Goal: Task Accomplishment & Management: Complete application form

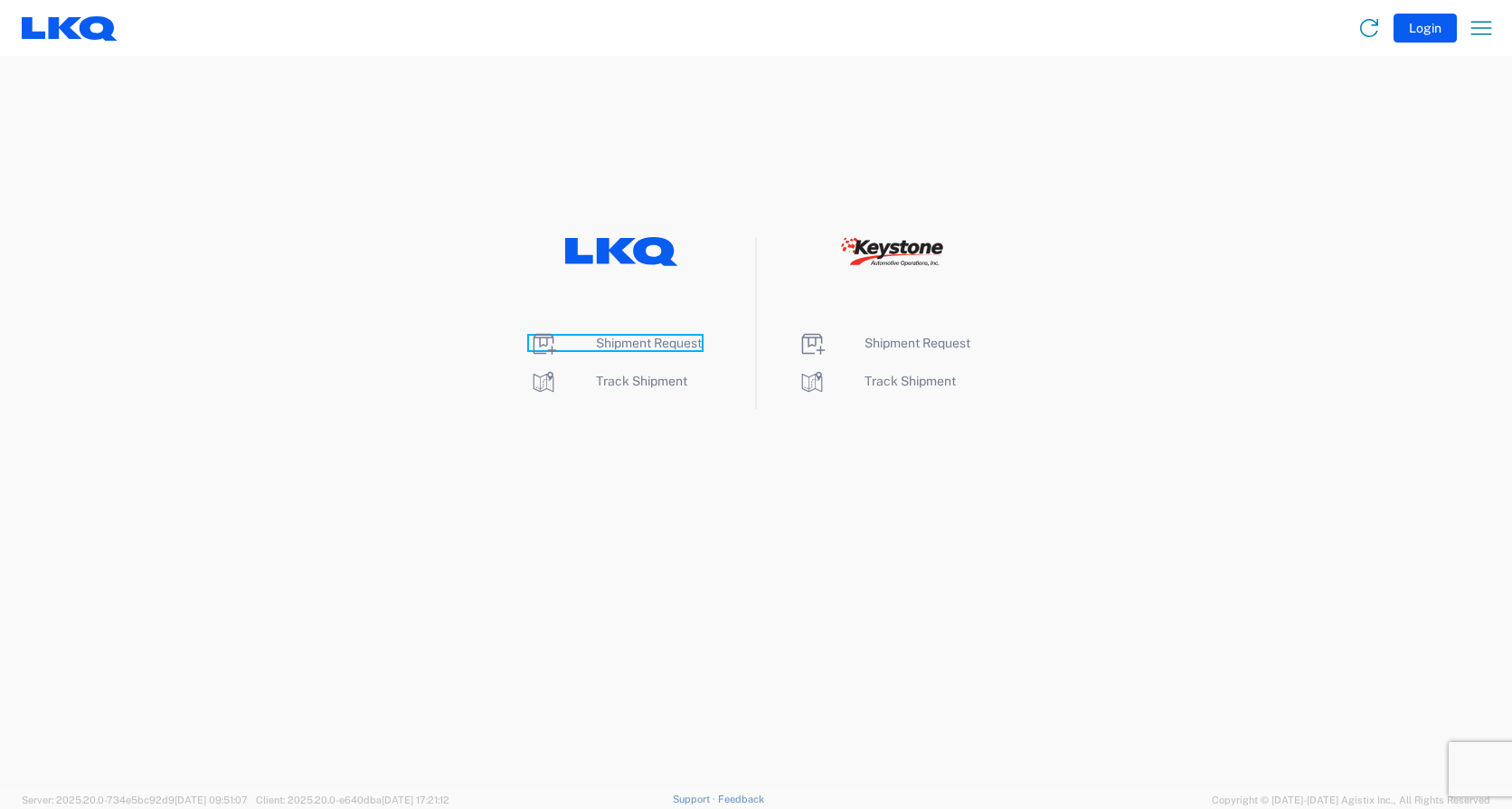
click at [647, 347] on span "Shipment Request" at bounding box center [649, 342] width 106 height 14
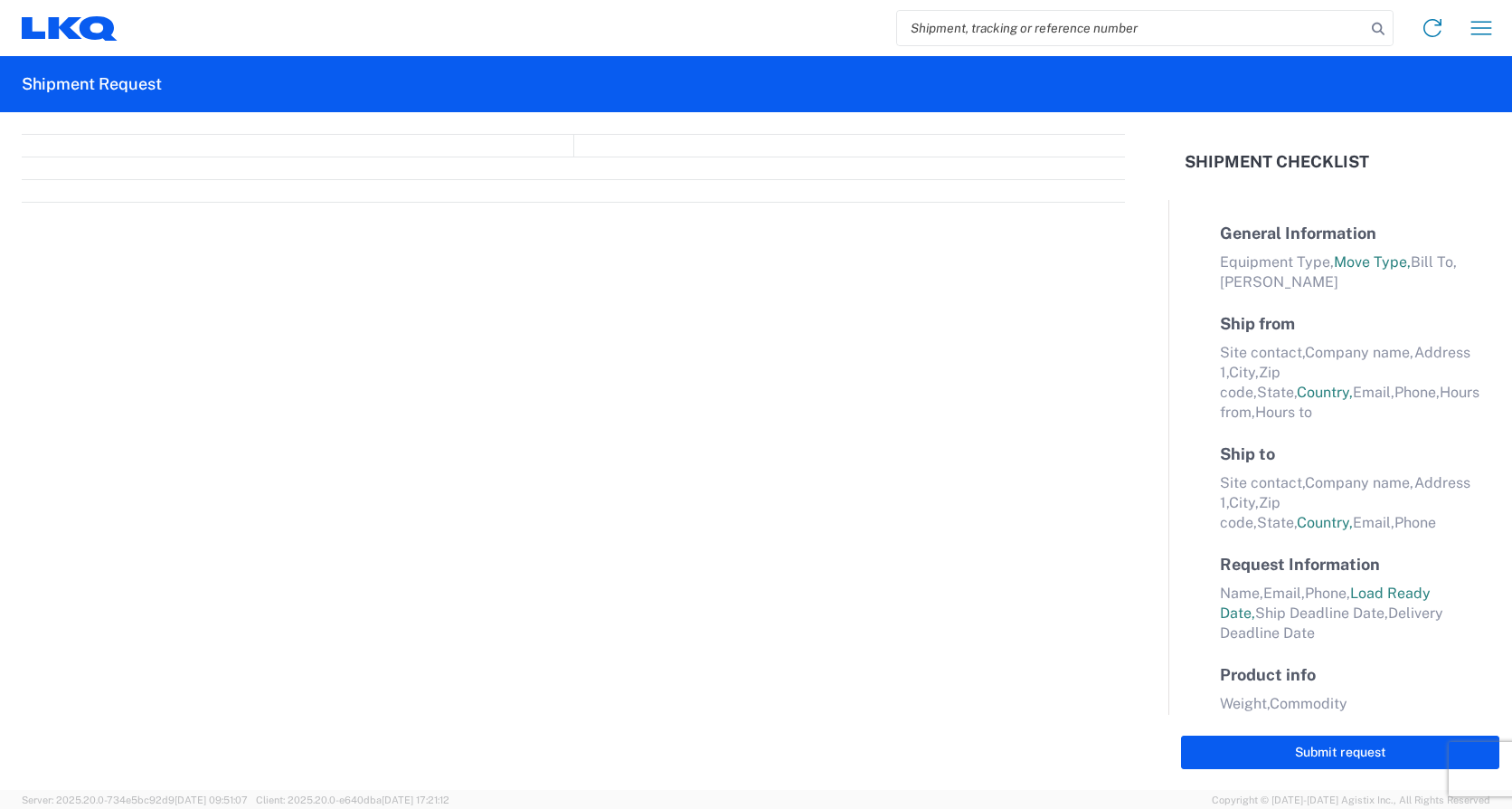
select select "FULL"
select select "LBS"
select select "IN"
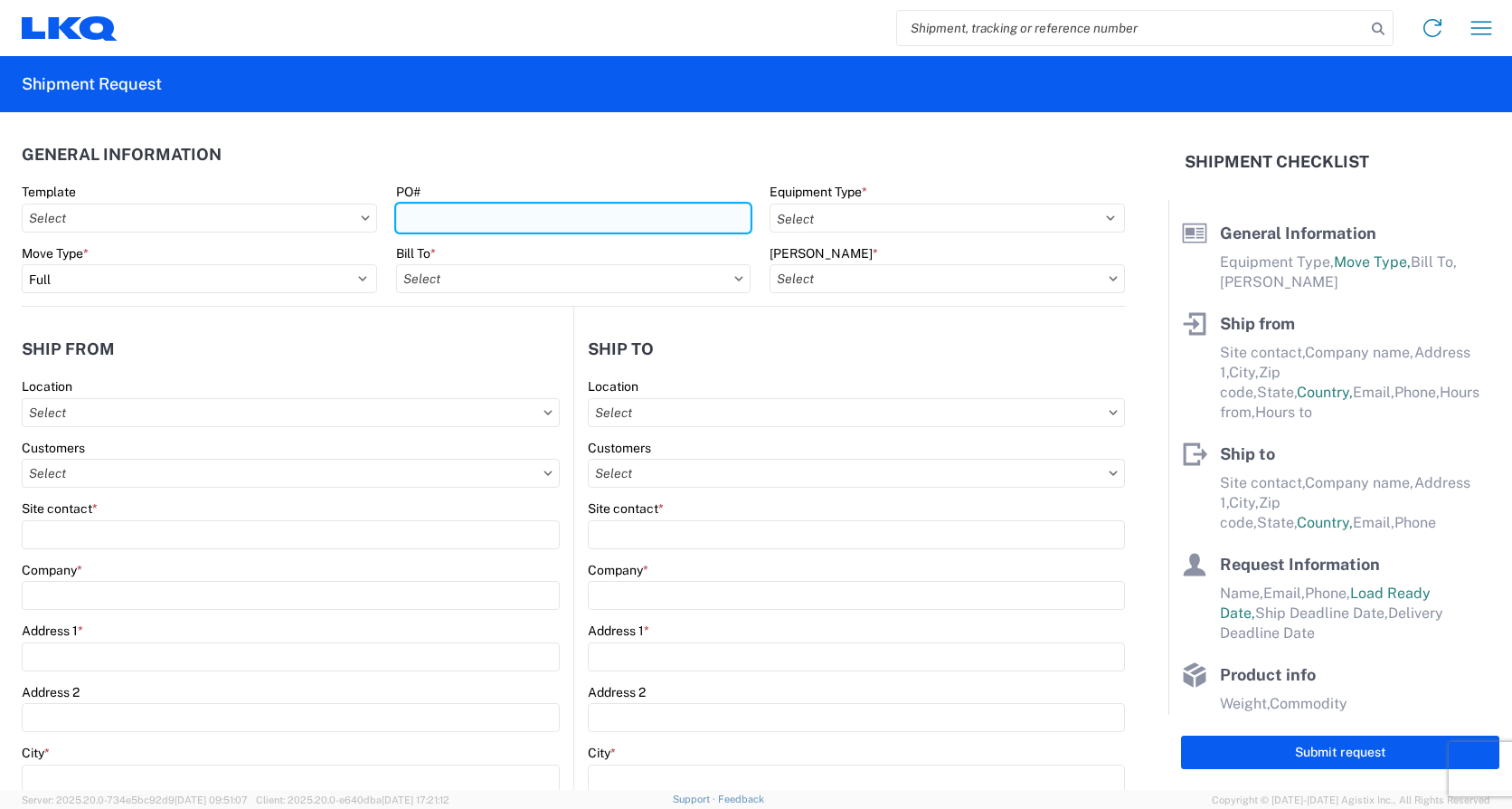
click at [413, 214] on input "PO#" at bounding box center [573, 218] width 355 height 29
type input "Load509"
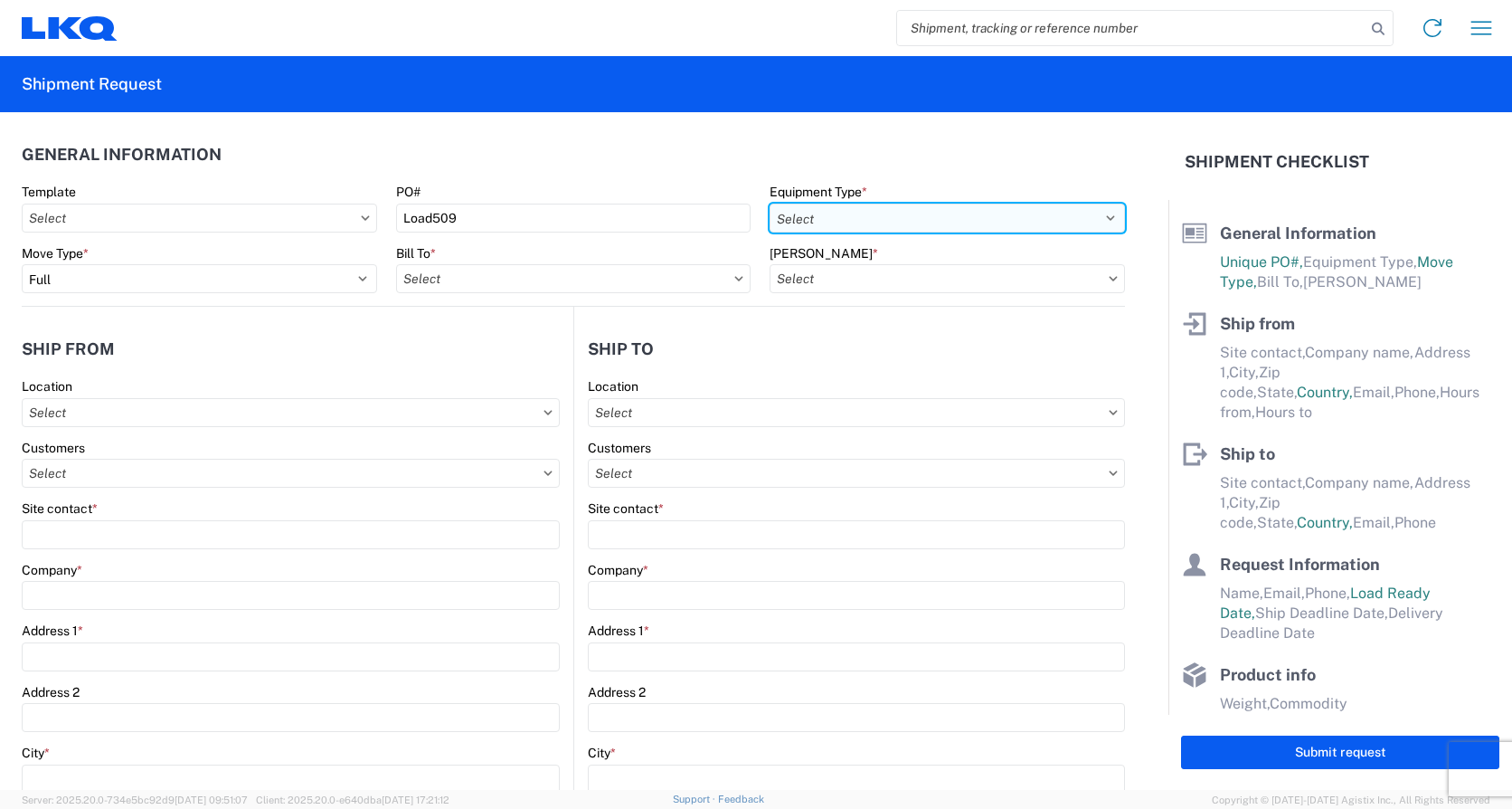
click at [978, 211] on select "Select 53’ Dry Van Flatbed Dropdeck (van) Lowboy (flatbed) Rail" at bounding box center [947, 218] width 355 height 29
select select "STDV"
click at [770, 204] on select "Select 53’ Dry Van Flatbed Dropdeck (van) Lowboy (flatbed) Rail" at bounding box center [947, 218] width 355 height 29
click at [927, 213] on select "Select 53’ Dry Van Flatbed Dropdeck (van) Lowboy (flatbed) Rail" at bounding box center [947, 218] width 355 height 29
click at [770, 204] on select "Select 53’ Dry Van Flatbed Dropdeck (van) Lowboy (flatbed) Rail" at bounding box center [947, 218] width 355 height 29
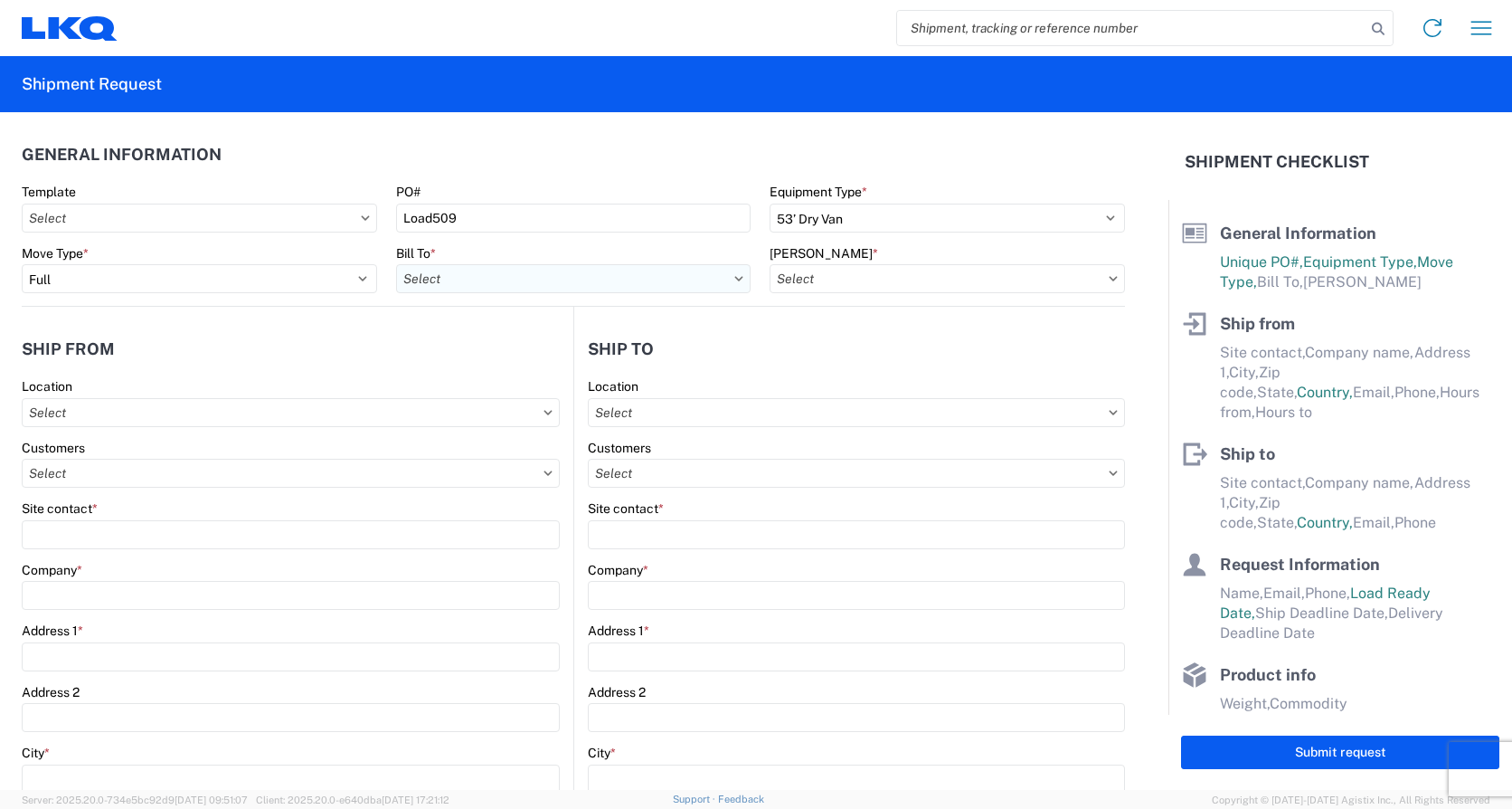
click at [422, 285] on input "text" at bounding box center [573, 279] width 355 height 29
type input "1100"
click at [452, 364] on div "1100 - LKQ Crystal River" at bounding box center [554, 359] width 316 height 29
type input "1100 - LKQ Crystal River"
click at [927, 277] on input "text" at bounding box center [947, 279] width 355 height 29
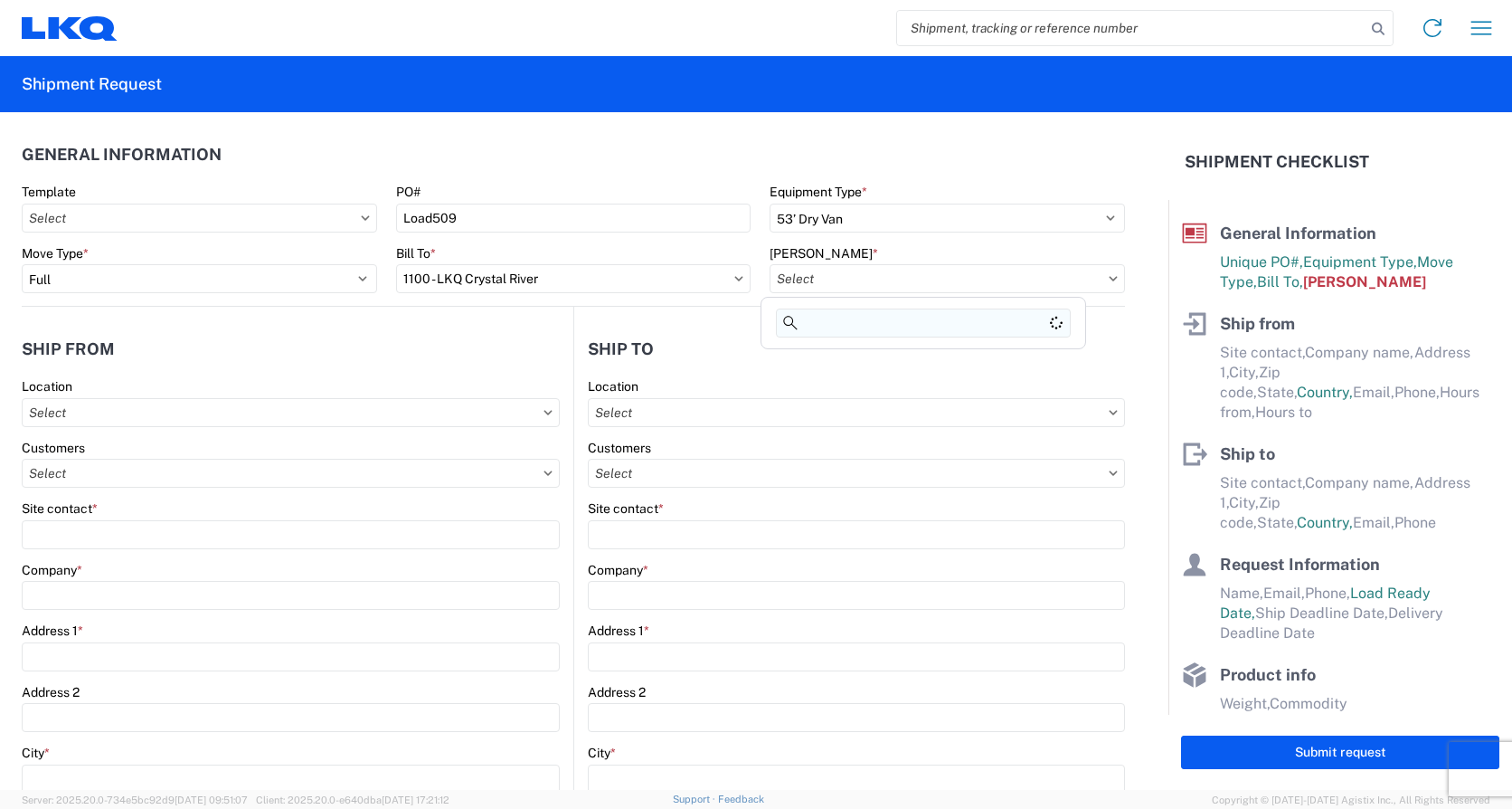
click at [931, 316] on input at bounding box center [922, 323] width 294 height 29
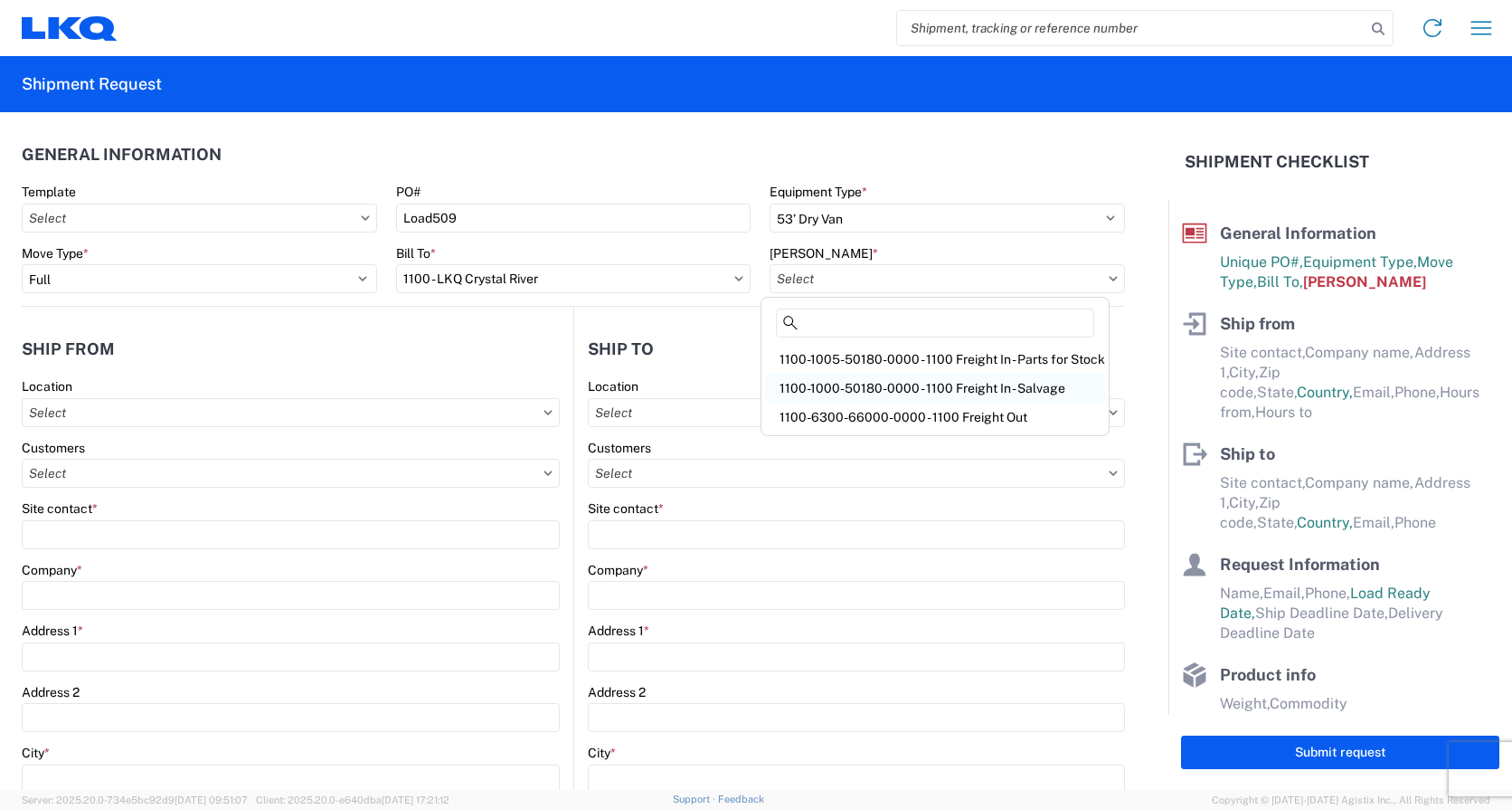
click at [946, 383] on div "1100-1000-50180-0000 - 1100 Freight In - Salvage" at bounding box center [934, 387] width 340 height 29
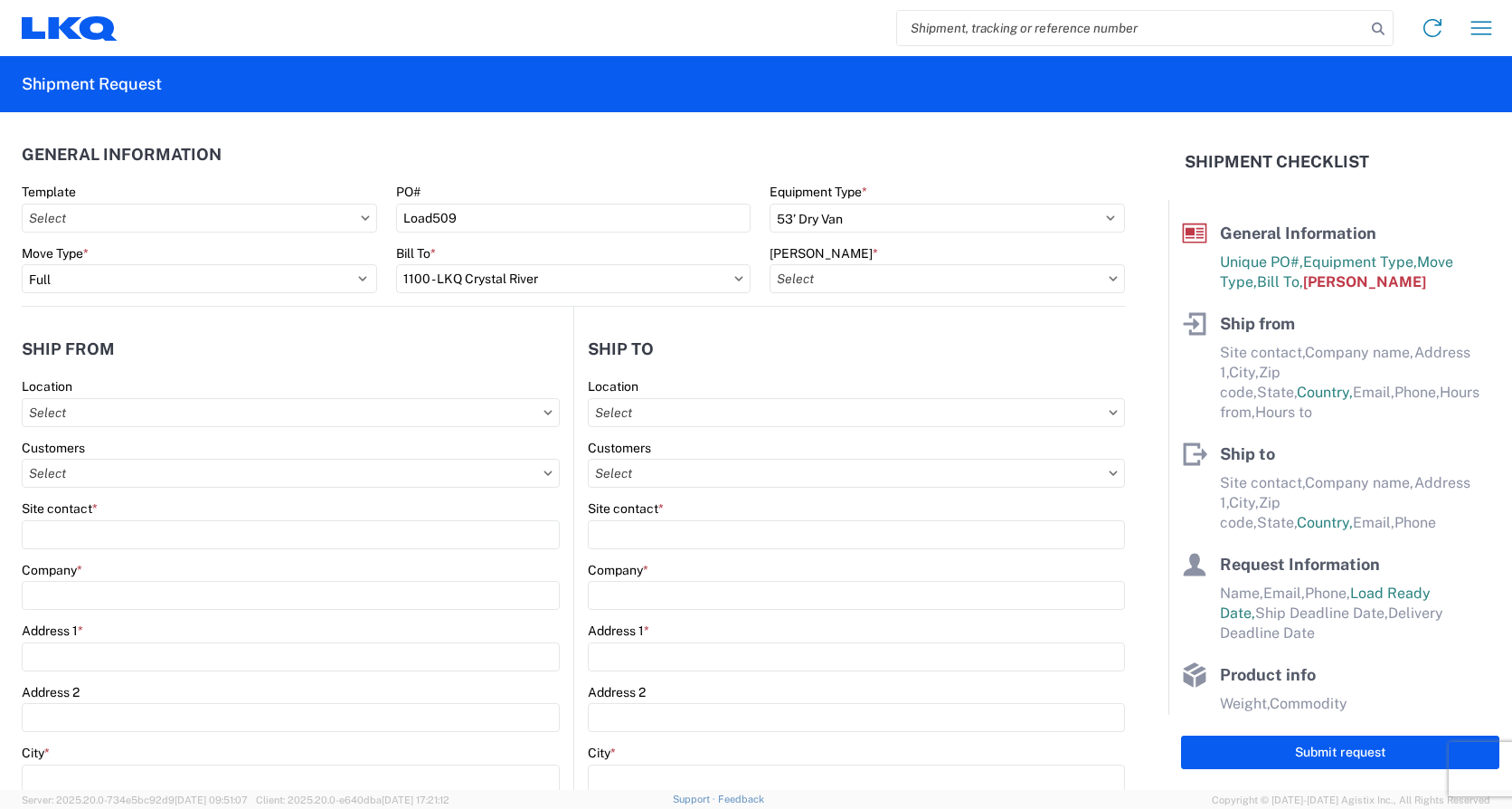
type input "1100-1000-50180-0000 - 1100 Freight In - Salvage, 1100-1000-50180-0000 - testdup"
click at [165, 413] on input "text" at bounding box center [291, 412] width 538 height 29
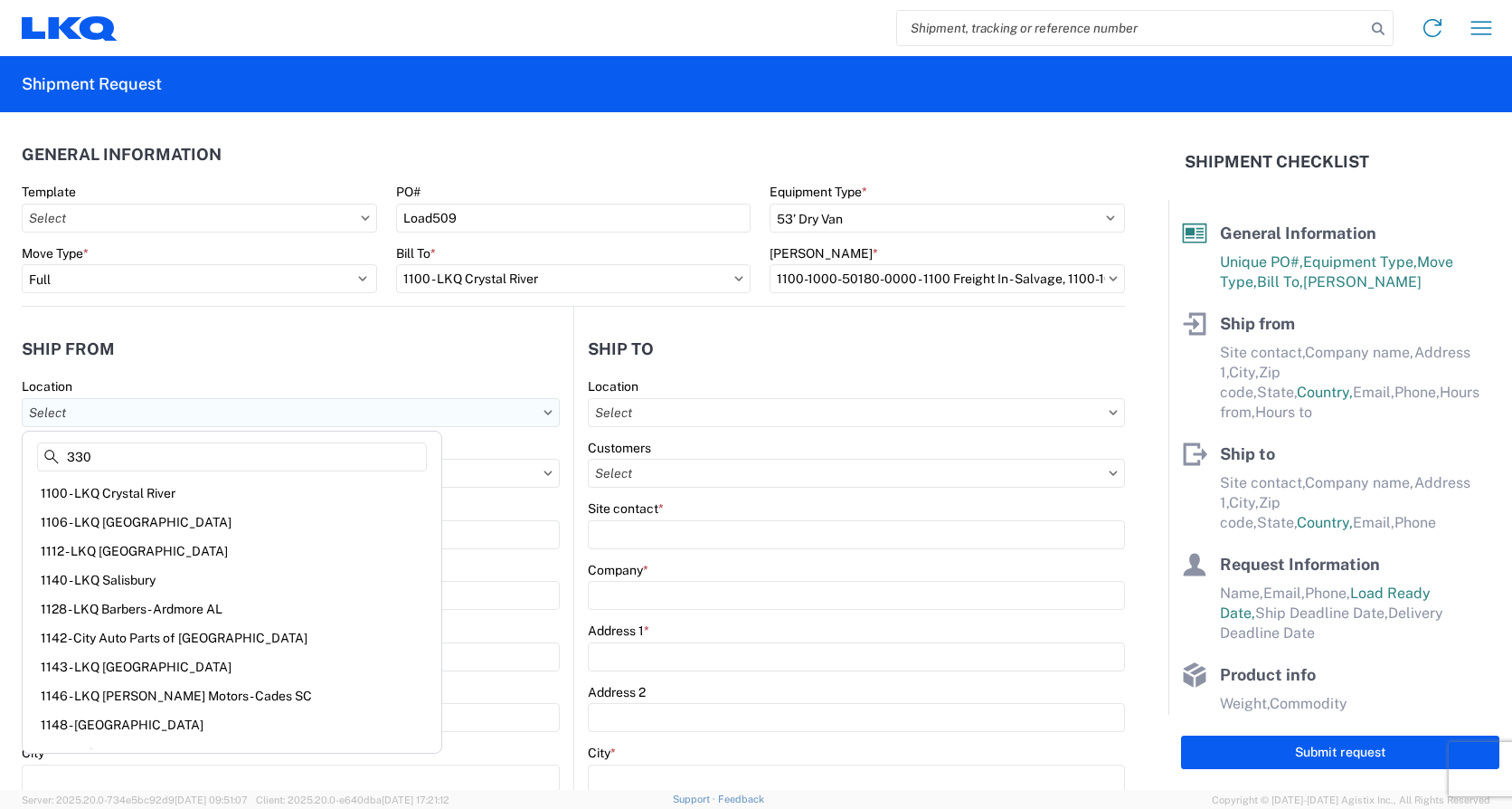
type input "330"
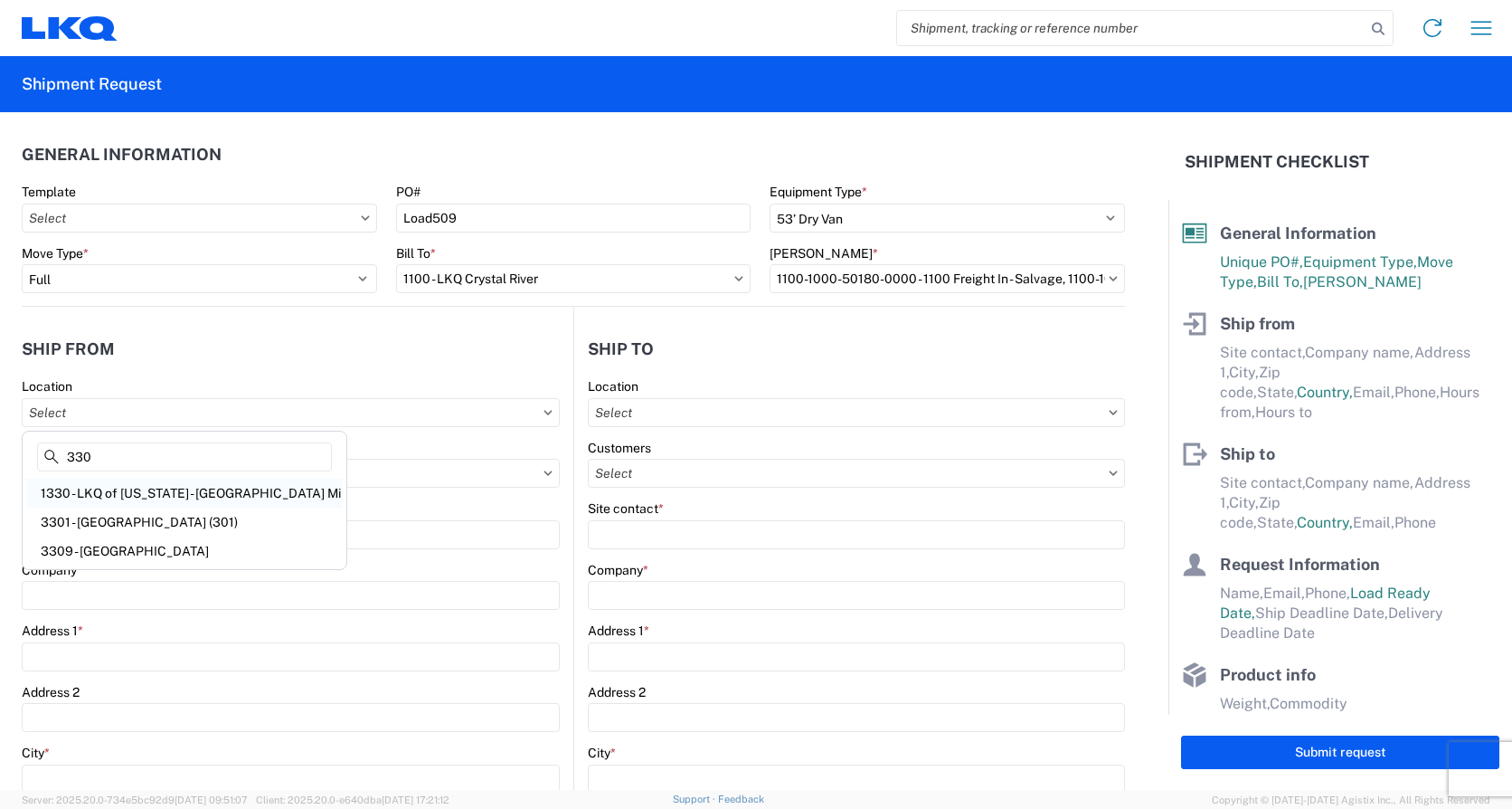
click at [183, 485] on div "1330 - LKQ of [US_STATE] - [GEOGRAPHIC_DATA] Mi" at bounding box center [185, 493] width 316 height 29
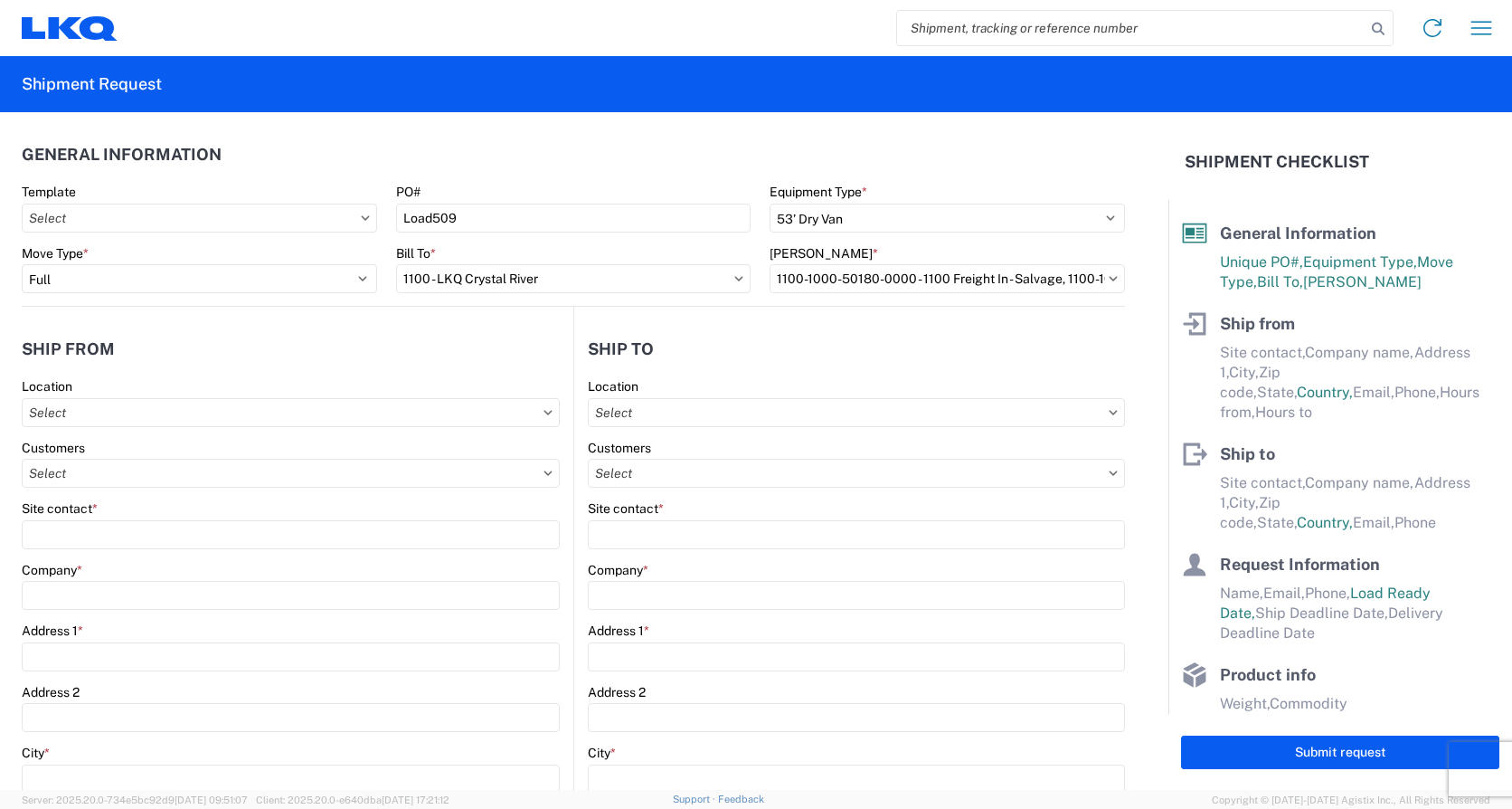
type input "1330 - LKQ of [US_STATE] - [GEOGRAPHIC_DATA] Mi"
type input "LKQ Corporation"
type input "[STREET_ADDRESS]"
type input "[GEOGRAPHIC_DATA]"
type input "48111"
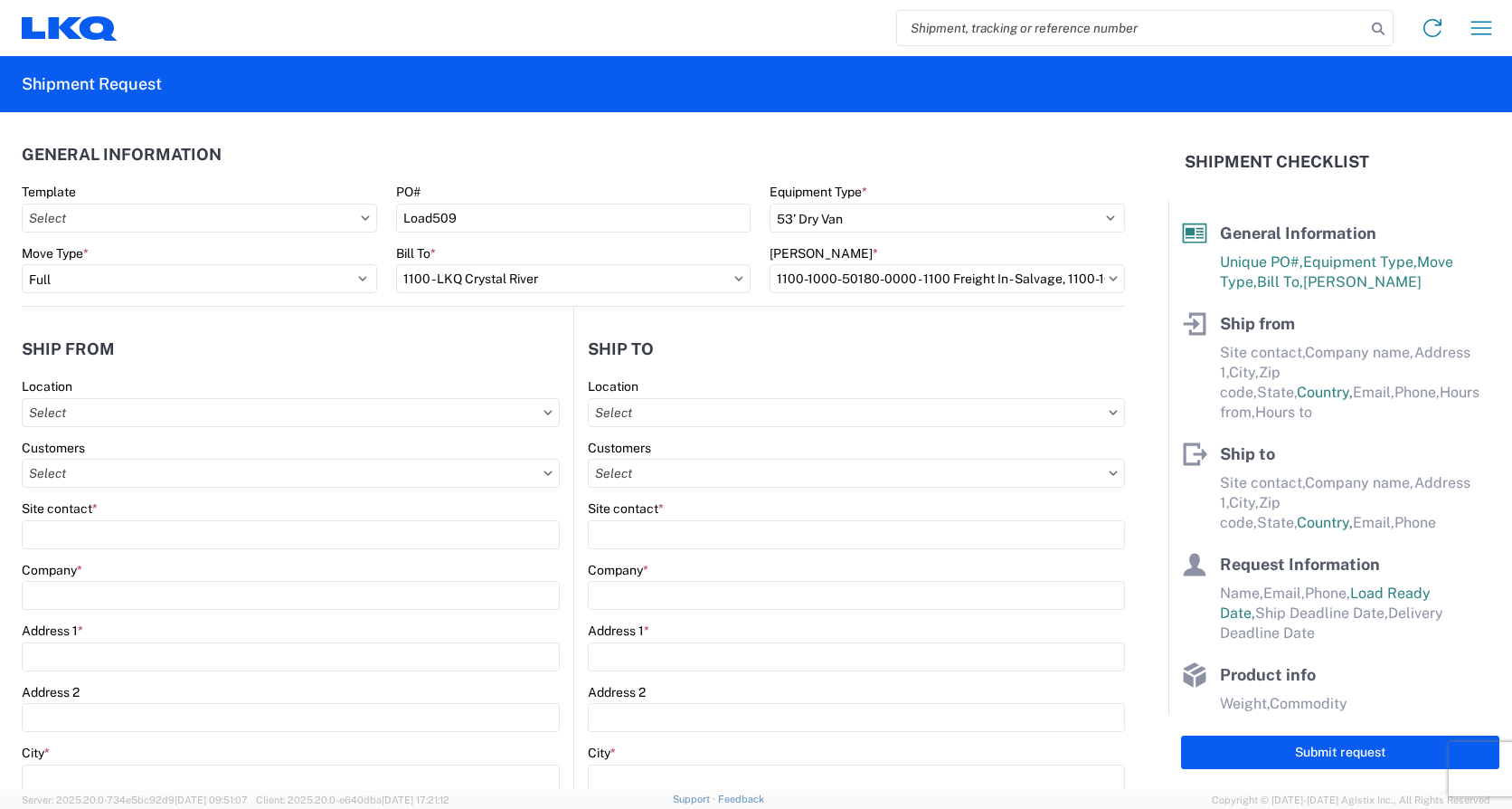
select select "MI"
select select "US"
type input "07:00"
type input "15:00"
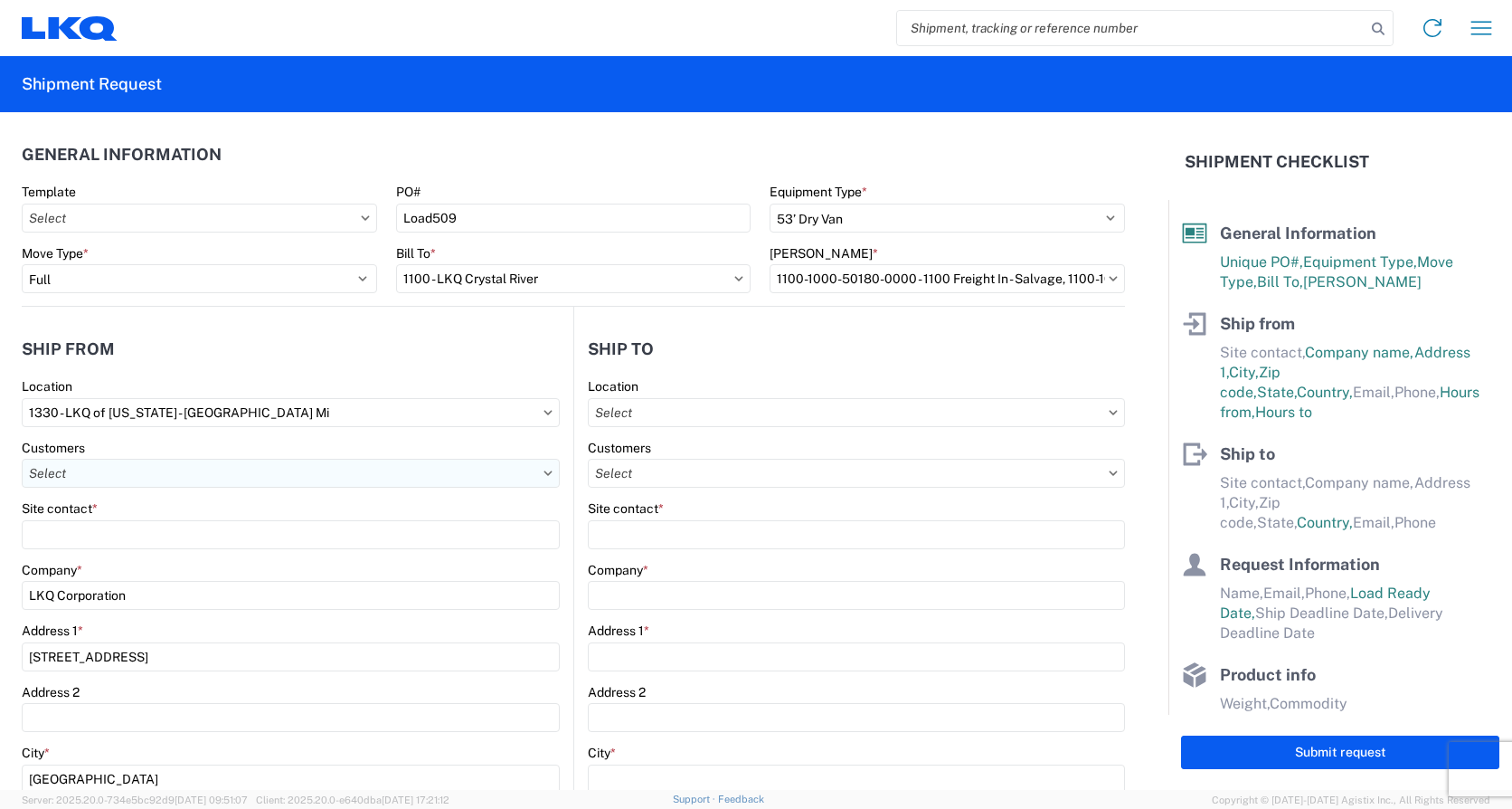
click at [116, 473] on input "text" at bounding box center [291, 473] width 538 height 29
click at [246, 560] on div "No Results Found" at bounding box center [185, 558] width 316 height 38
click at [371, 400] on input "1330 - LKQ of [US_STATE] - [GEOGRAPHIC_DATA] Mi" at bounding box center [291, 412] width 538 height 29
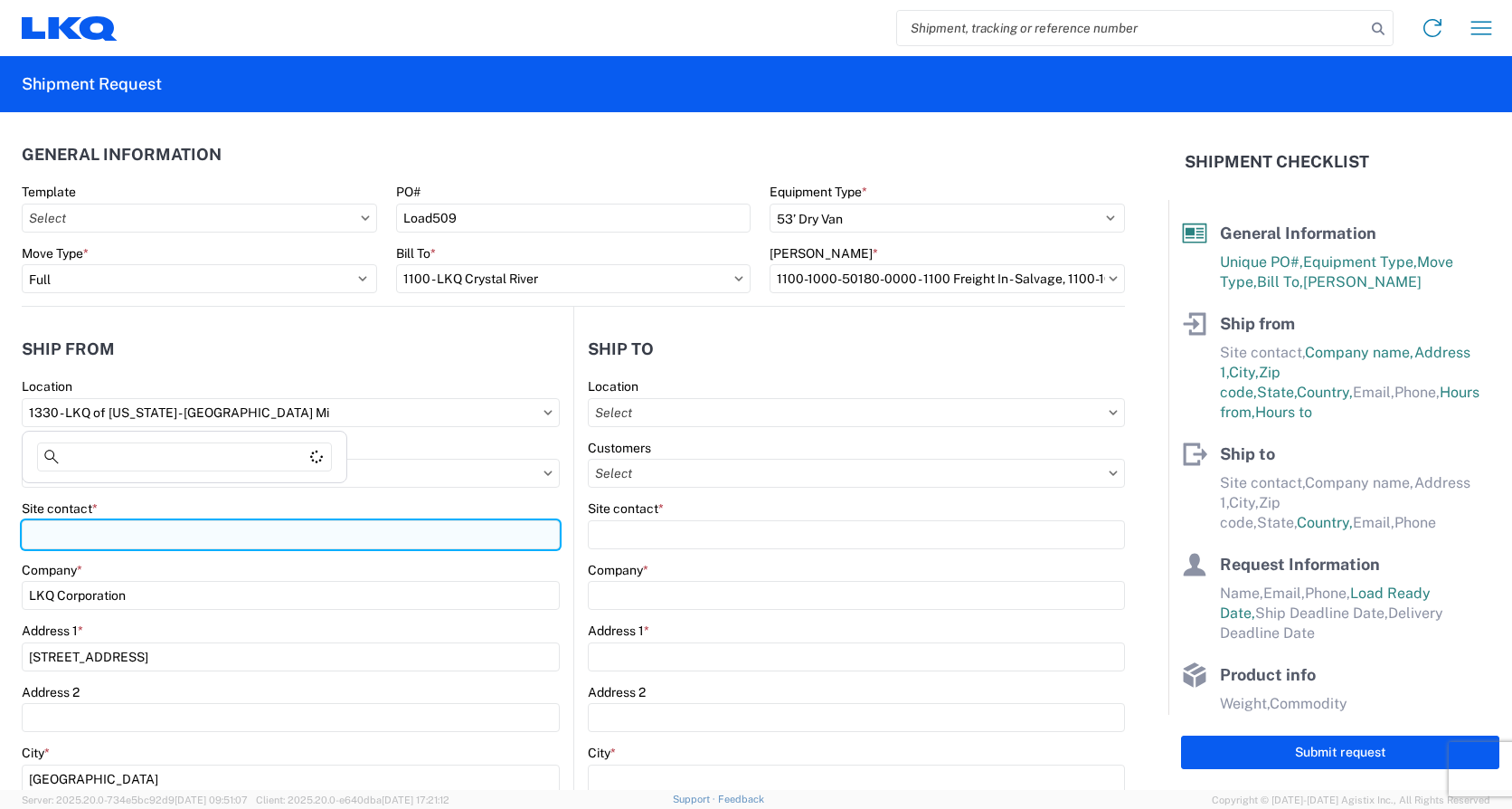
click at [83, 539] on input "Site contact *" at bounding box center [291, 534] width 538 height 29
type input "[PERSON_NAME]"
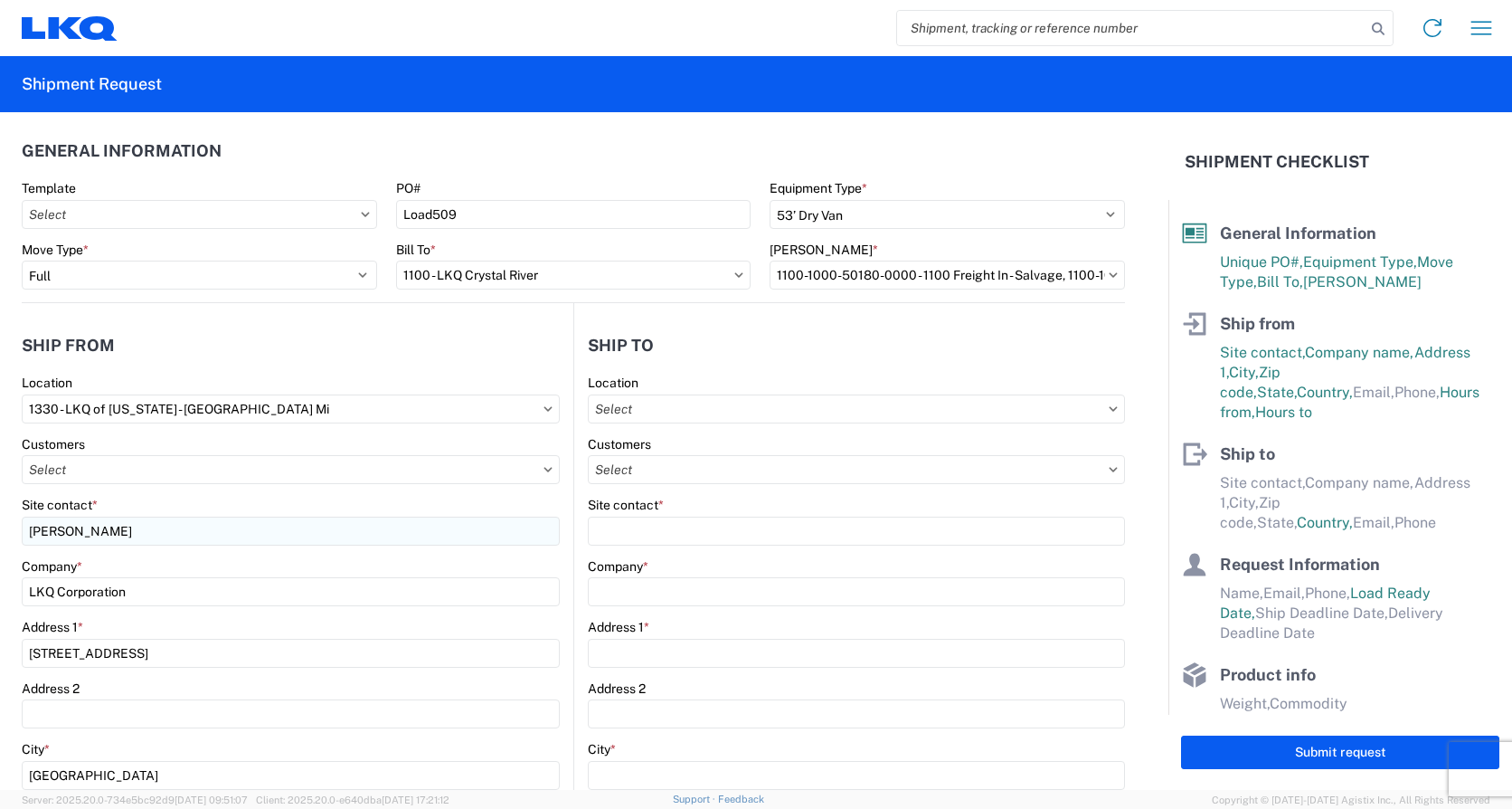
scroll to position [389, 0]
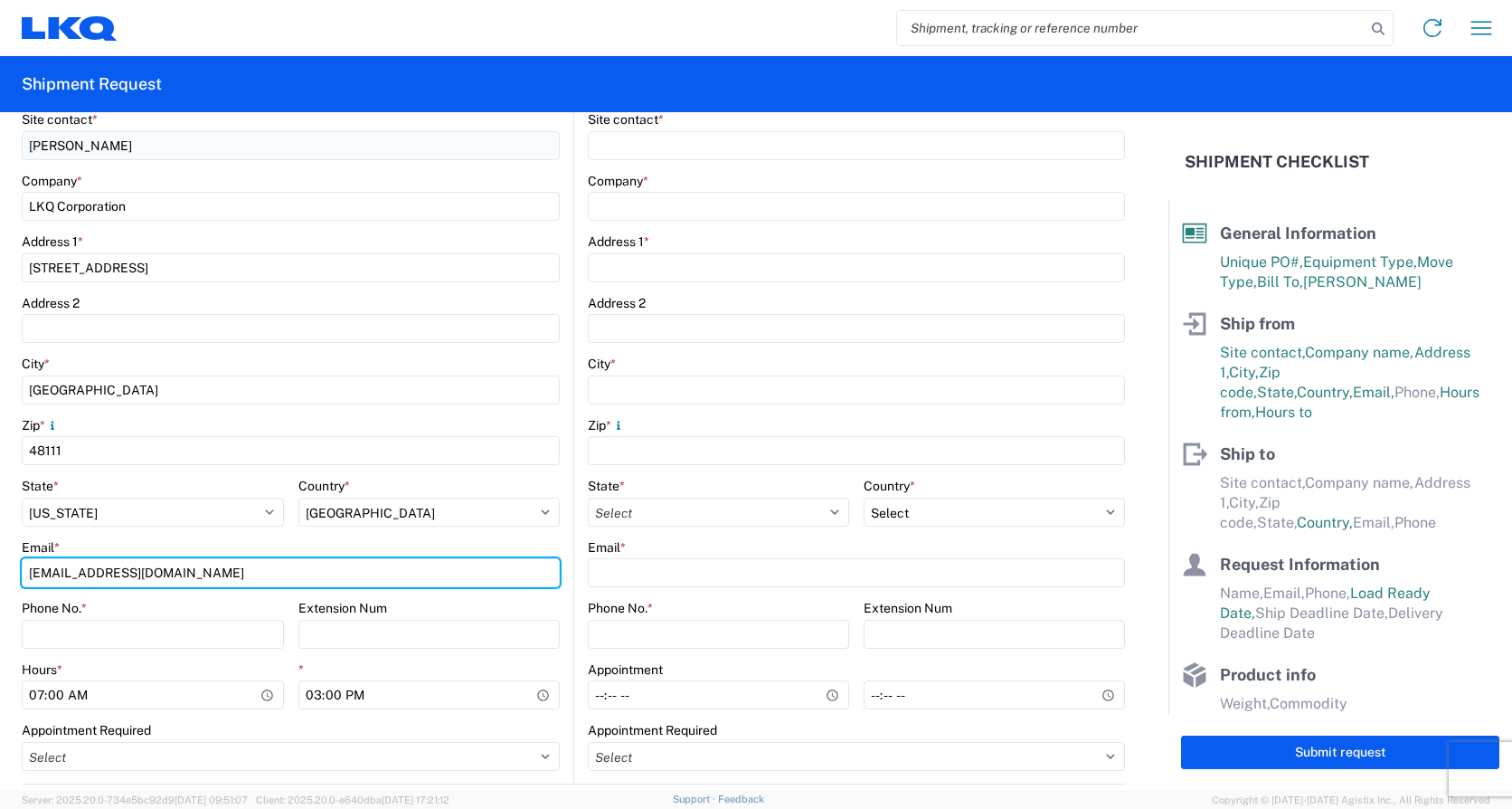
type input "[EMAIL_ADDRESS][DOMAIN_NAME]"
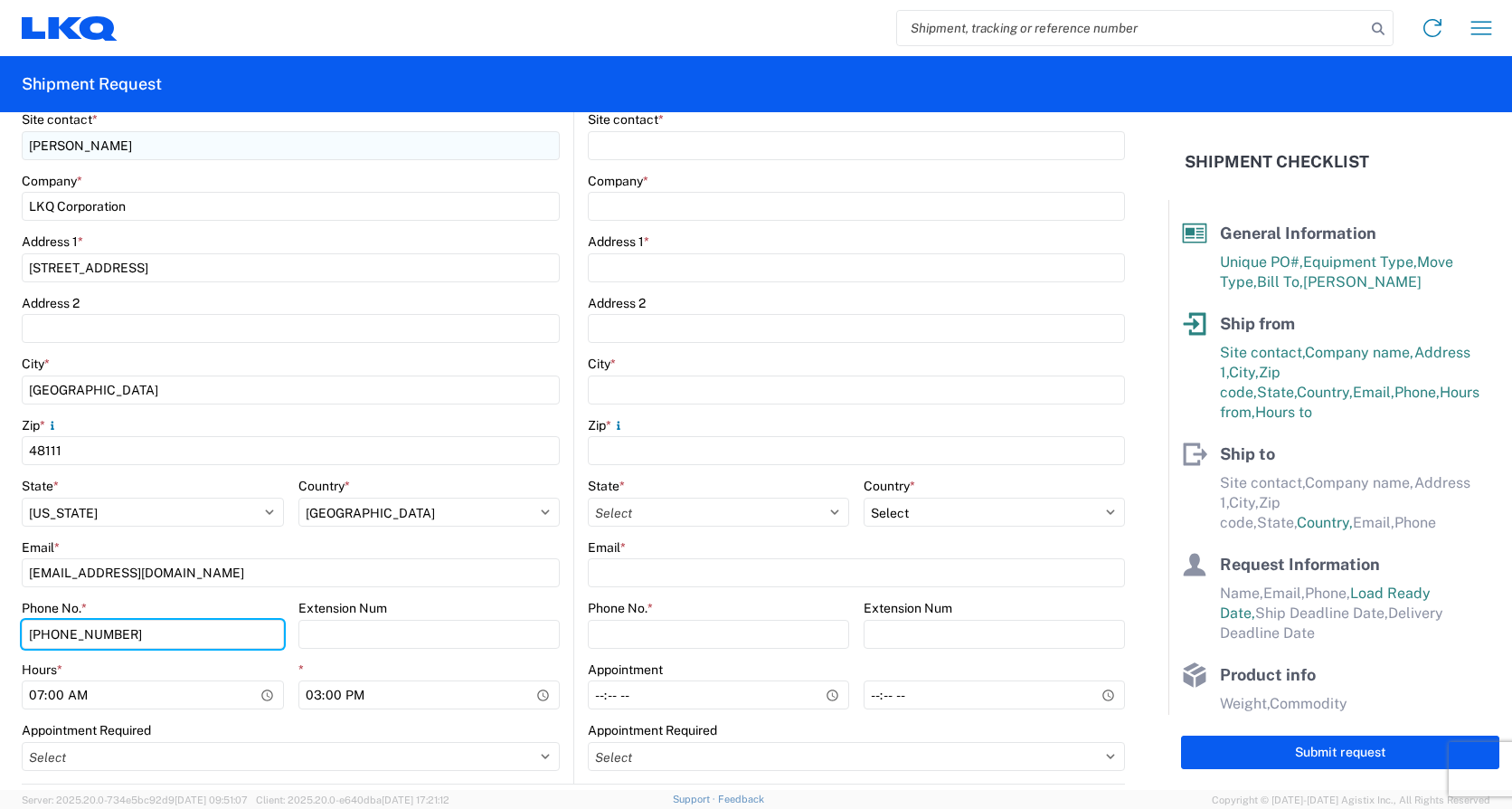
type input "[PHONE_NUMBER]"
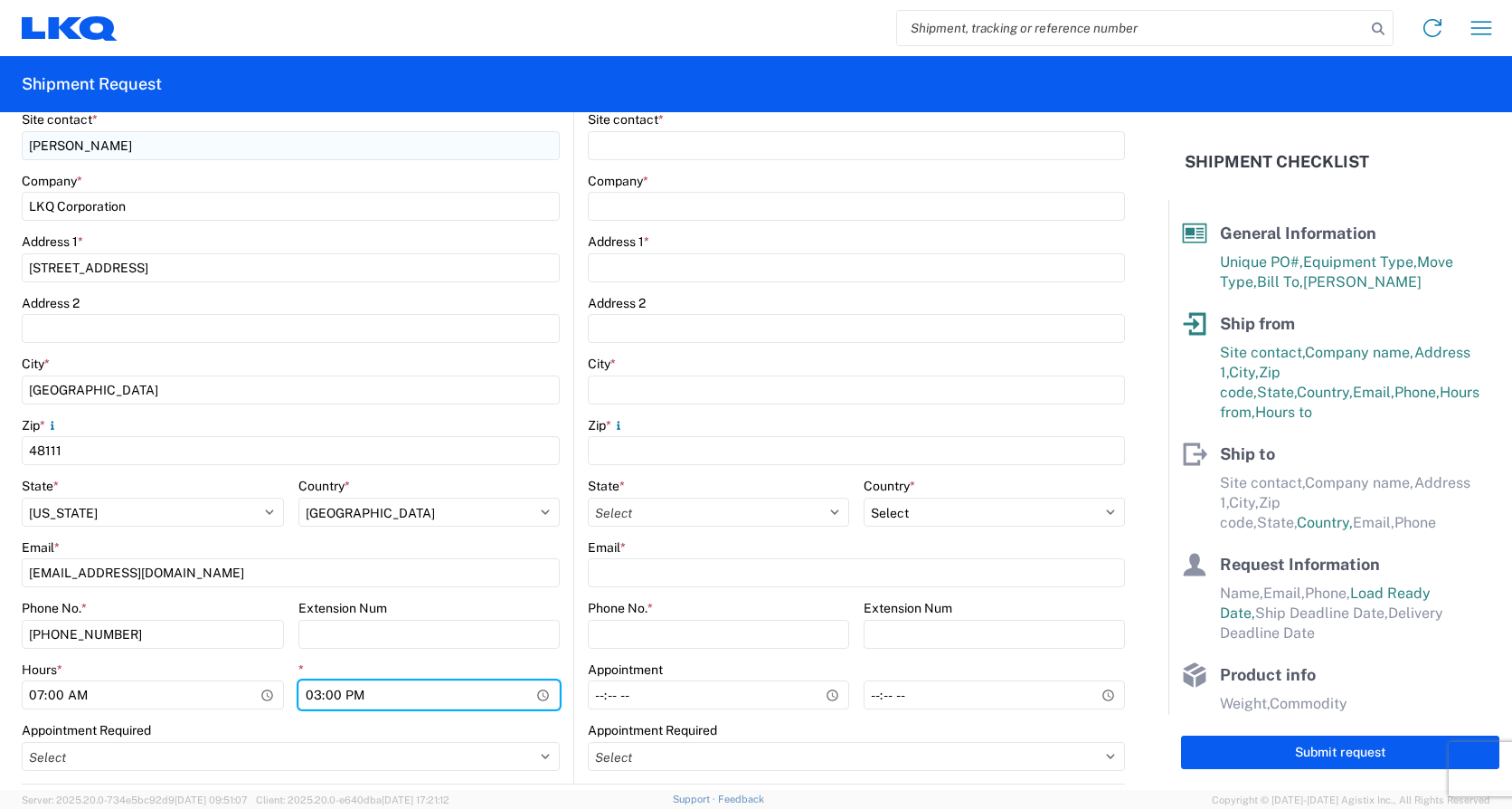
type input "14:00"
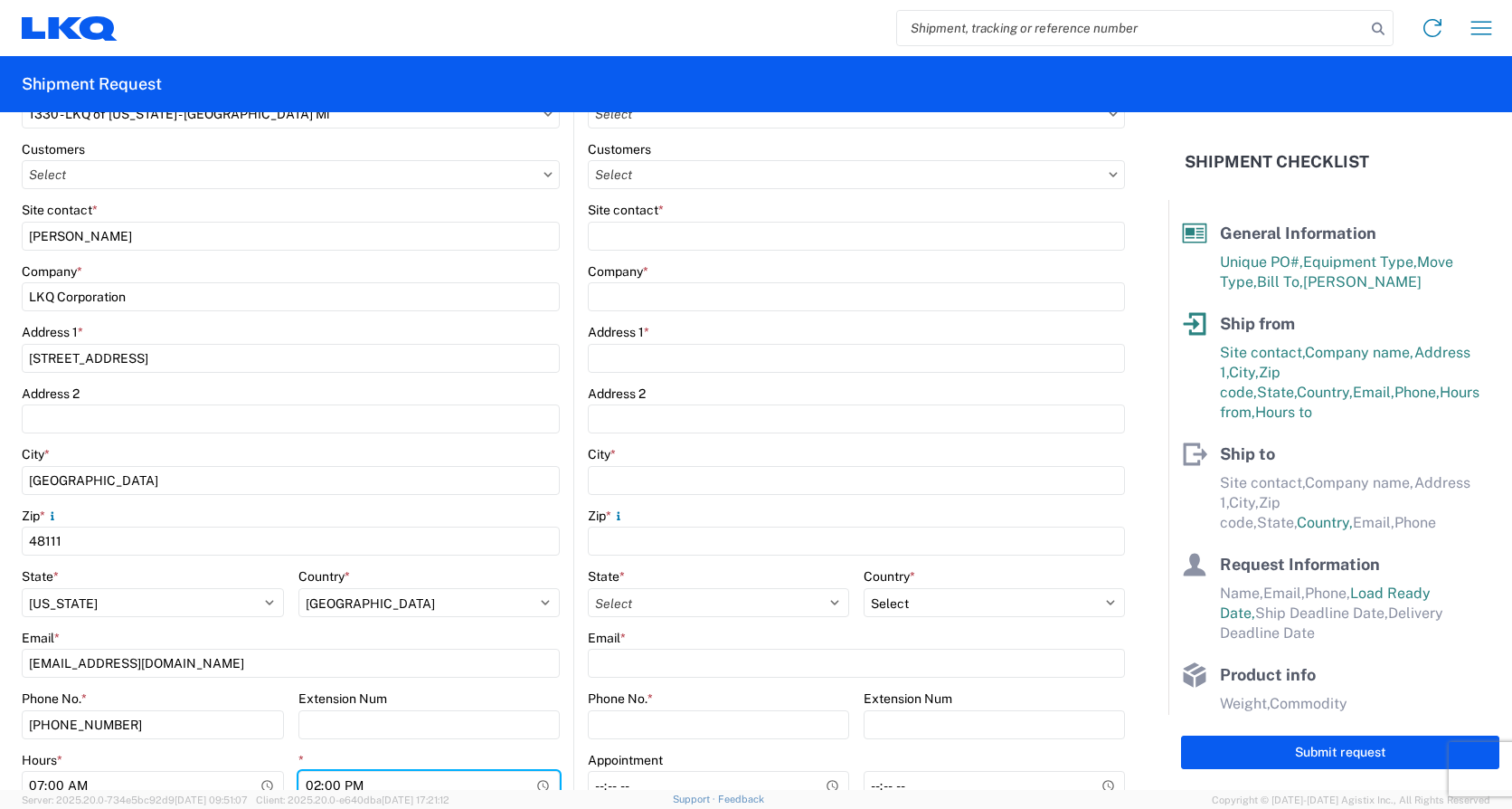
scroll to position [0, 0]
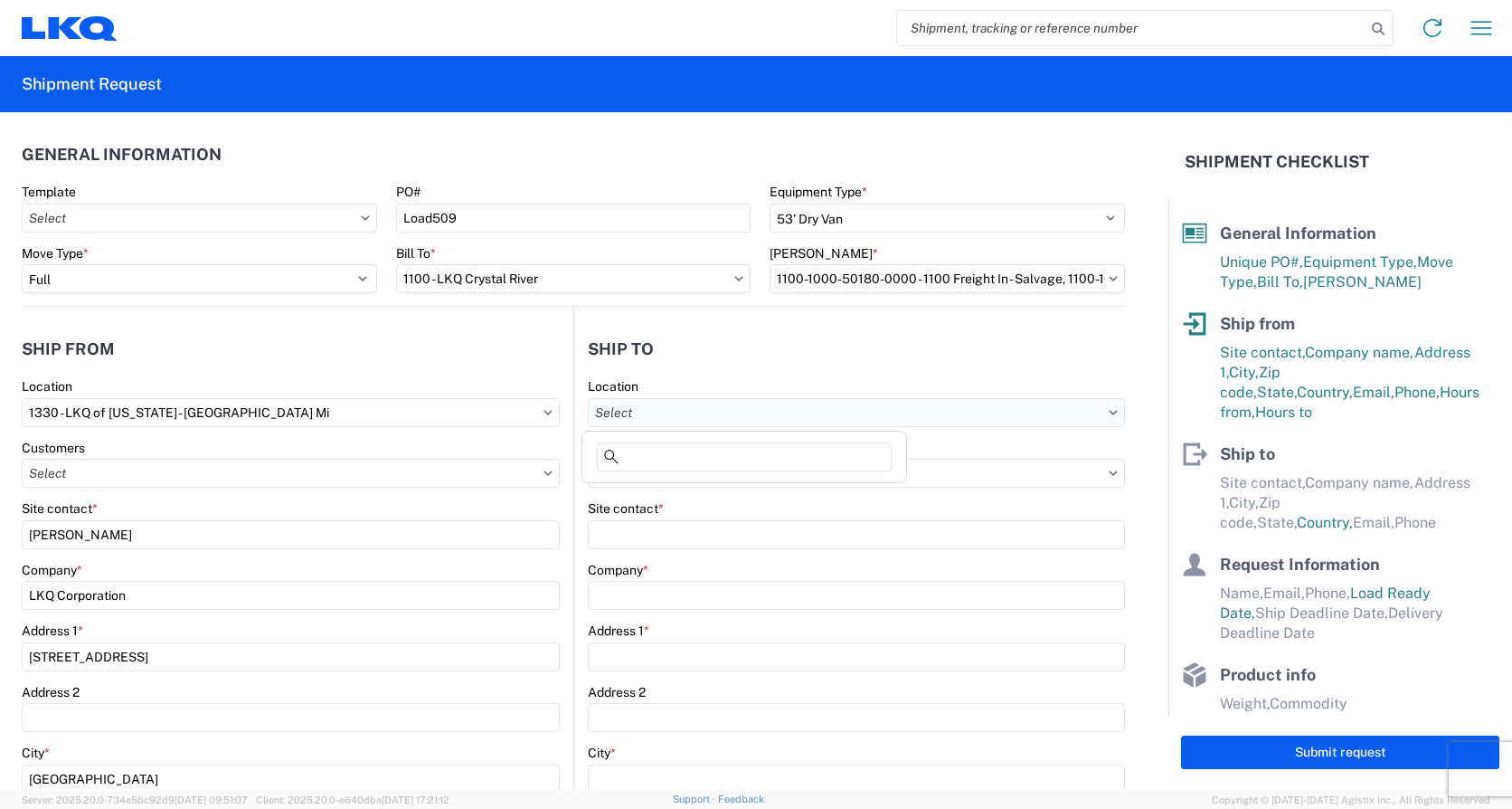
click at [735, 404] on input "text" at bounding box center [856, 412] width 537 height 29
type input "1100"
click at [732, 486] on div "1100 - LKQ Crystal River" at bounding box center [744, 493] width 316 height 29
type input "1100 - LKQ Crystal River"
type input "LKQ Corporation"
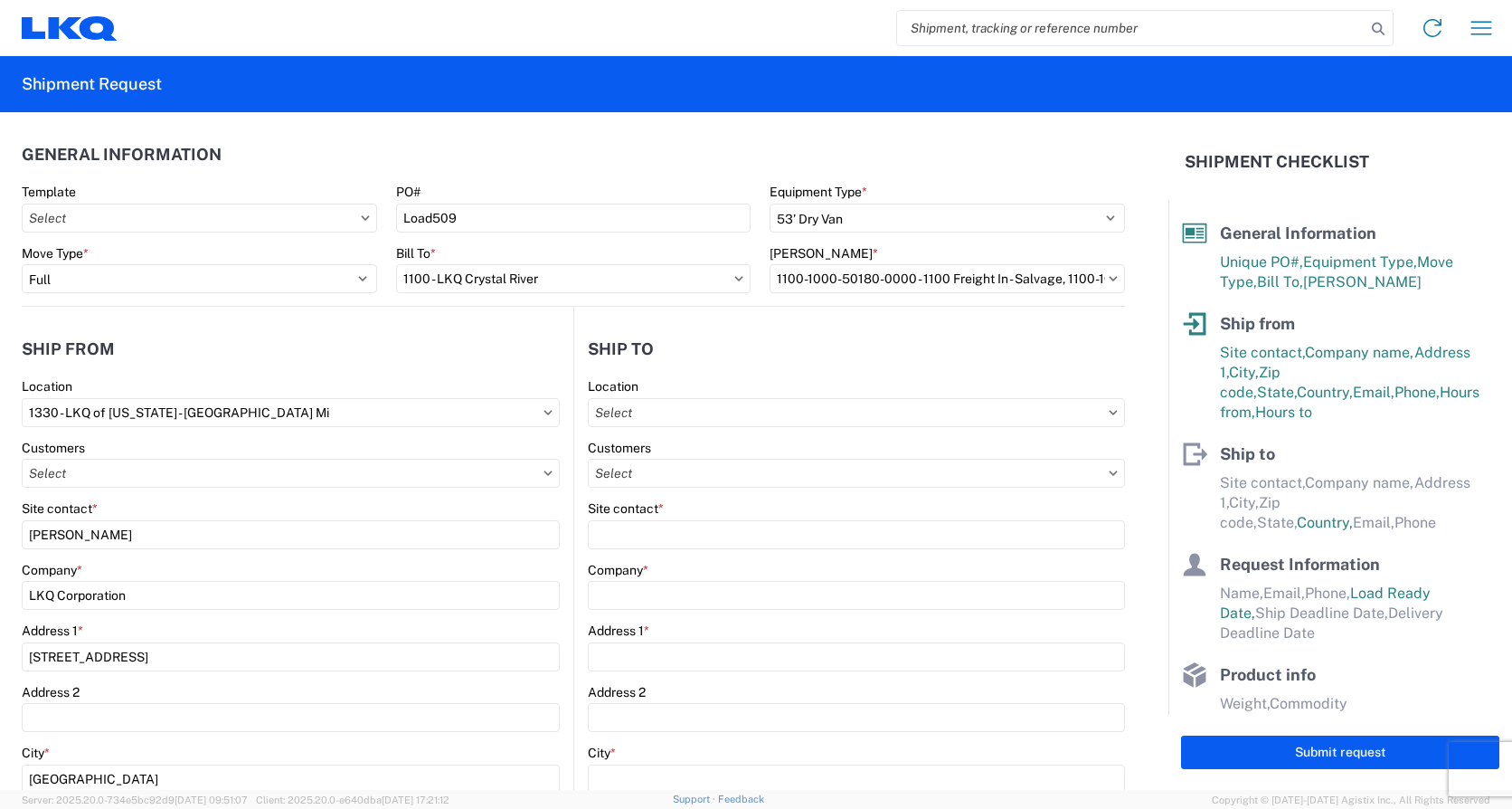
type input "[STREET_ADDRESS][PERSON_NAME]"
type input "Crystal River"
type input "34429"
select select "US"
type input "[PHONE_NUMBER]"
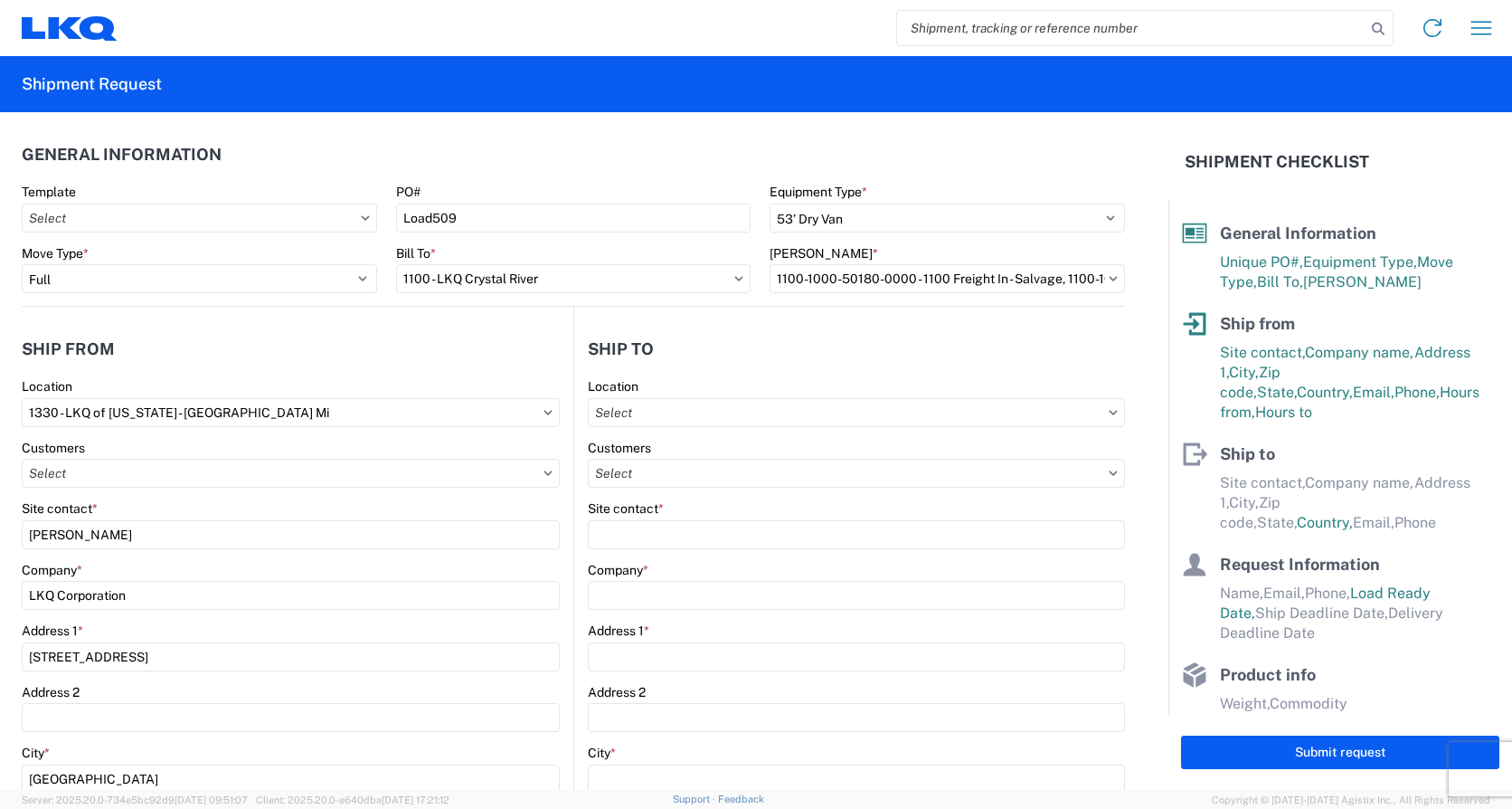
type input "07:00"
type input "17:00"
select select "FL"
click at [720, 479] on input "text" at bounding box center [856, 473] width 537 height 29
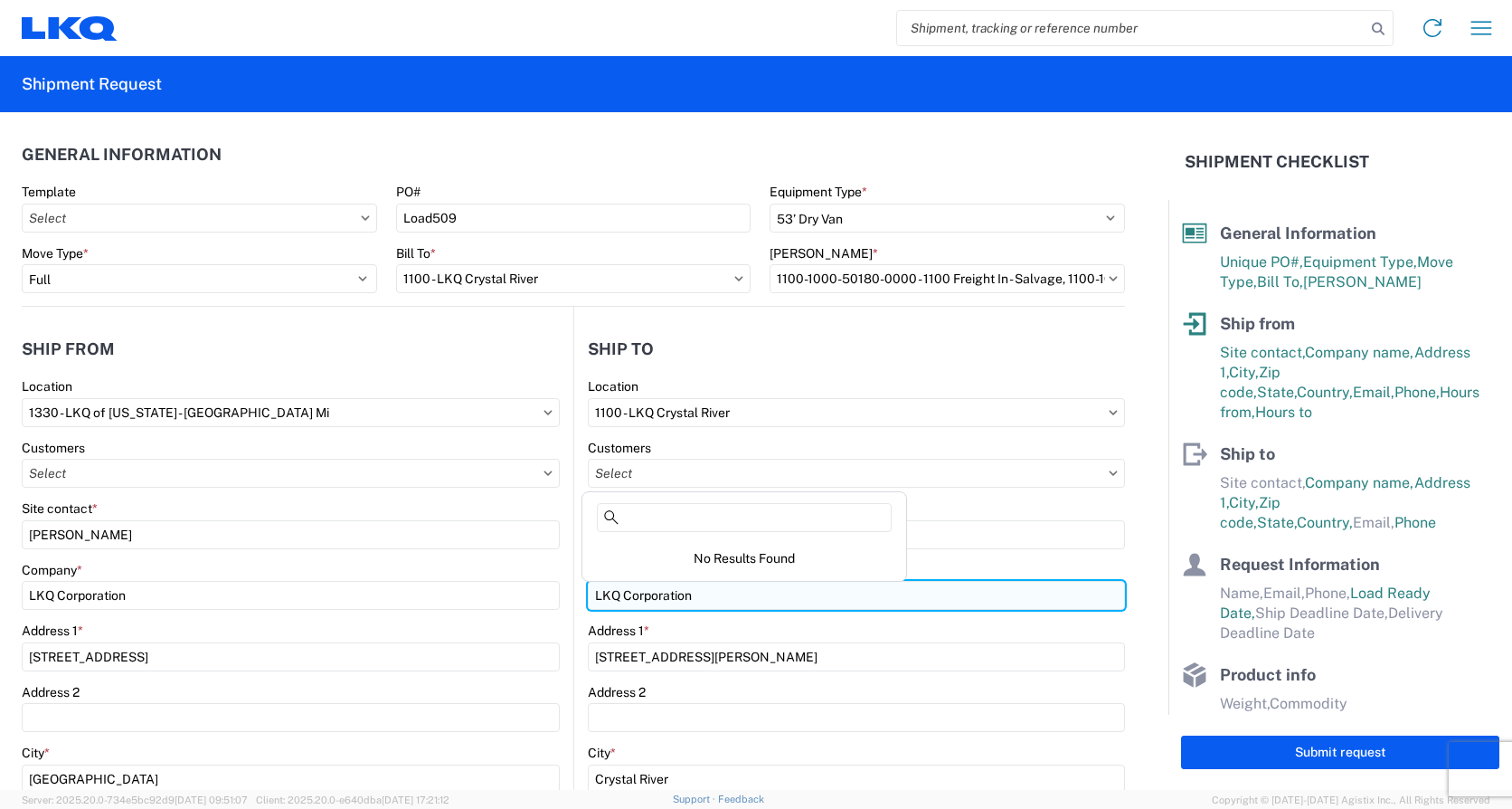
click at [719, 600] on input "LKQ Corporation" at bounding box center [856, 595] width 537 height 29
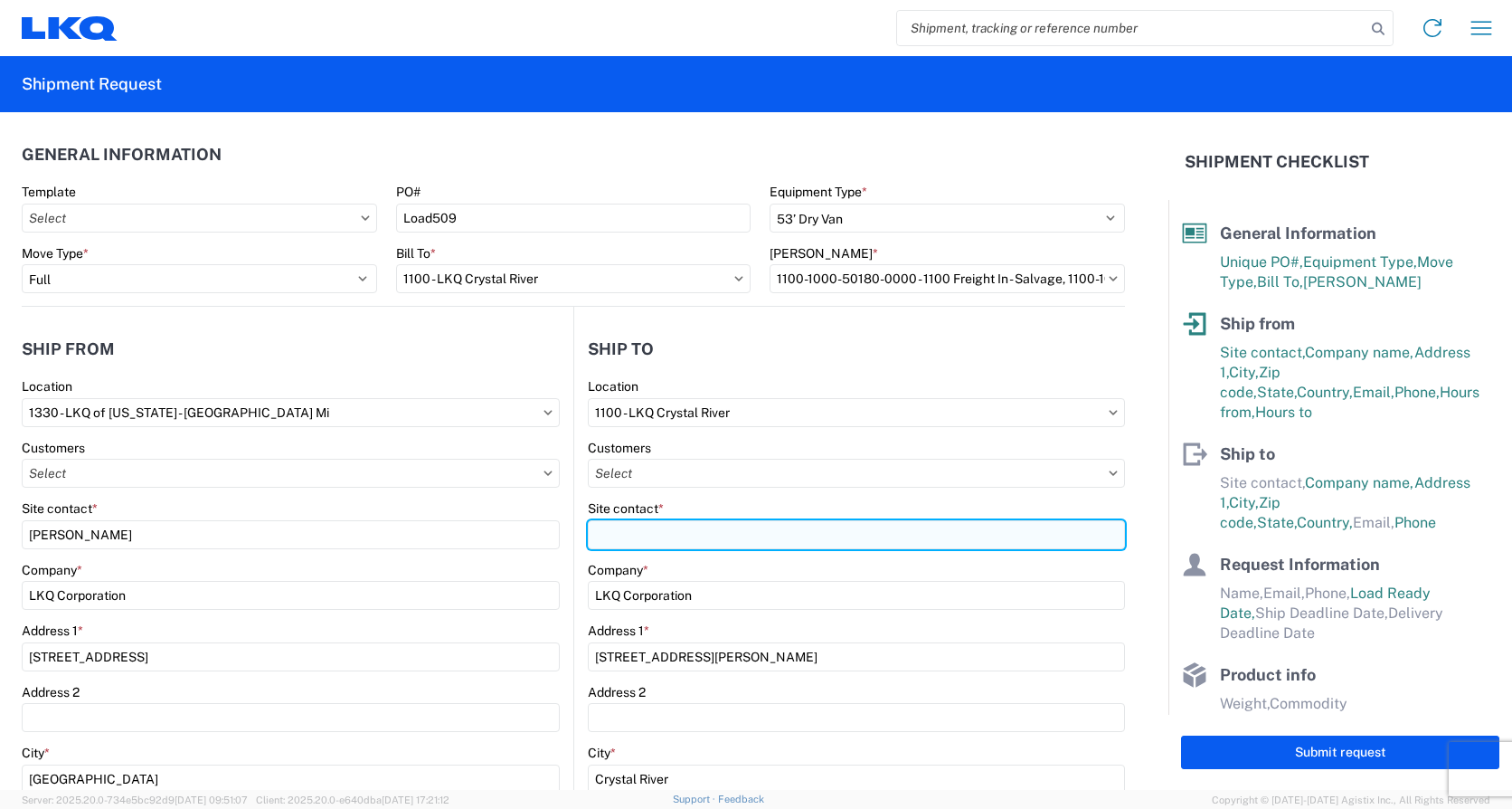
click at [696, 543] on input "Site contact *" at bounding box center [856, 534] width 537 height 29
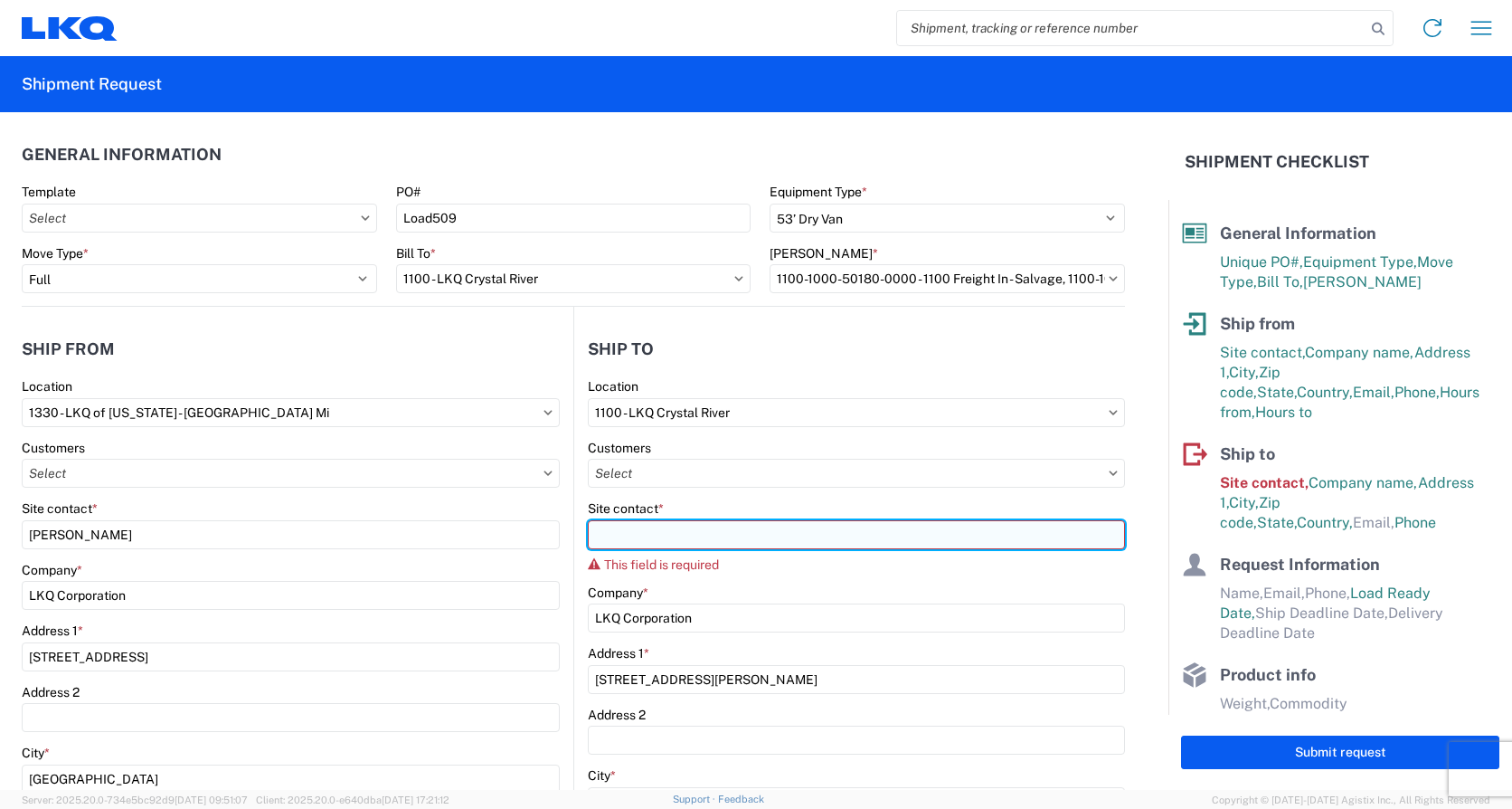
click at [715, 538] on input "Site contact *" at bounding box center [856, 534] width 537 height 29
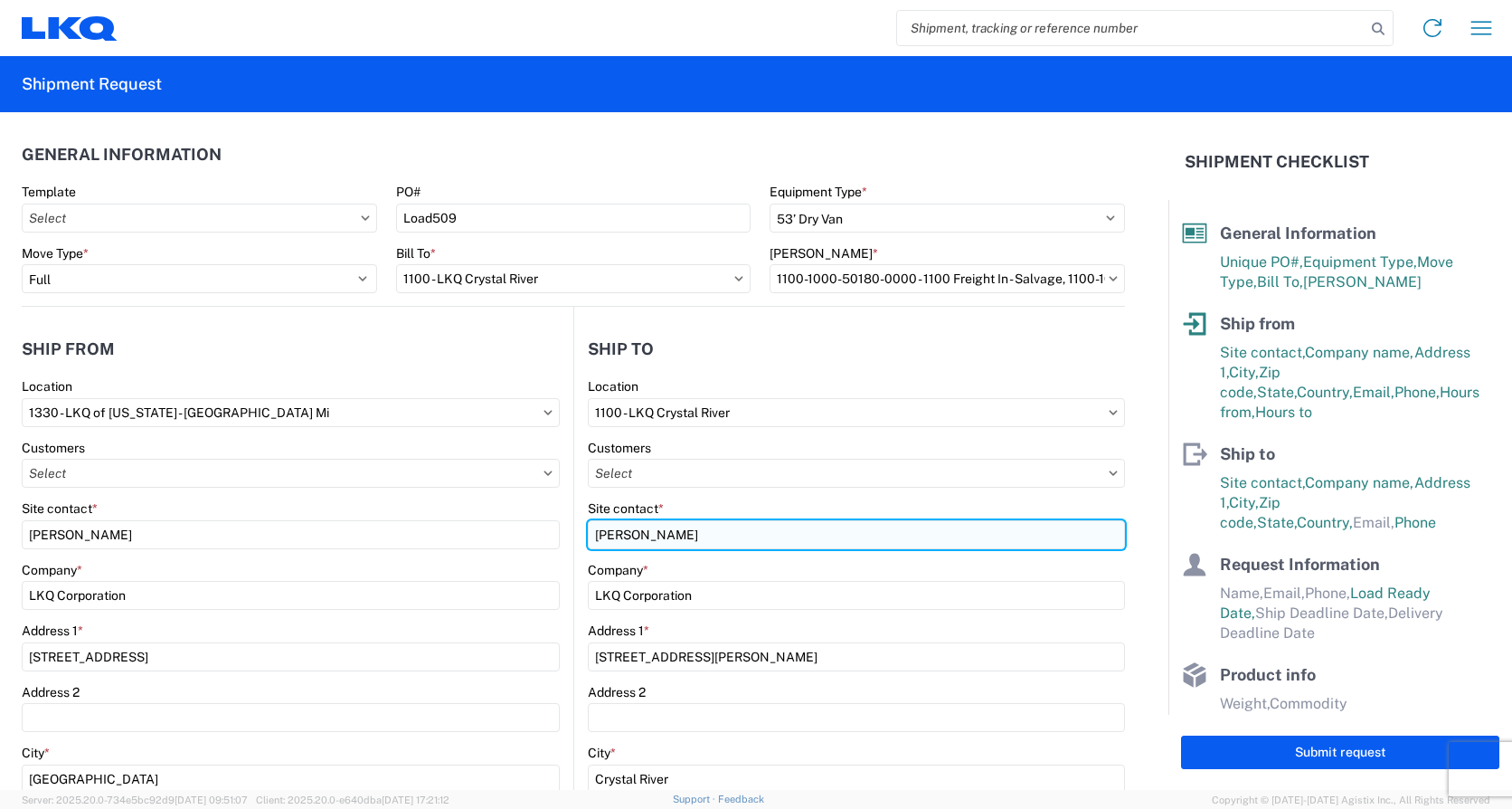
type input "[PERSON_NAME]"
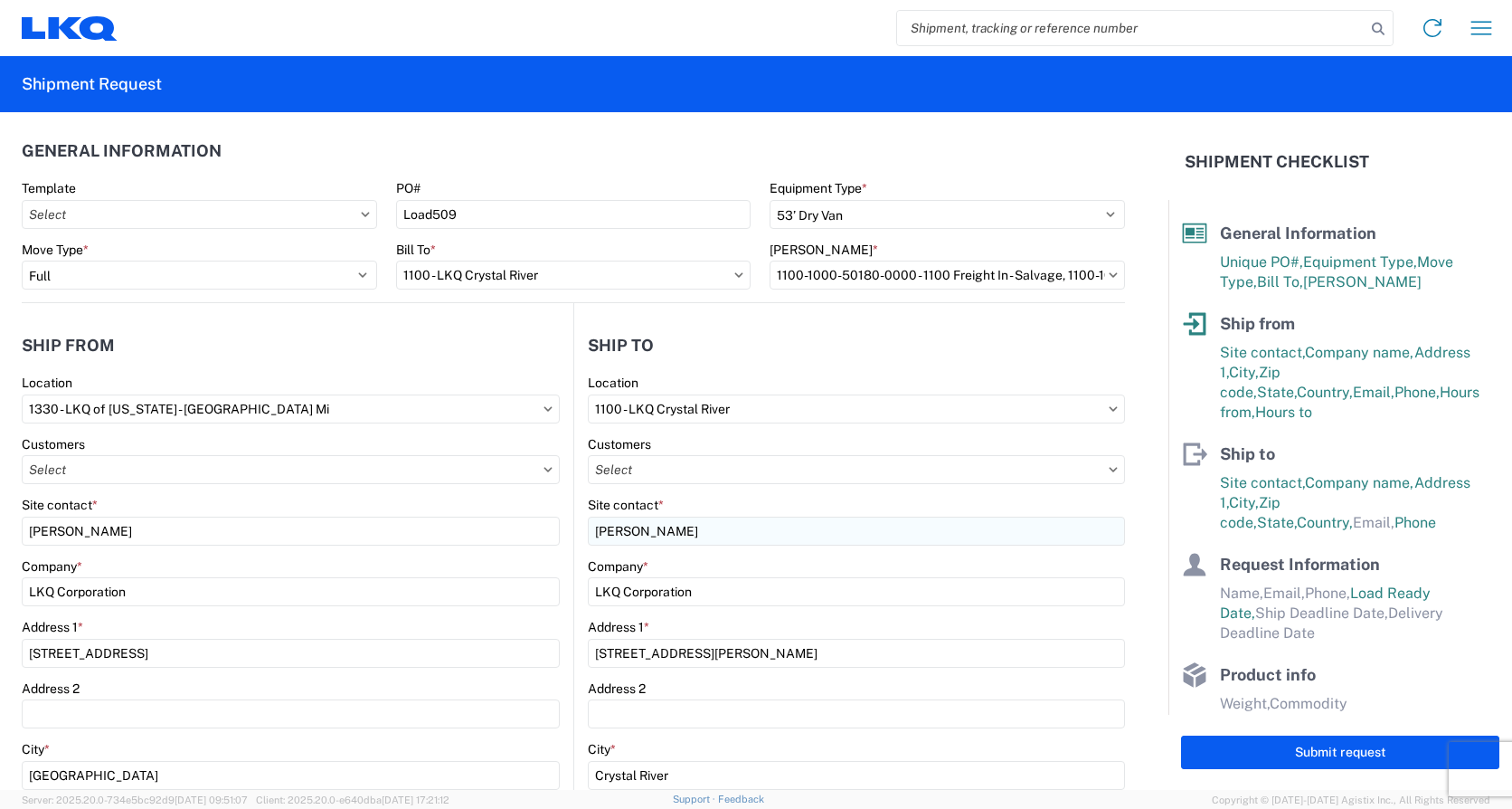
scroll to position [389, 0]
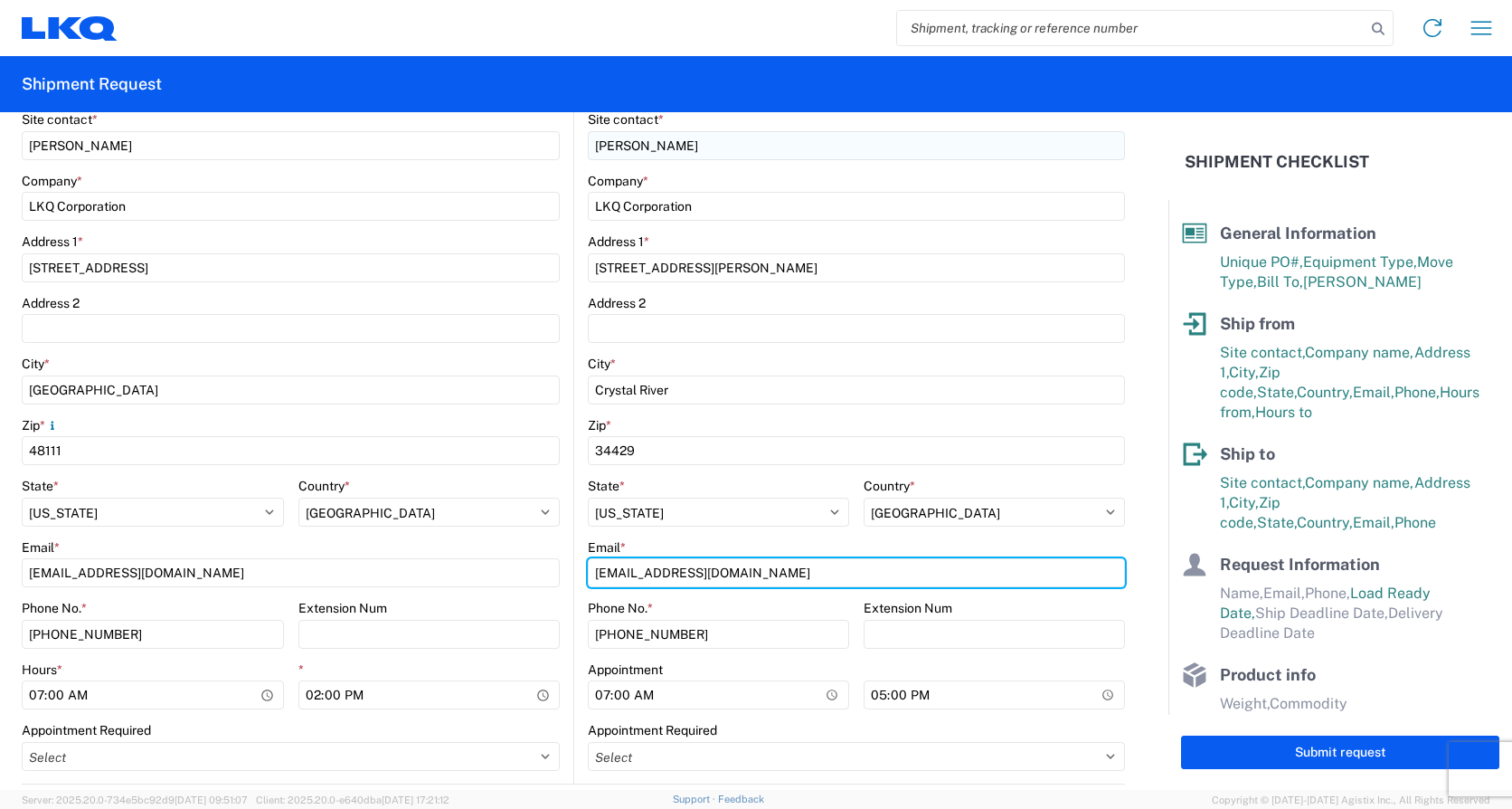
type input "[EMAIL_ADDRESS][DOMAIN_NAME]"
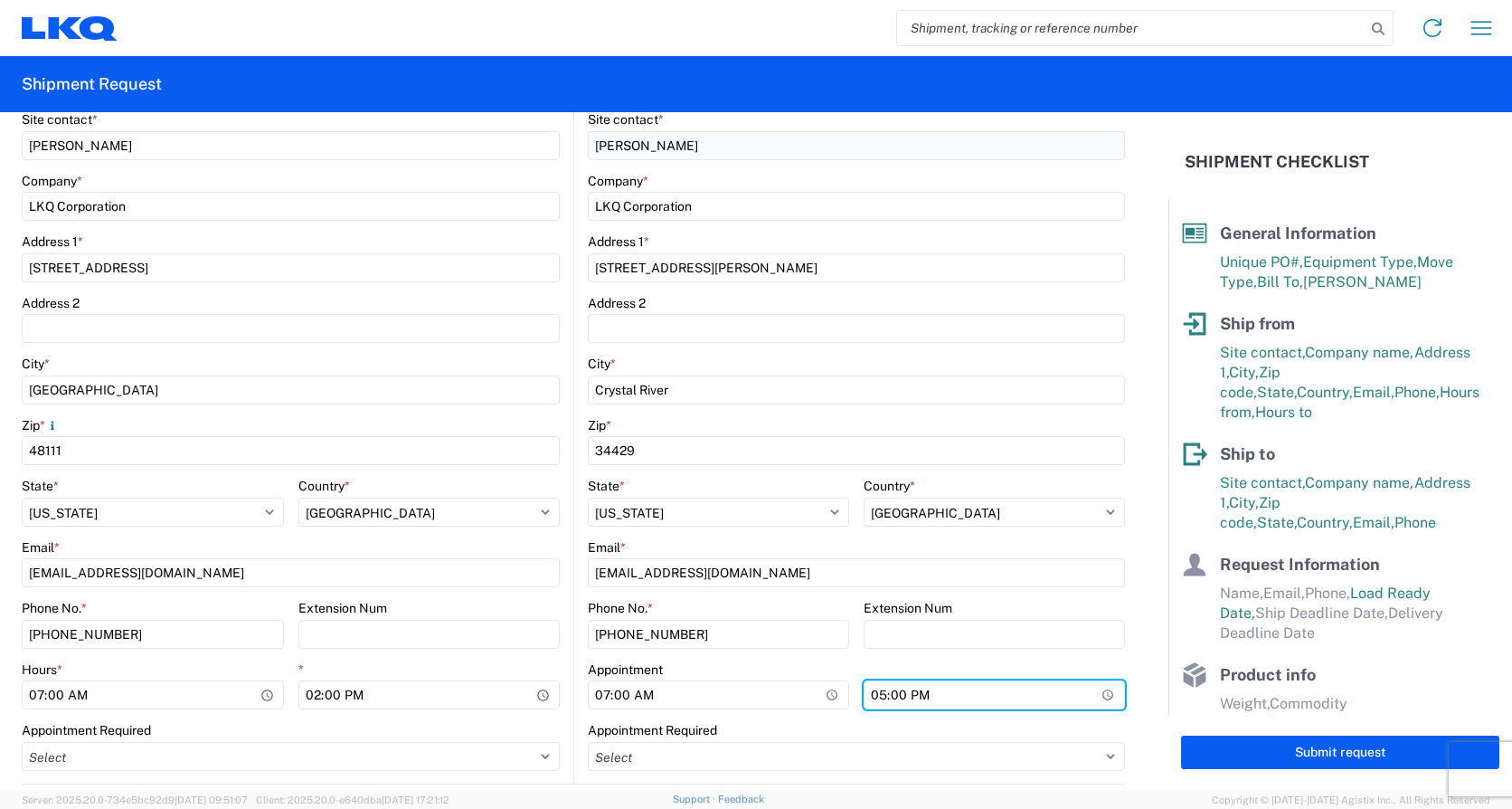
type input "16:00"
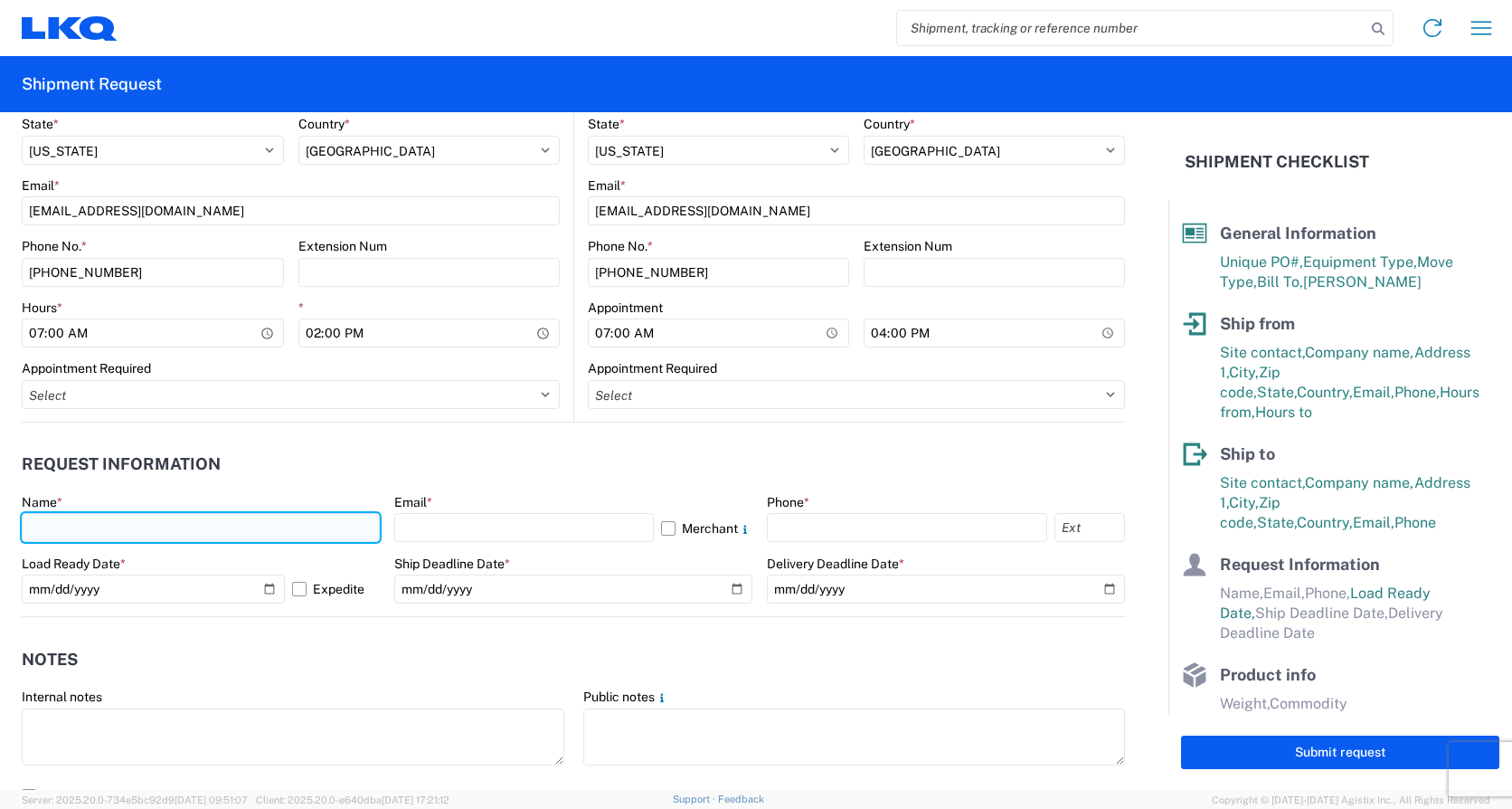
click at [102, 521] on input "text" at bounding box center [201, 528] width 358 height 29
type input "[PERSON_NAME]"
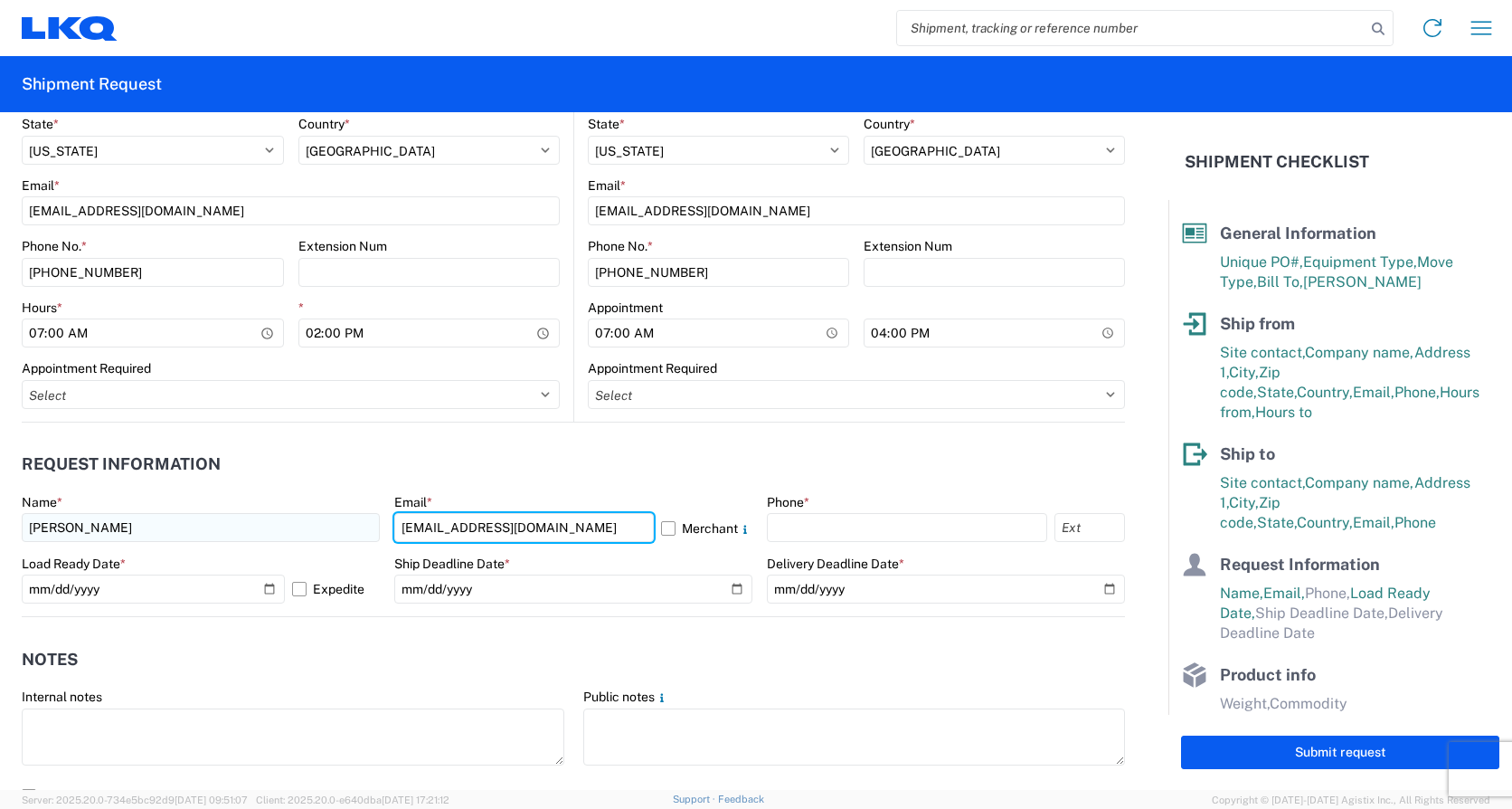
type input "[EMAIL_ADDRESS][DOMAIN_NAME]"
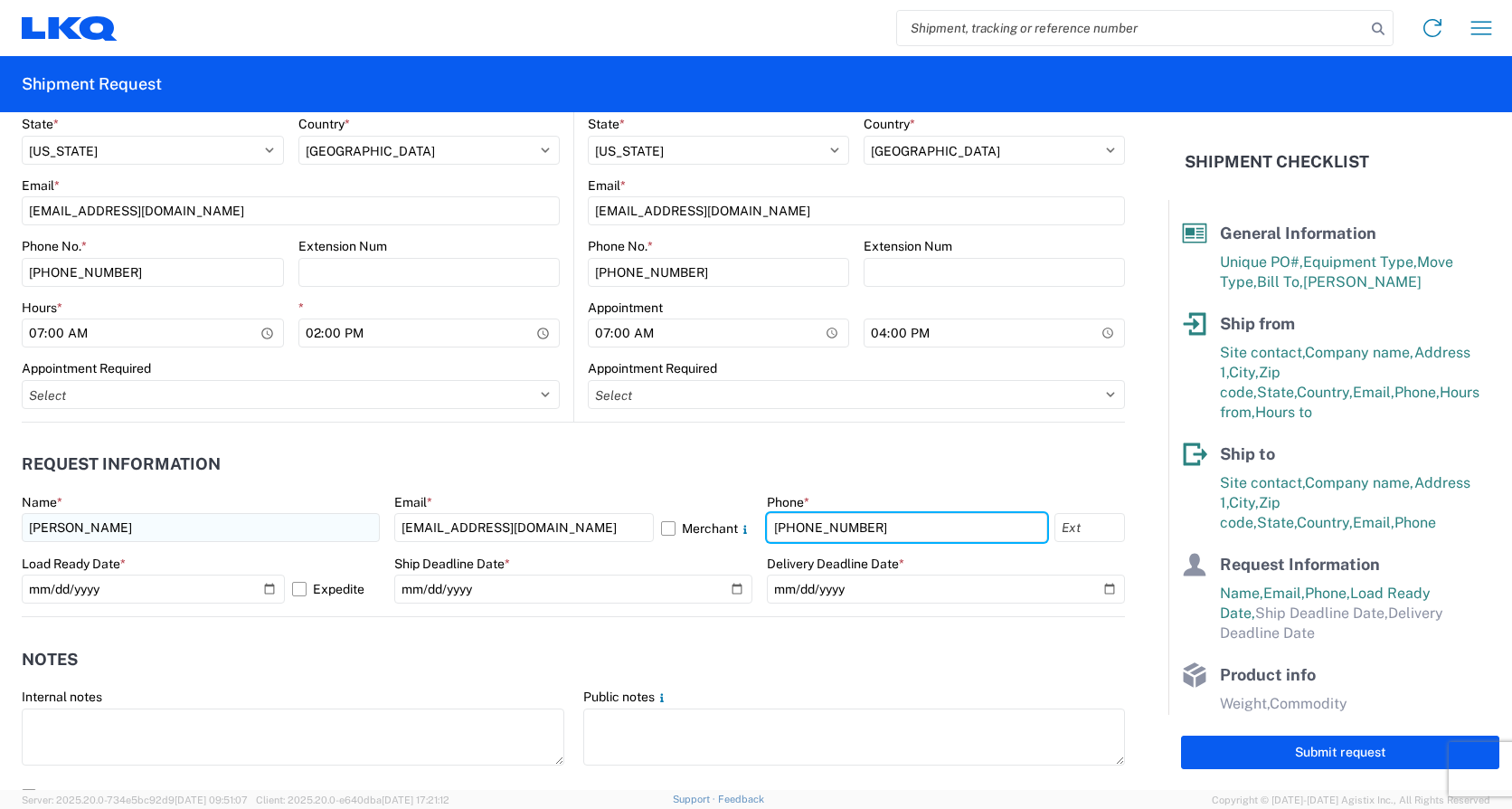
type input "[PHONE_NUMBER]"
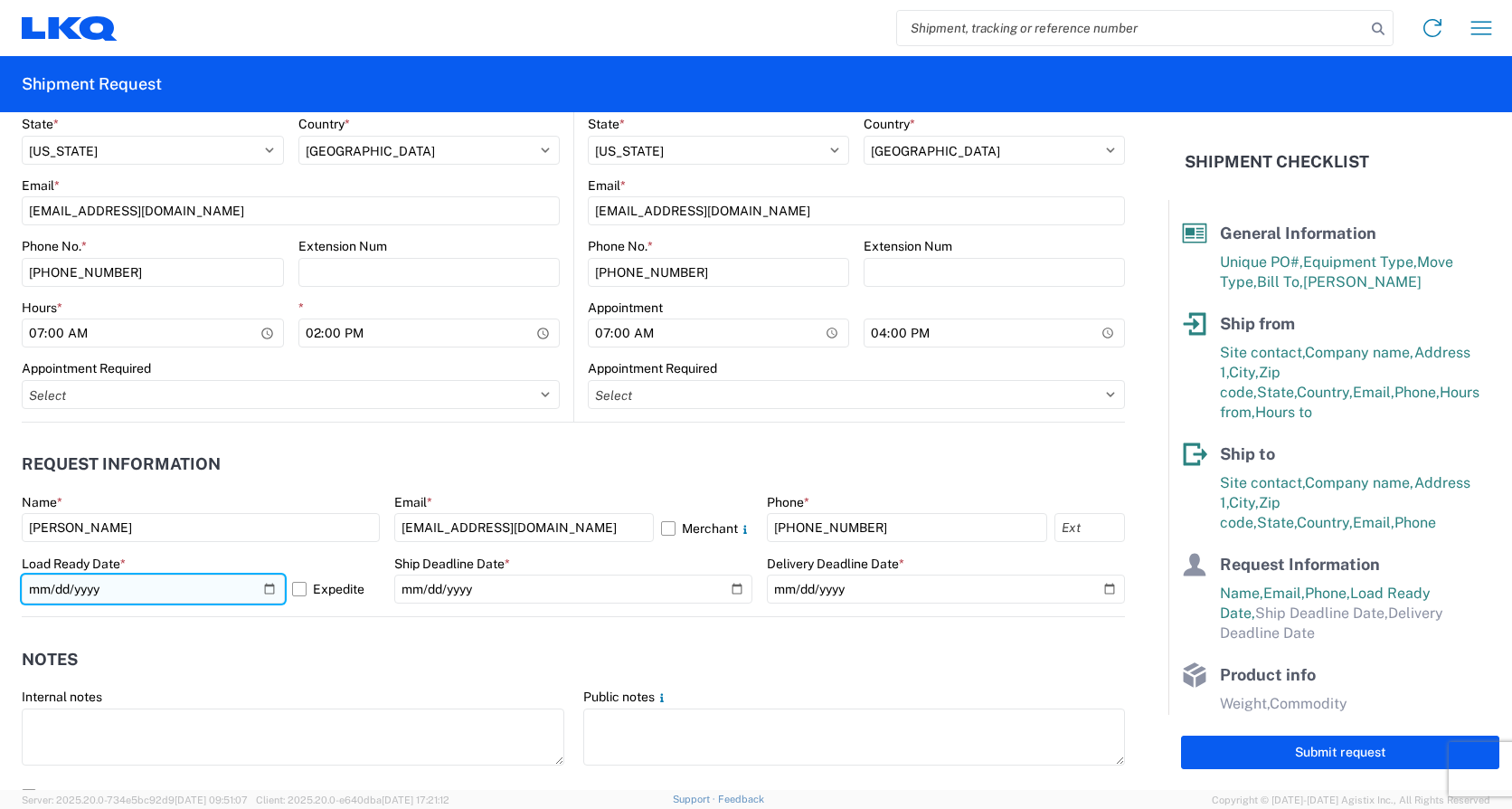
click at [262, 589] on input "[DATE]" at bounding box center [153, 588] width 263 height 29
type input "[DATE]"
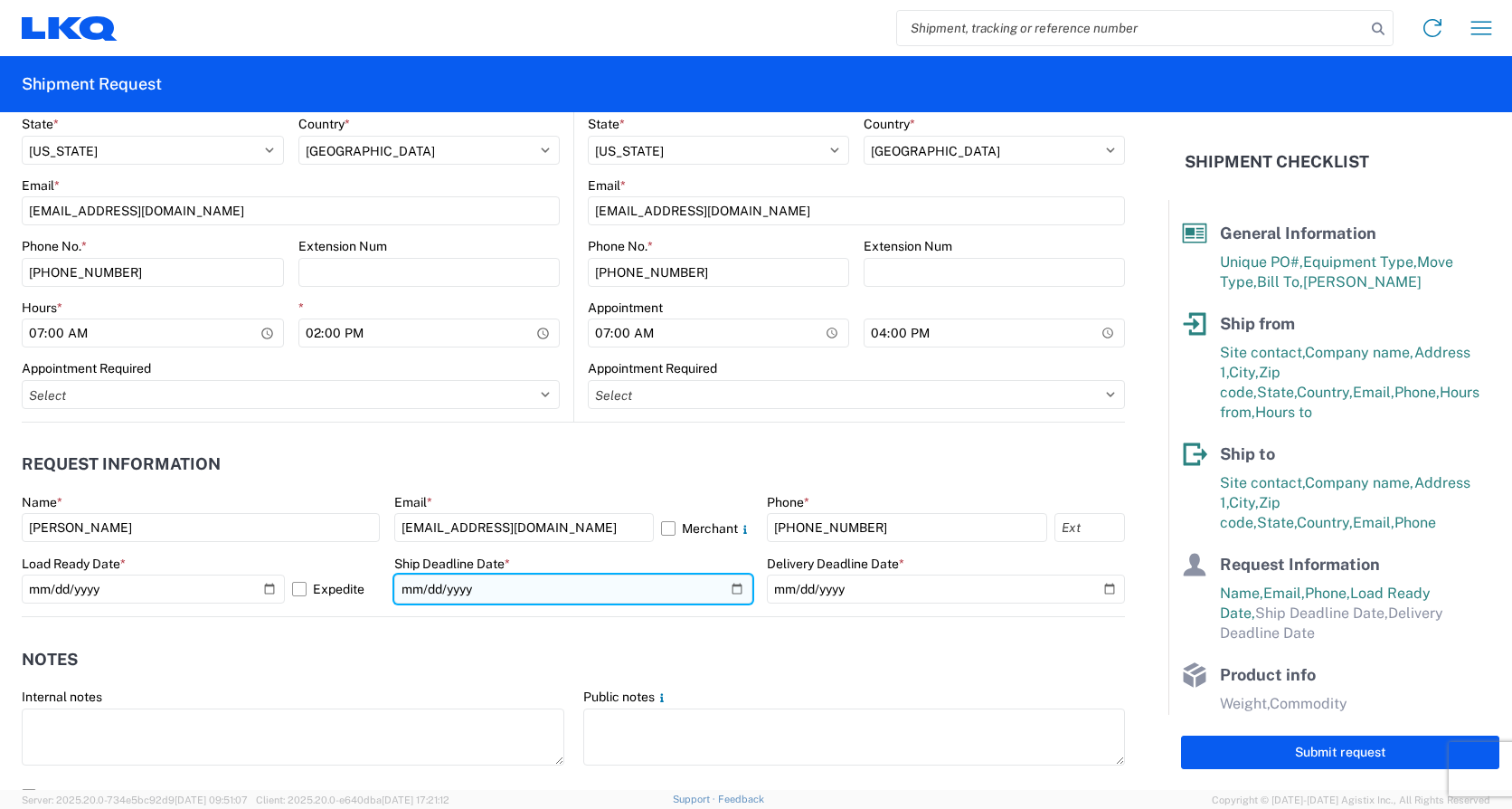
click at [727, 586] on input "date" at bounding box center [573, 588] width 358 height 29
type input "[DATE]"
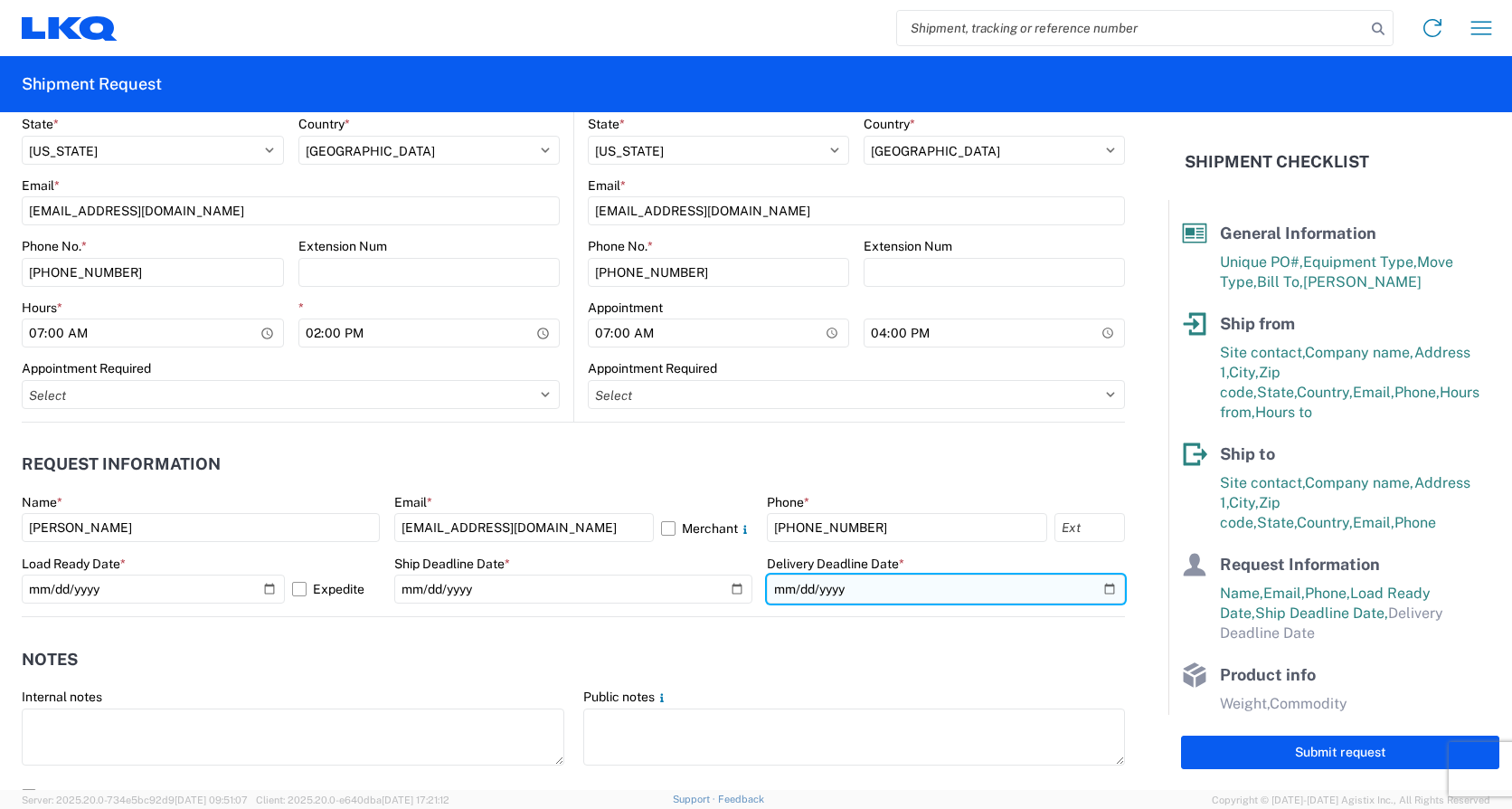
click at [1094, 591] on input "date" at bounding box center [946, 588] width 358 height 29
type input "[DATE]"
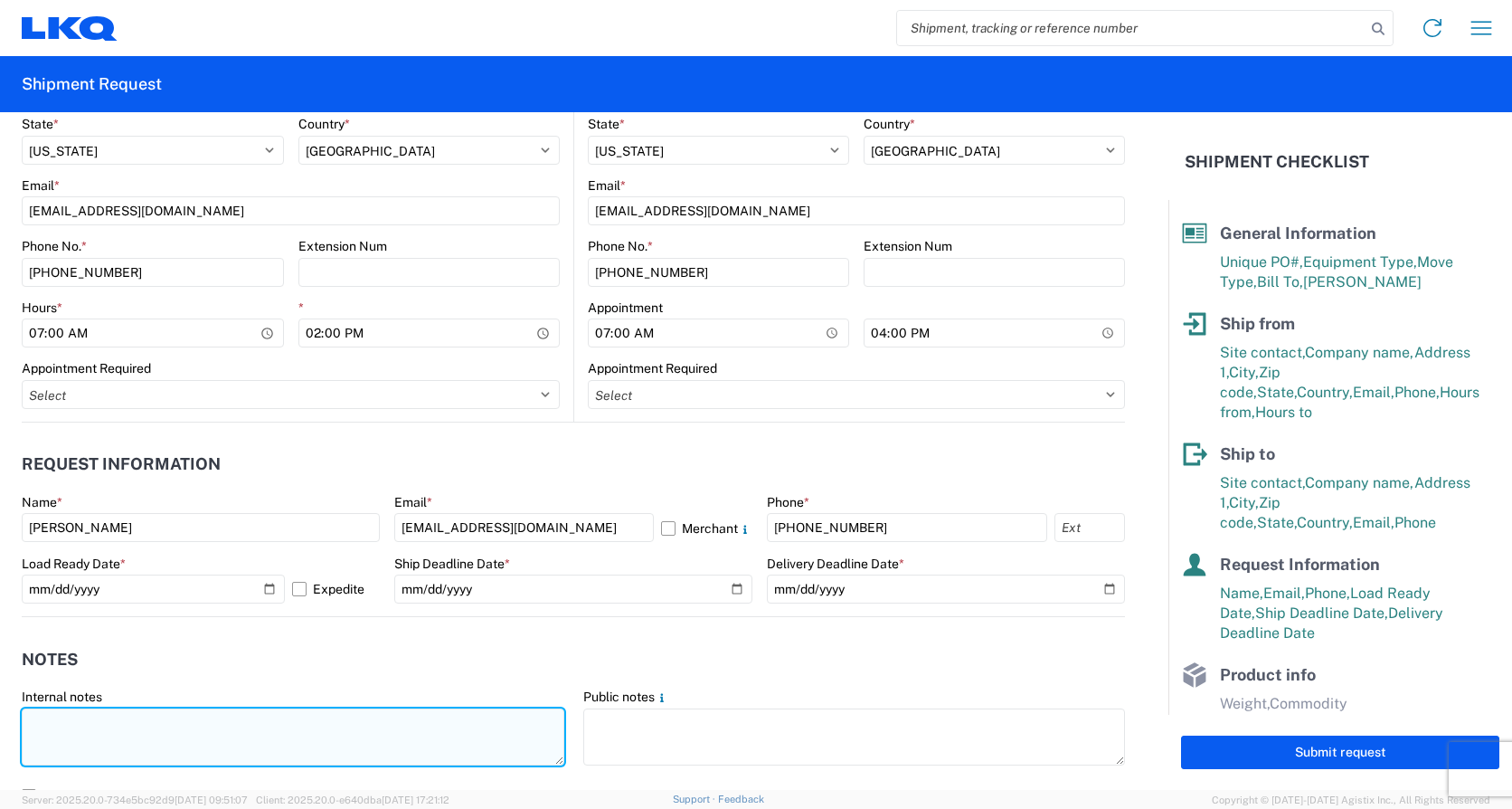
click at [62, 728] on textarea at bounding box center [293, 737] width 543 height 57
paste textarea "*CALL [PHONE_NUMBER] WHEN ON SITE FOR PICKUP* *6+ RATCHET STRAPS* *NO DELIVERIE…"
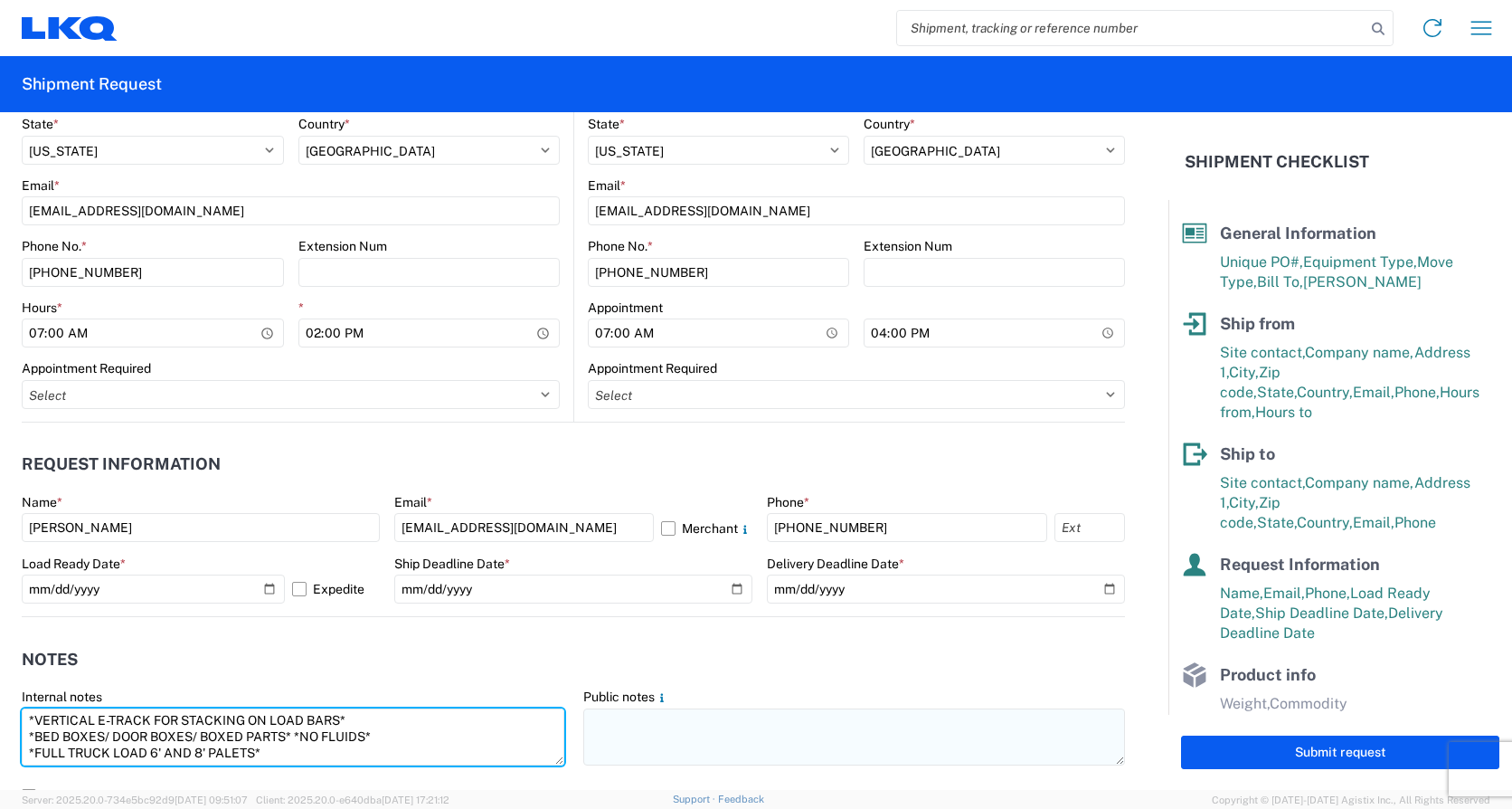
type textarea "*CALL [PHONE_NUMBER] WHEN ON SITE FOR PICKUP* *6+ RATCHET STRAPS* *NO DELIVERIE…"
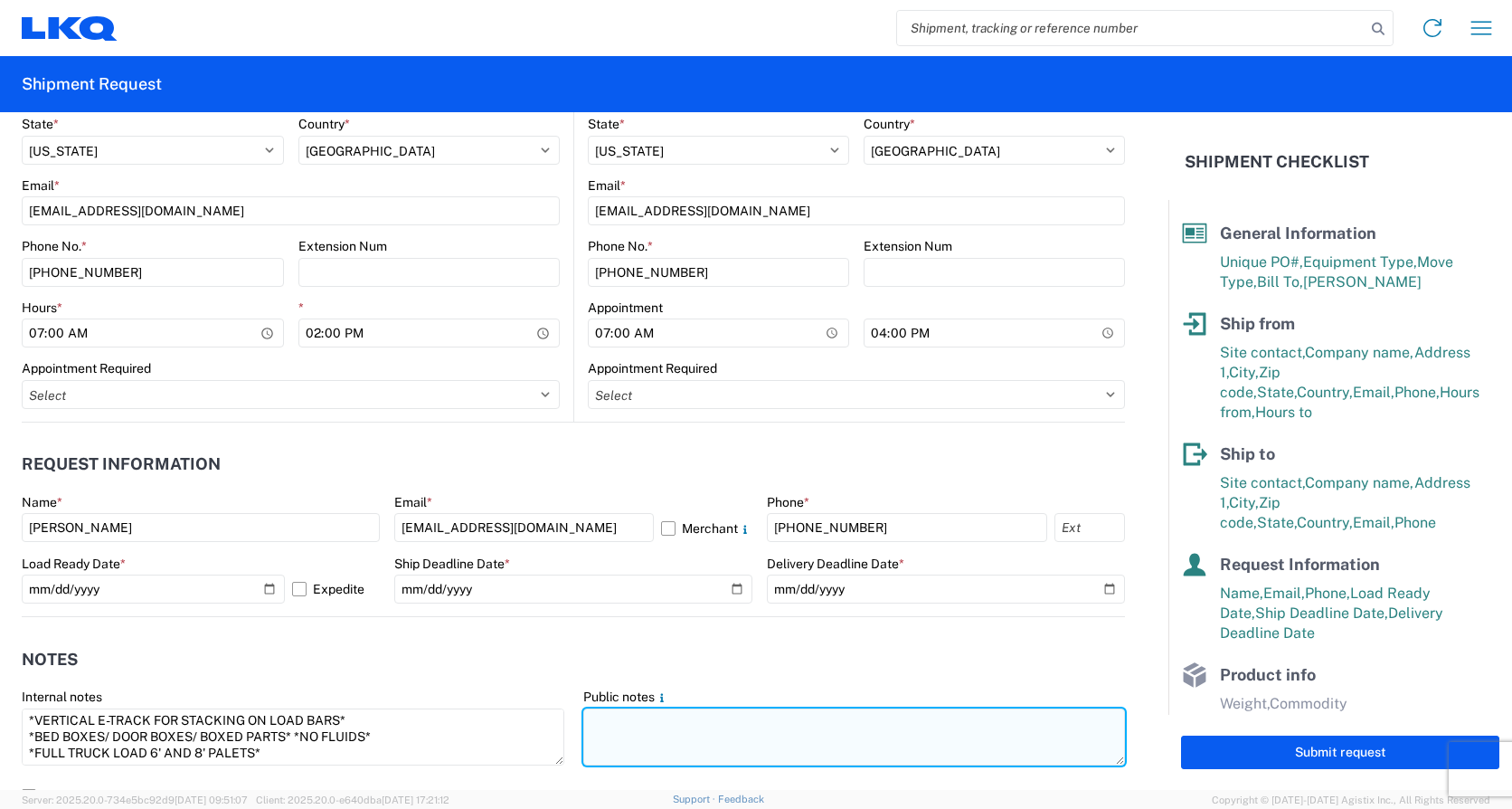
paste textarea "*CALL [PHONE_NUMBER] WHEN ON SITE FOR PICKUP* *6+ RATCHET STRAPS* *NO DELIVERIE…"
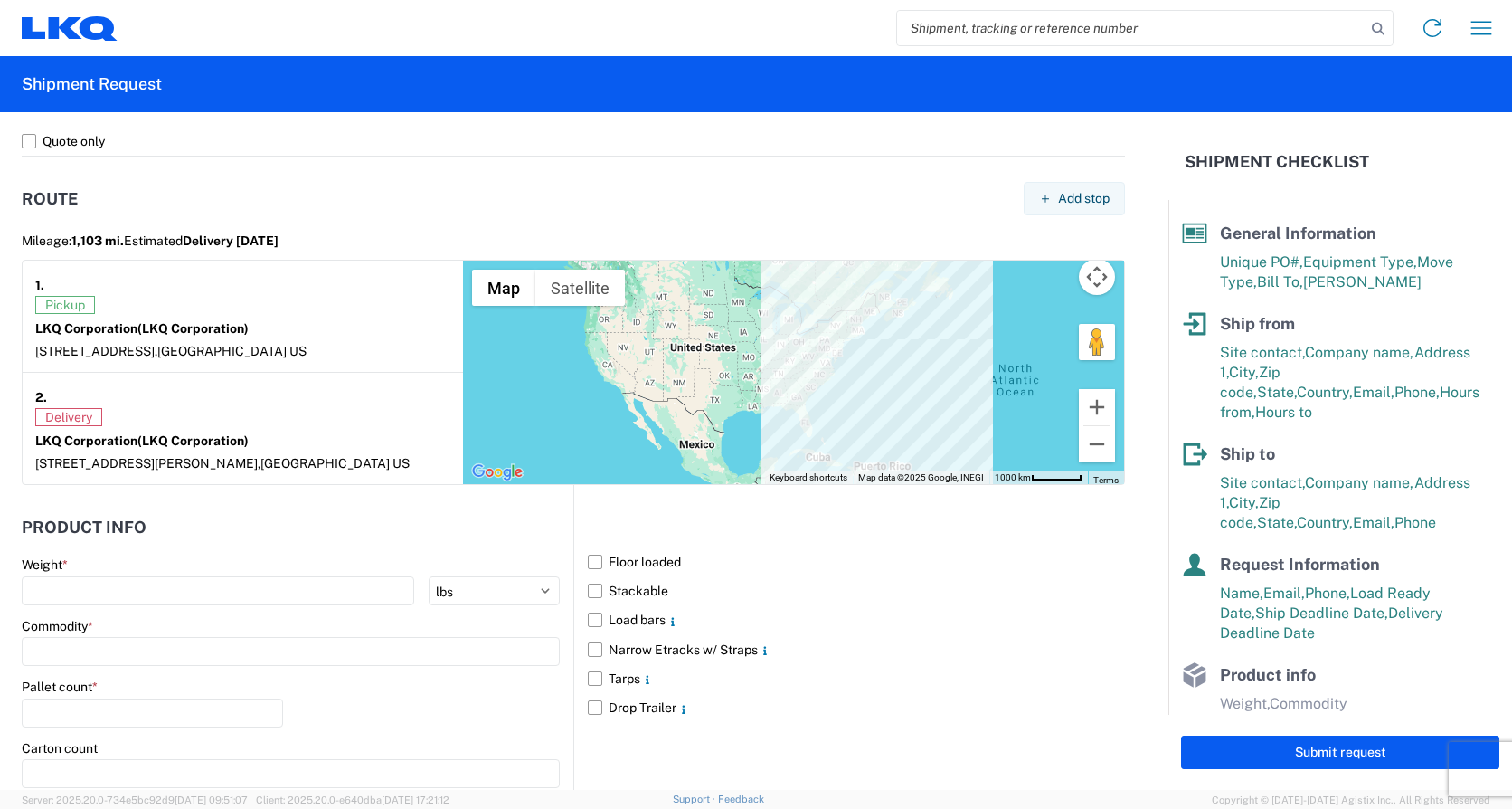
scroll to position [1601, 0]
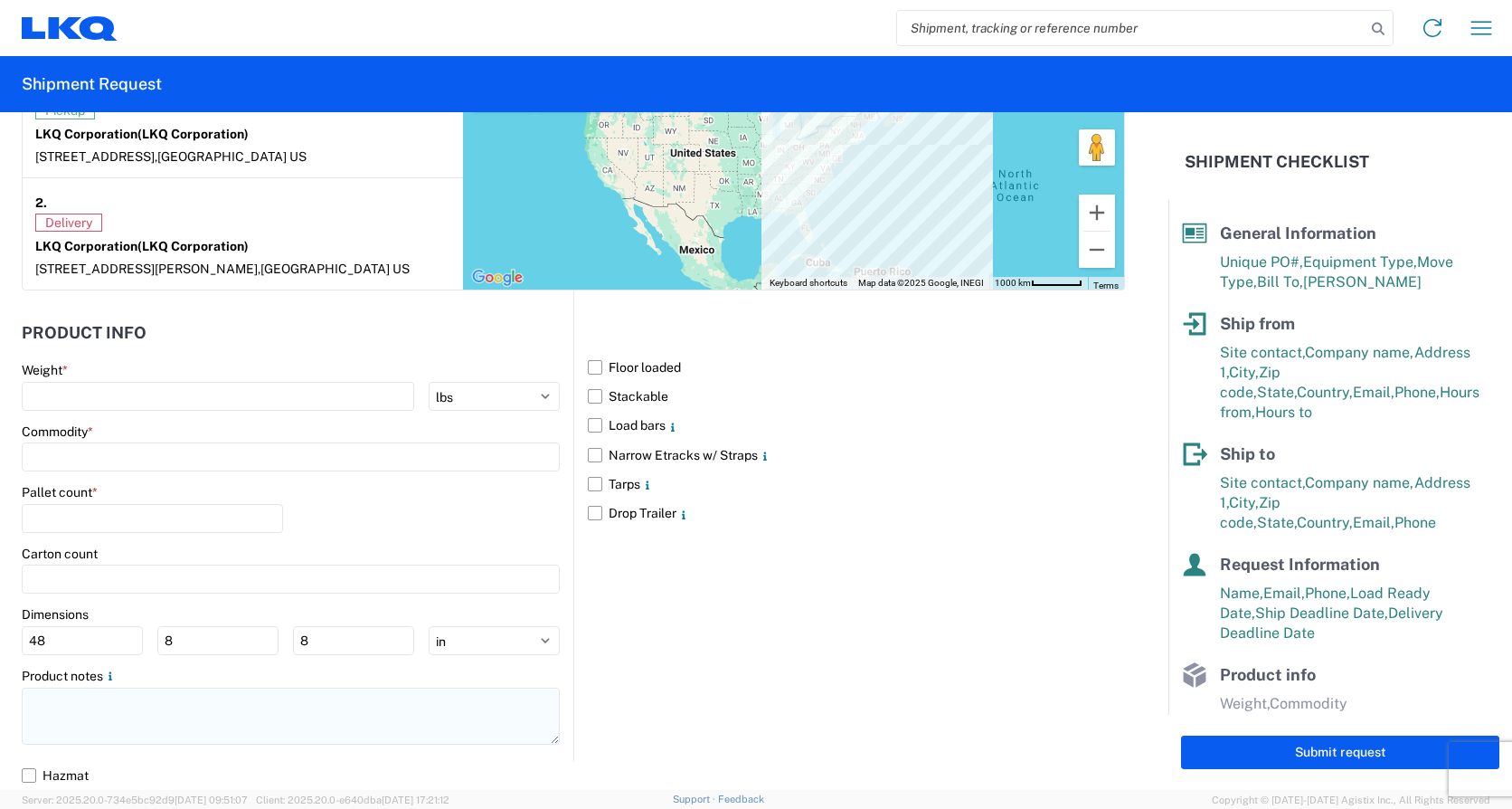
type textarea "*CALL [PHONE_NUMBER] WHEN ON SITE FOR PICKUP* *6+ RATCHET STRAPS* *NO DELIVERIE…"
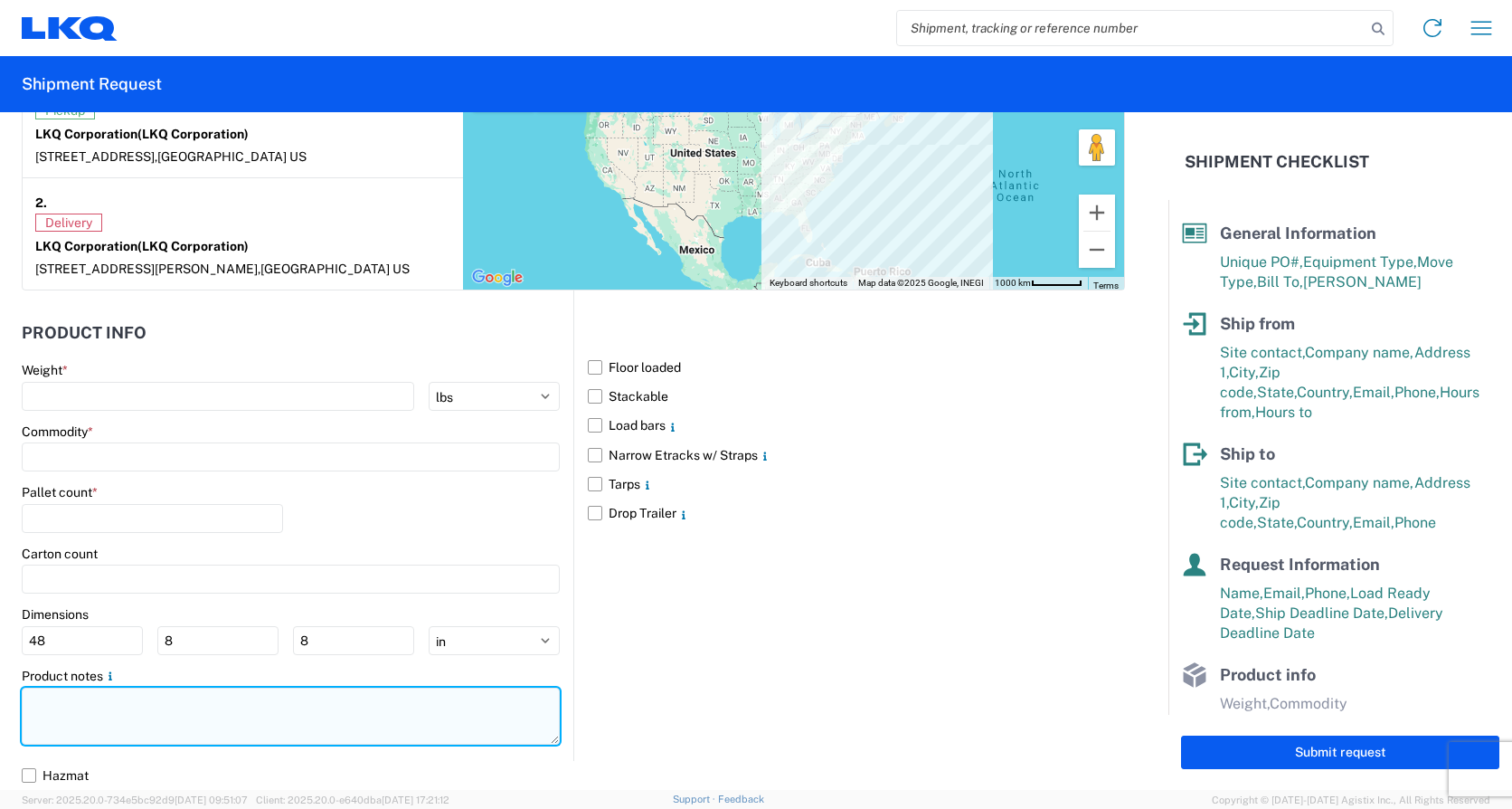
paste textarea "*CALL [PHONE_NUMBER] WHEN ON SITE FOR PICKUP* *6+ RATCHET STRAPS* *NO DELIVERIE…"
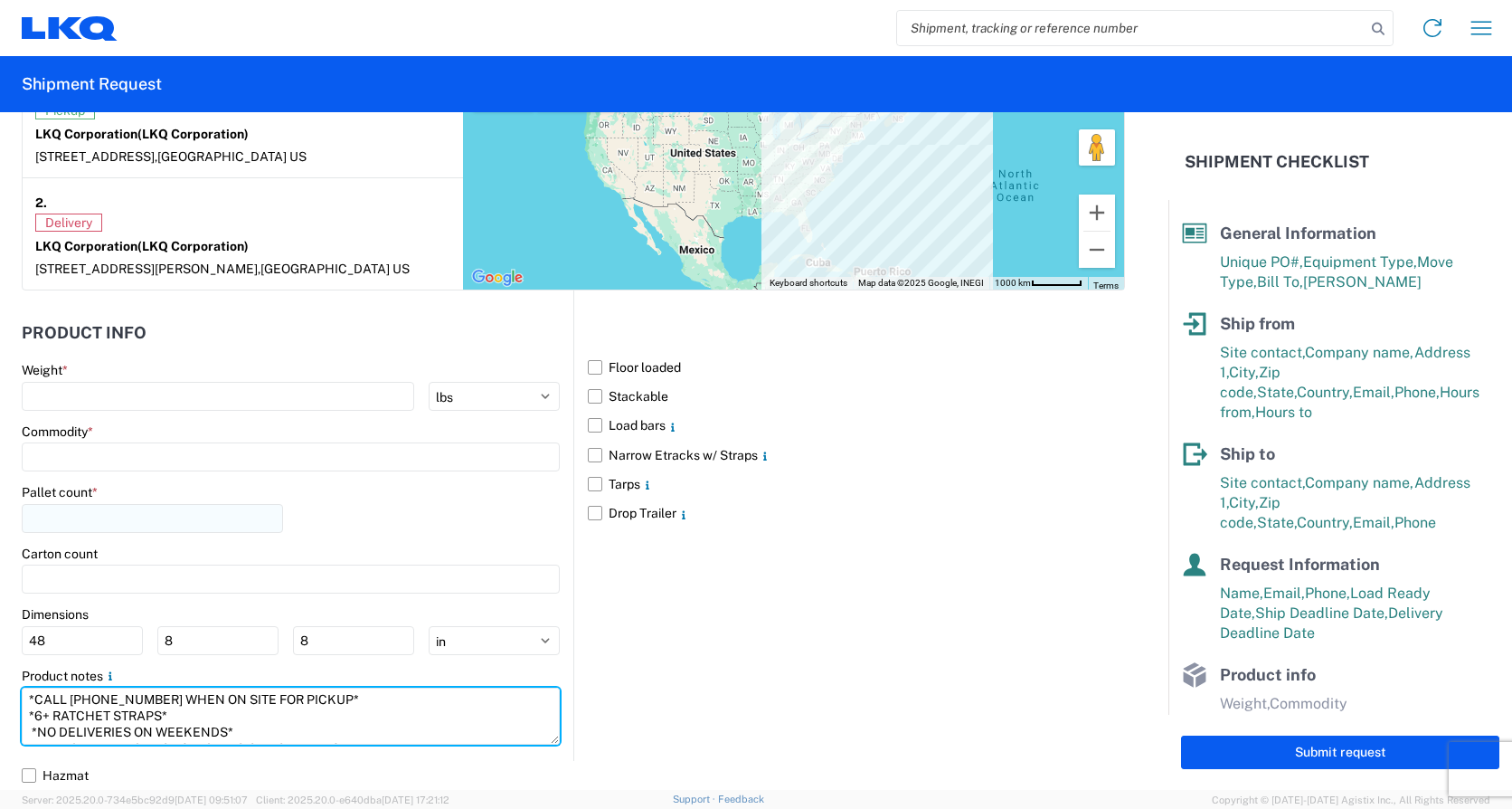
scroll to position [62, 0]
type textarea "*CALL [PHONE_NUMBER] WHEN ON SITE FOR PICKUP* *6+ RATCHET STRAPS* *NO DELIVERIE…"
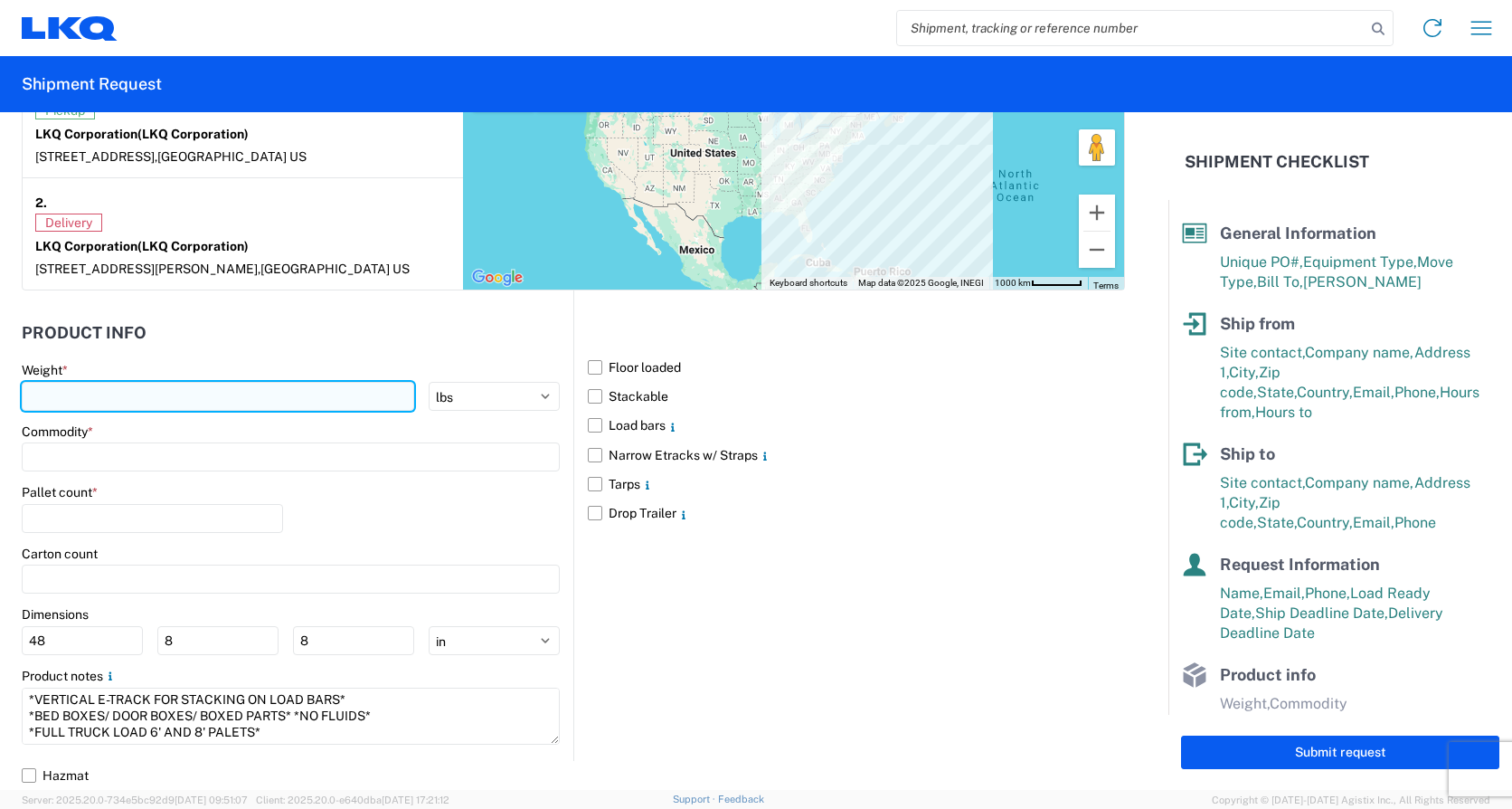
click at [107, 390] on input "number" at bounding box center [218, 396] width 393 height 29
type input "20000"
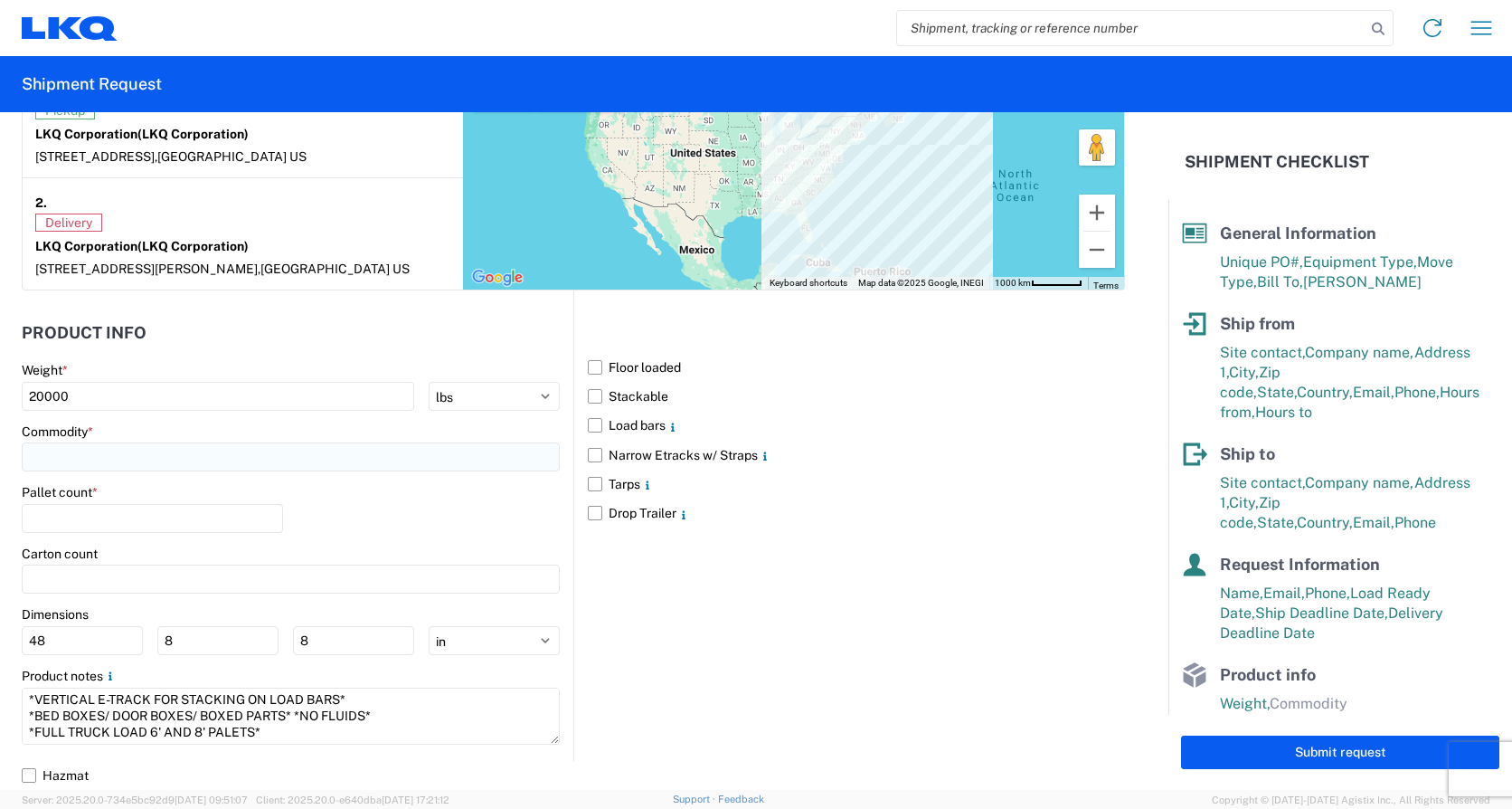
click at [156, 453] on input at bounding box center [291, 457] width 538 height 29
click at [157, 508] on input at bounding box center [184, 501] width 294 height 29
type input "g"
click at [133, 544] on div "General Auto Parts (dry)" at bounding box center [185, 537] width 316 height 29
type input "General Auto Parts (dry)"
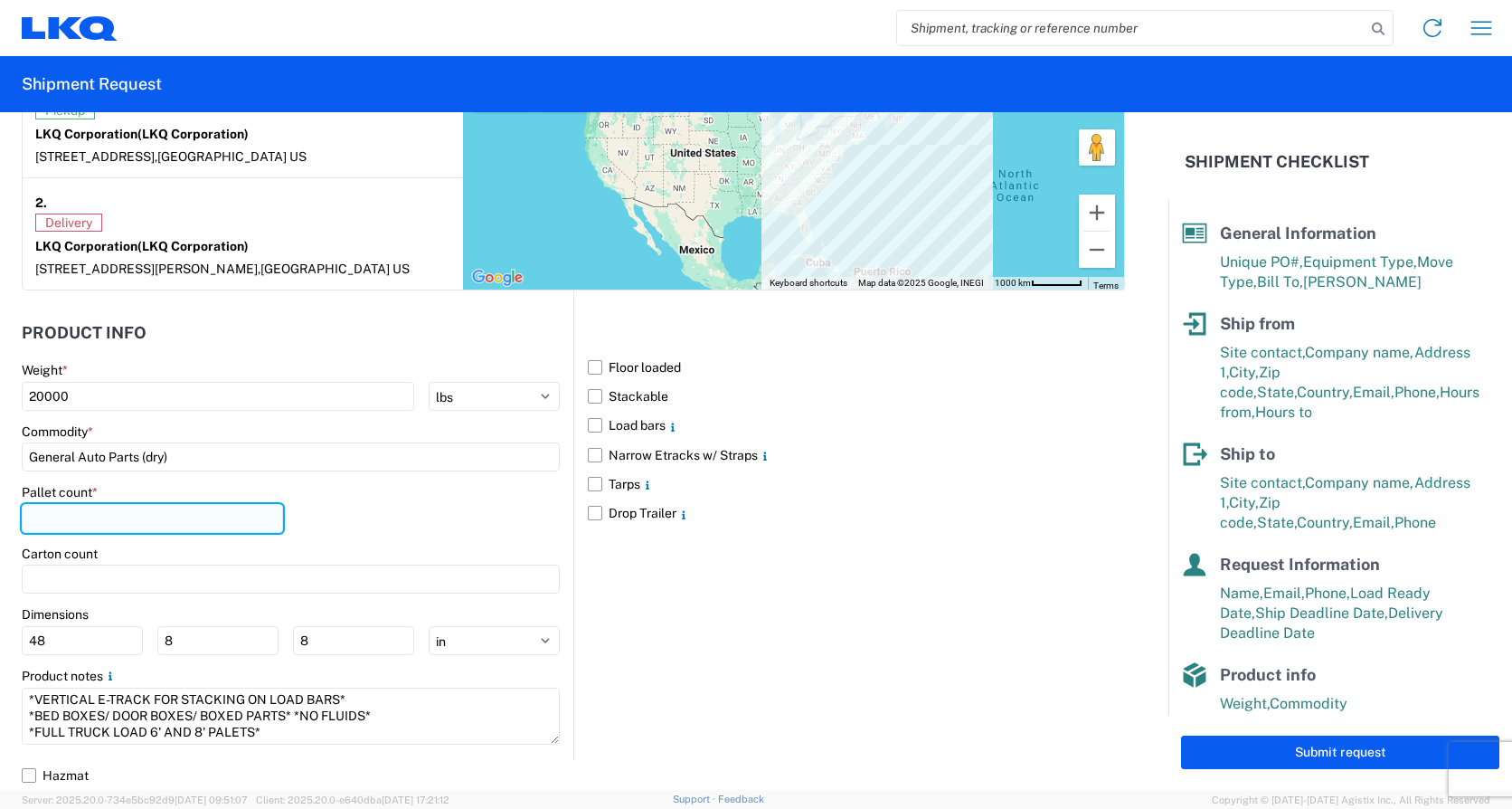
click at [110, 519] on input "number" at bounding box center [152, 518] width 261 height 29
type input "11"
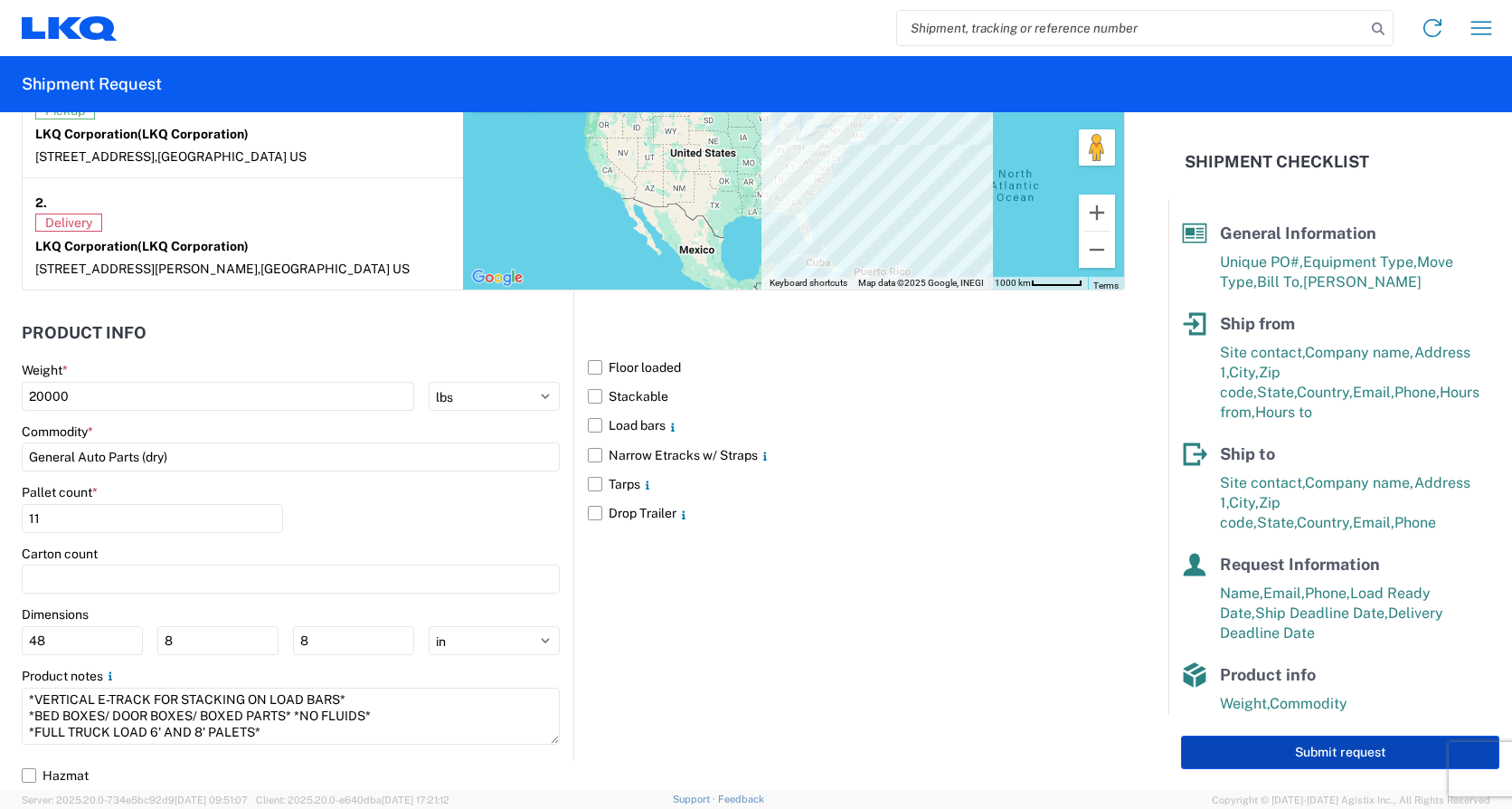
click at [1321, 747] on button "Submit request" at bounding box center [1340, 751] width 318 height 33
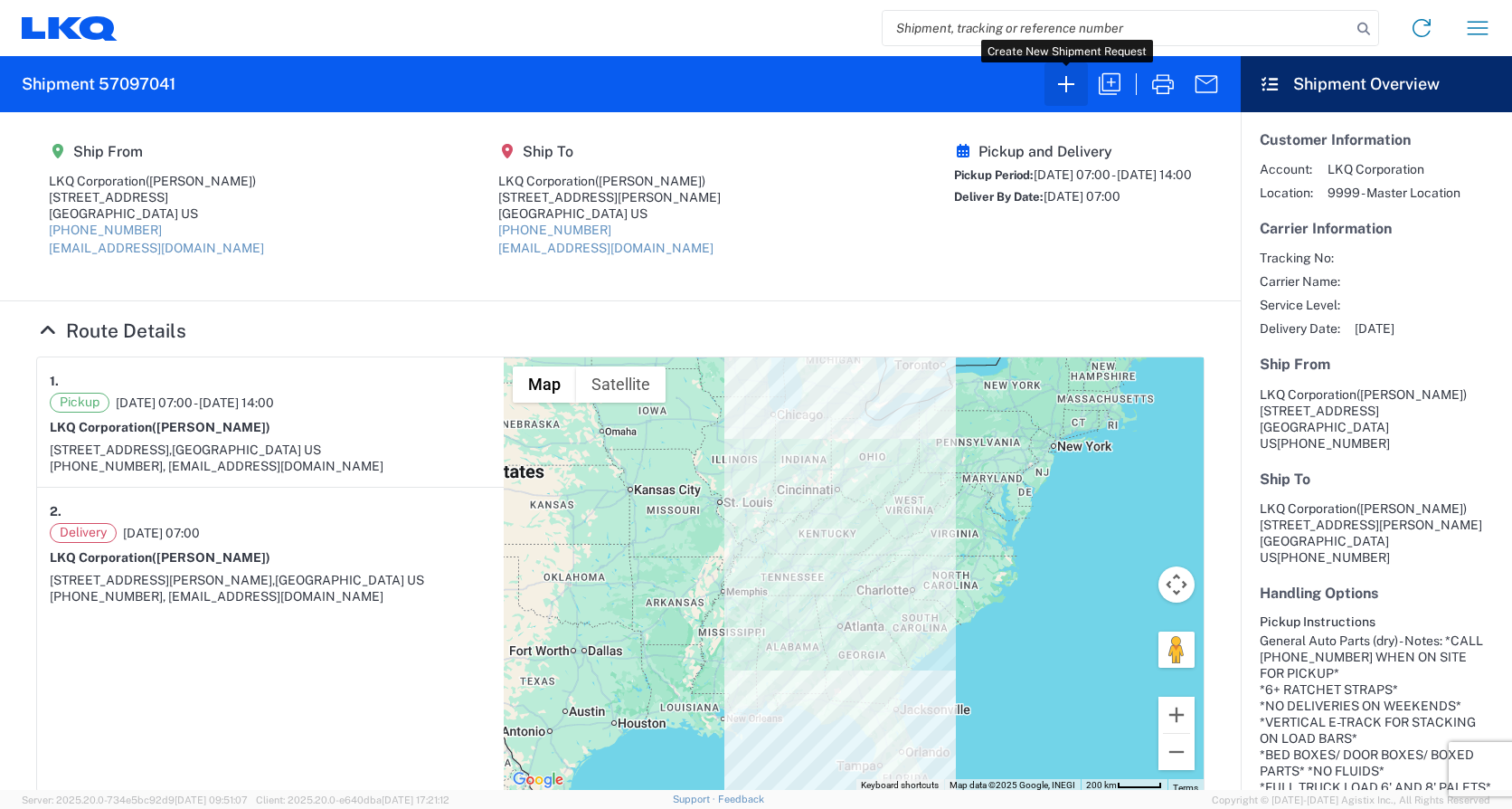
click at [1071, 87] on icon "button" at bounding box center [1066, 84] width 29 height 29
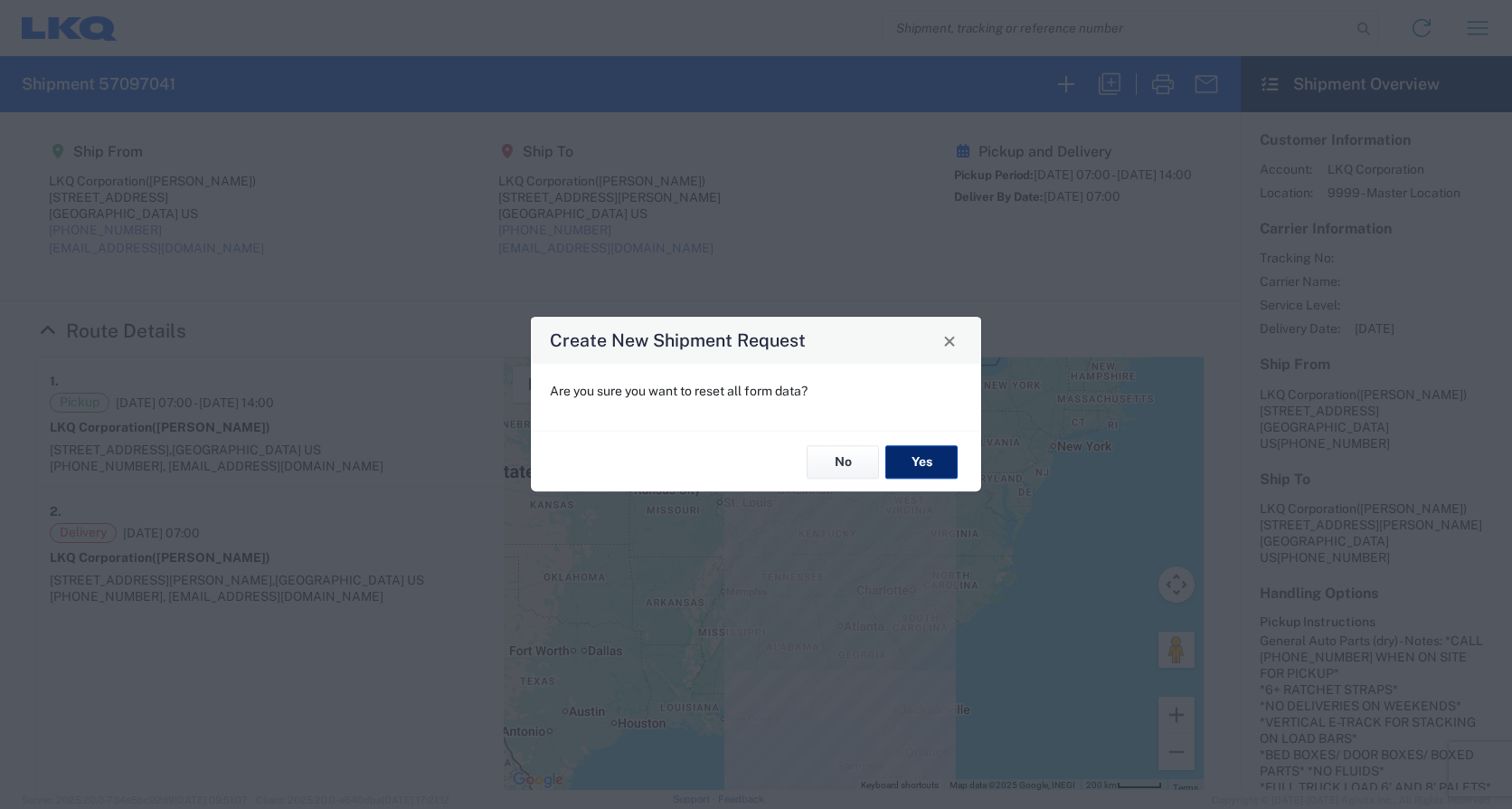
click at [922, 471] on button "Yes" at bounding box center [921, 461] width 72 height 33
select select "FULL"
select select "US"
select select "LBS"
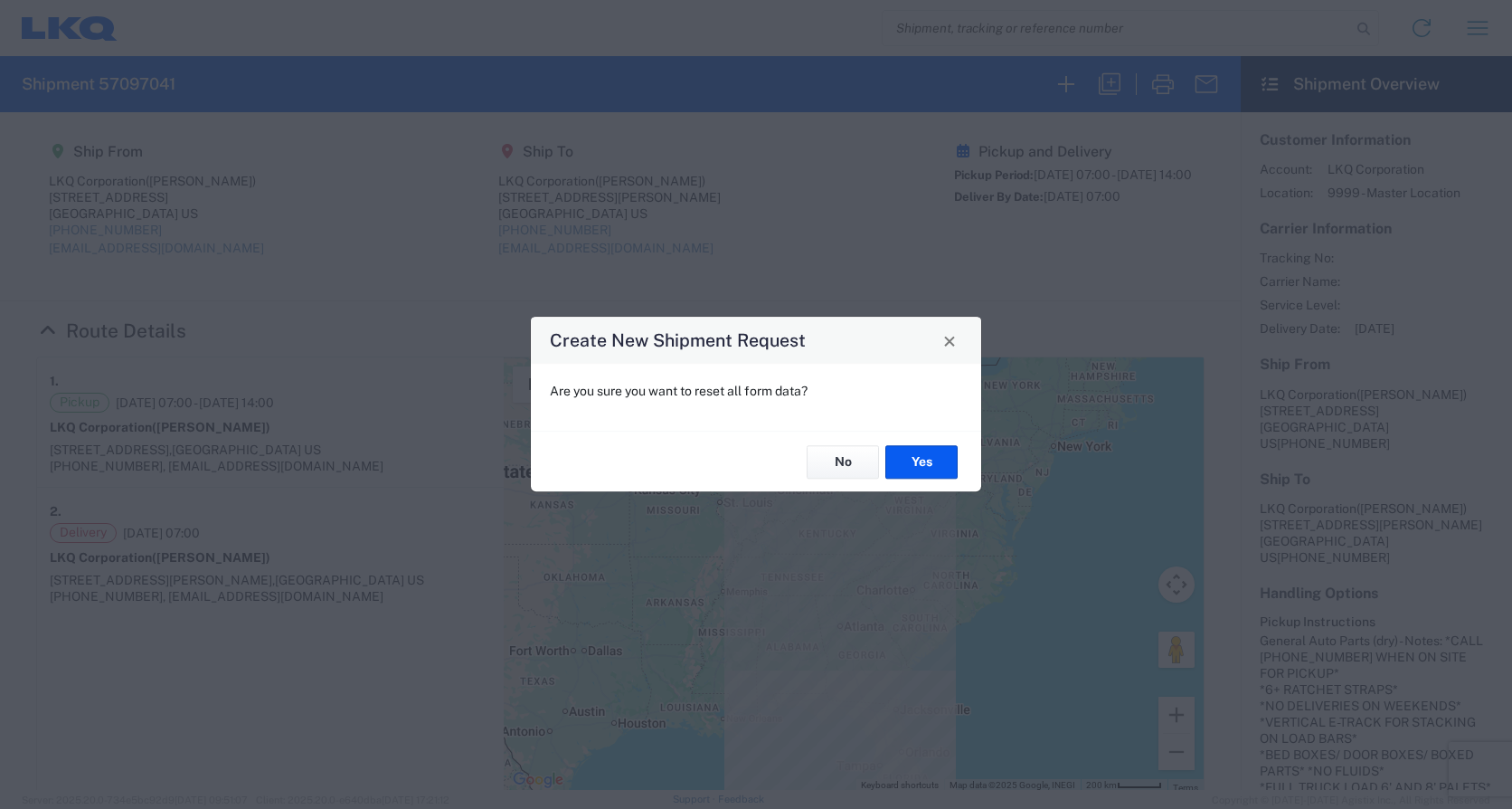
select select "IN"
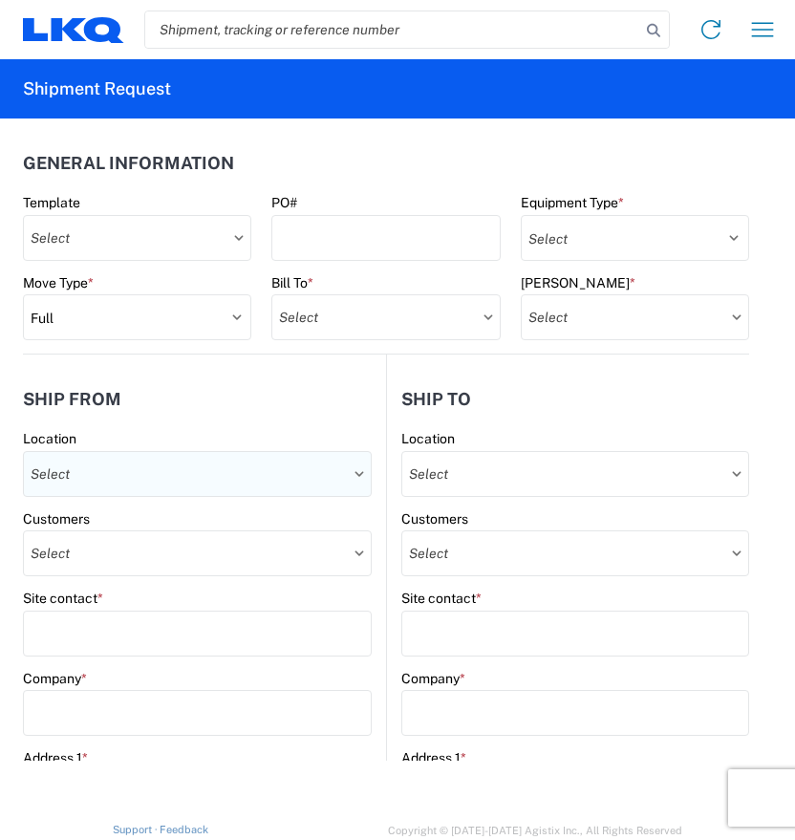
click at [231, 492] on input "text" at bounding box center [197, 474] width 349 height 46
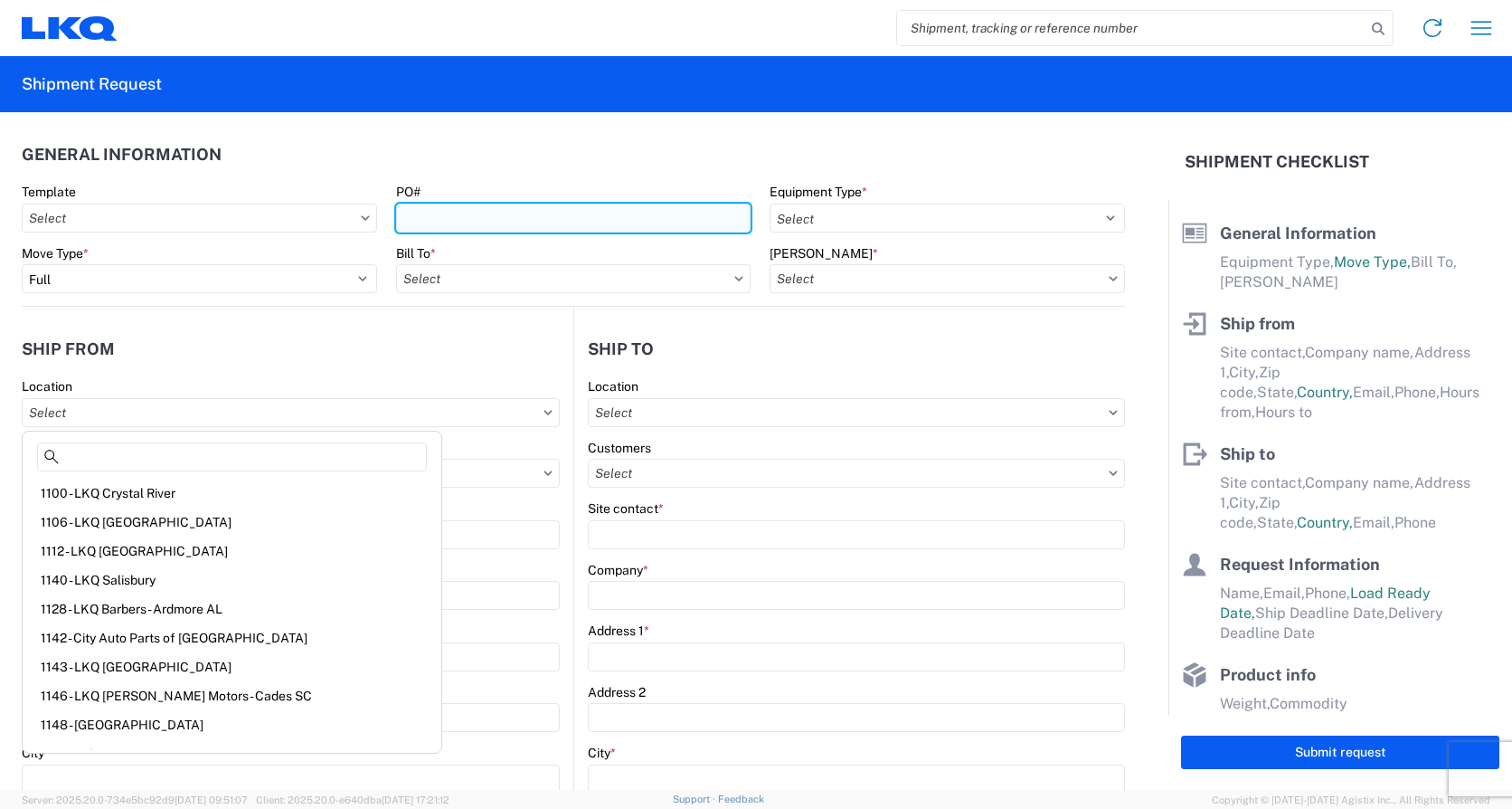
click at [538, 215] on input "PO#" at bounding box center [573, 218] width 355 height 29
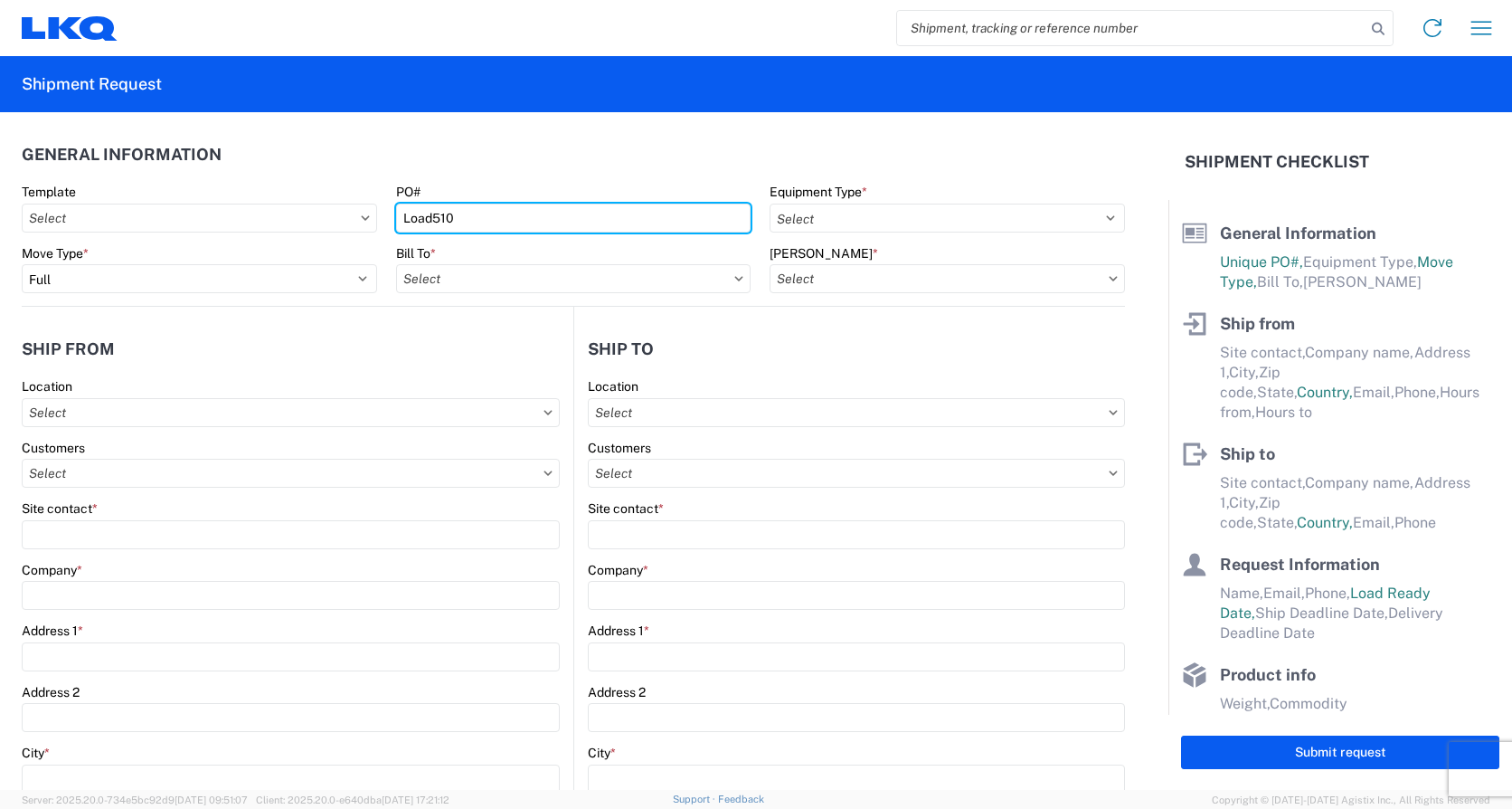
type input "Load510"
click at [827, 156] on header "General Information" at bounding box center [573, 153] width 1103 height 41
click at [892, 236] on agx-form-control-wrapper-v2 "Equipment Type * Select 53’ Dry Van Flatbed Dropdeck (van) Lowboy (flatbed) Rail" at bounding box center [947, 214] width 374 height 62
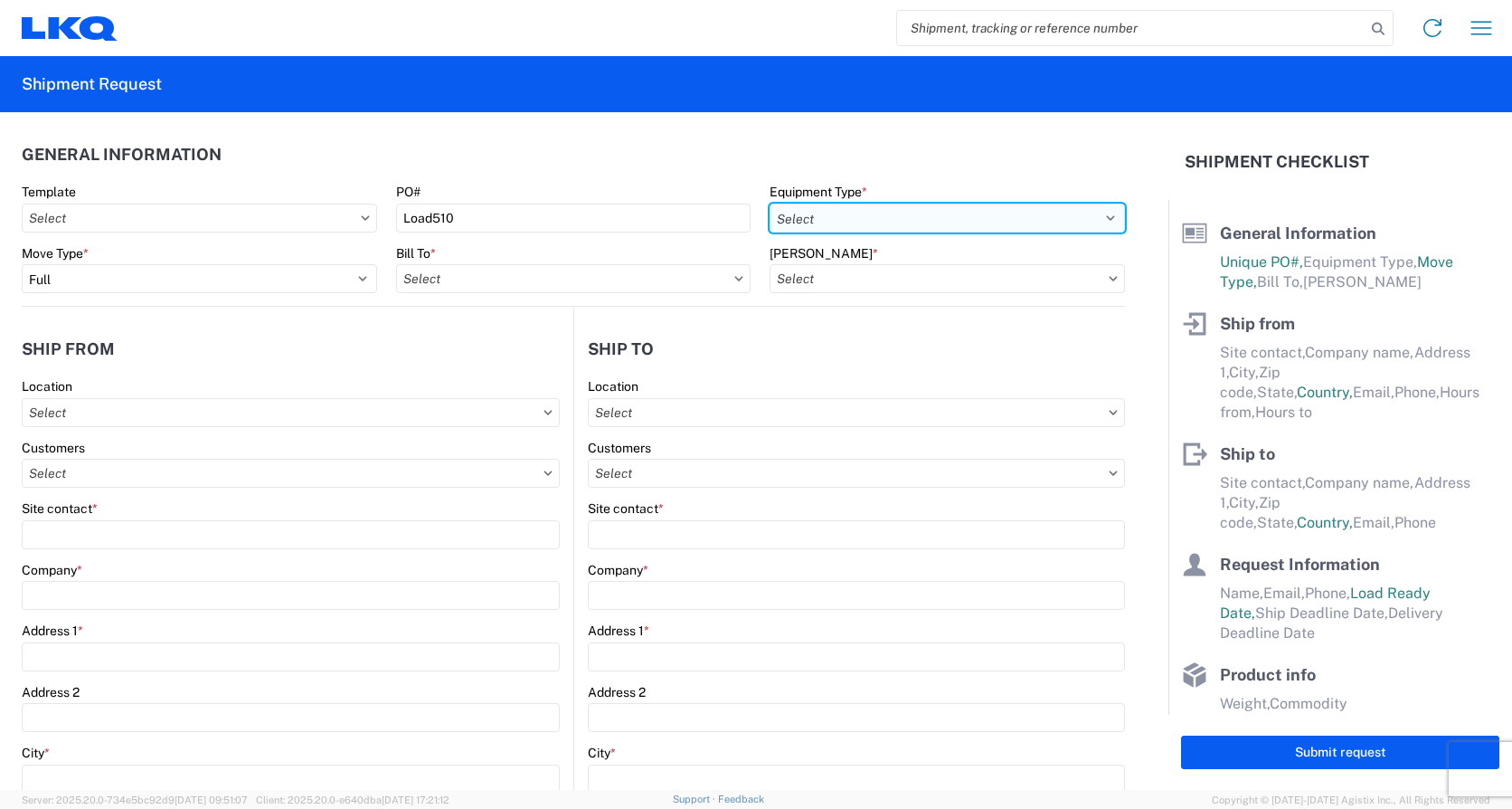
click at [898, 228] on select "Select 53’ Dry Van Flatbed Dropdeck (van) Lowboy (flatbed) Rail" at bounding box center [947, 218] width 355 height 29
select select "STDV"
click at [770, 204] on select "Select 53’ Dry Van Flatbed Dropdeck (van) Lowboy (flatbed) Rail" at bounding box center [947, 218] width 355 height 29
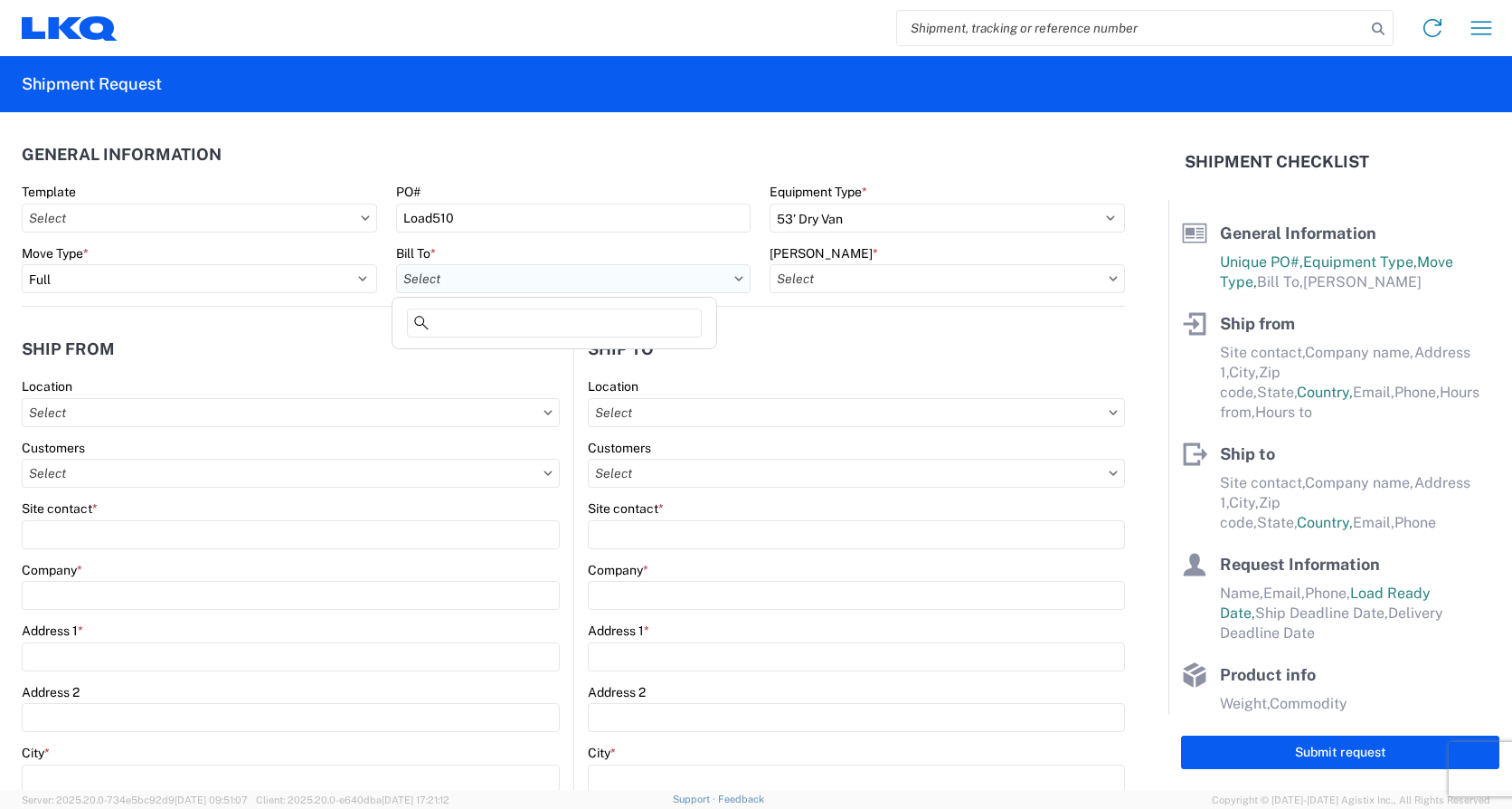
click at [464, 273] on input "text" at bounding box center [573, 279] width 355 height 29
type input "1390"
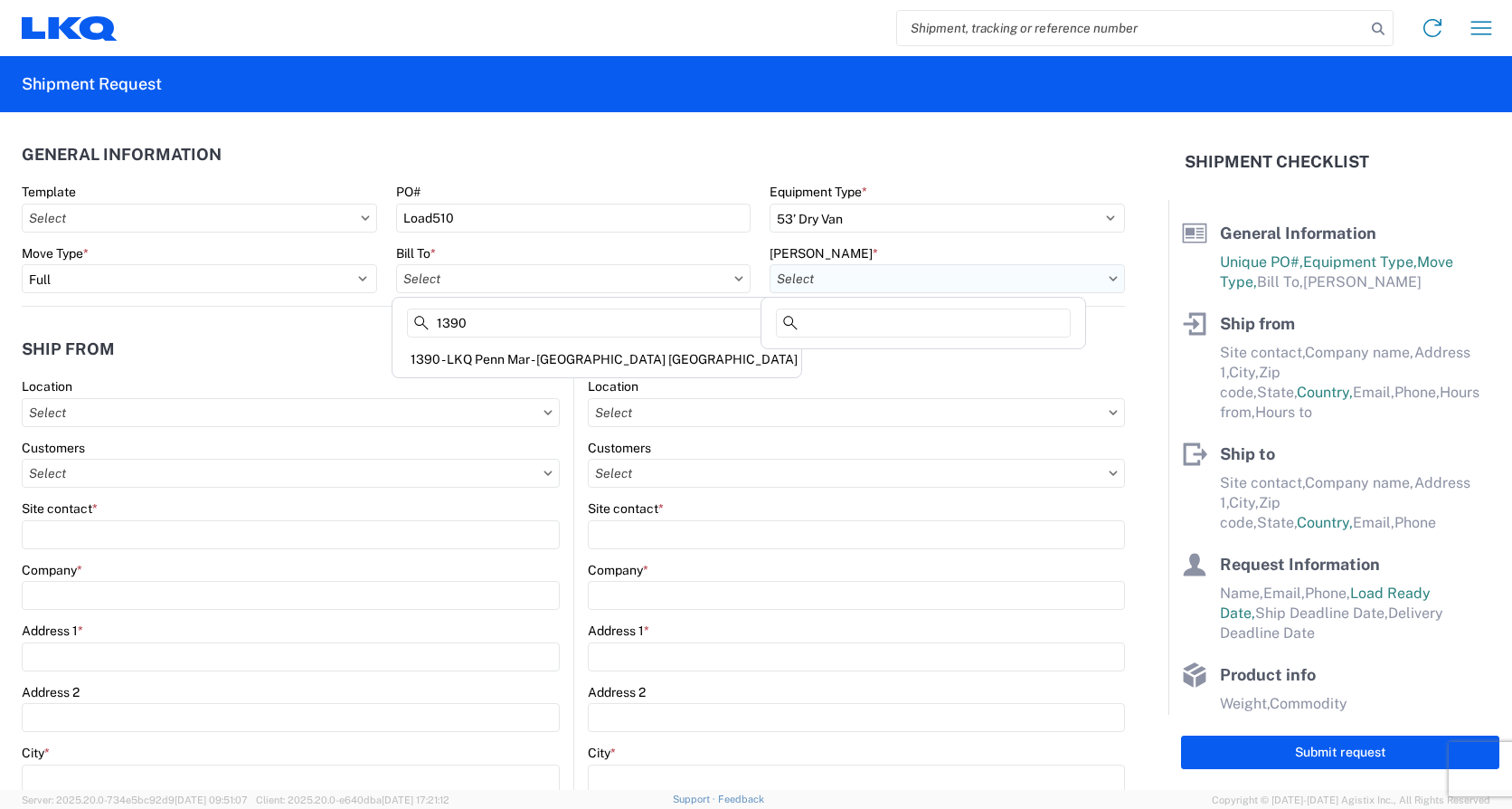
click at [825, 278] on input "text" at bounding box center [947, 279] width 355 height 29
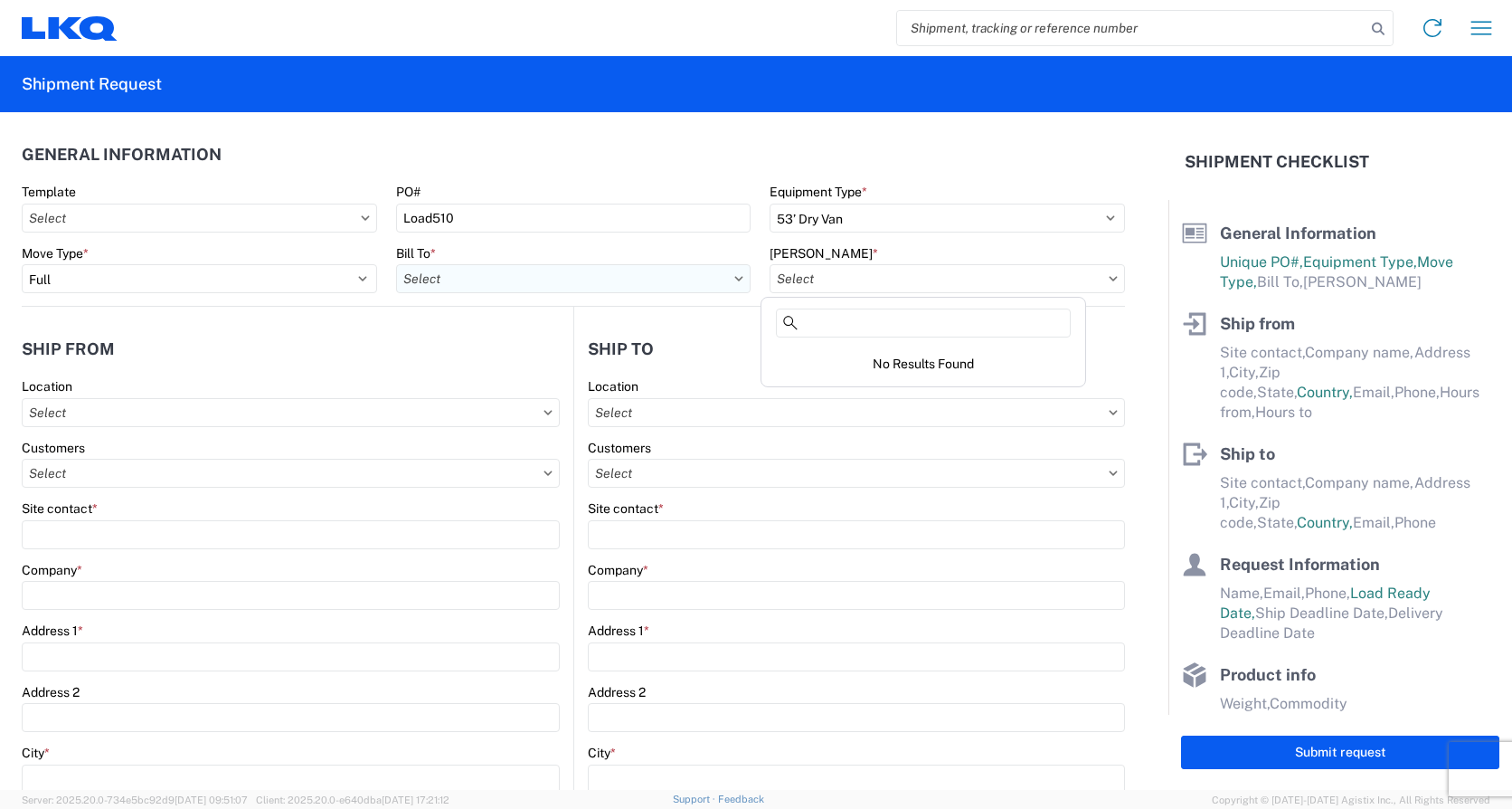
click at [442, 272] on input "text" at bounding box center [573, 279] width 355 height 29
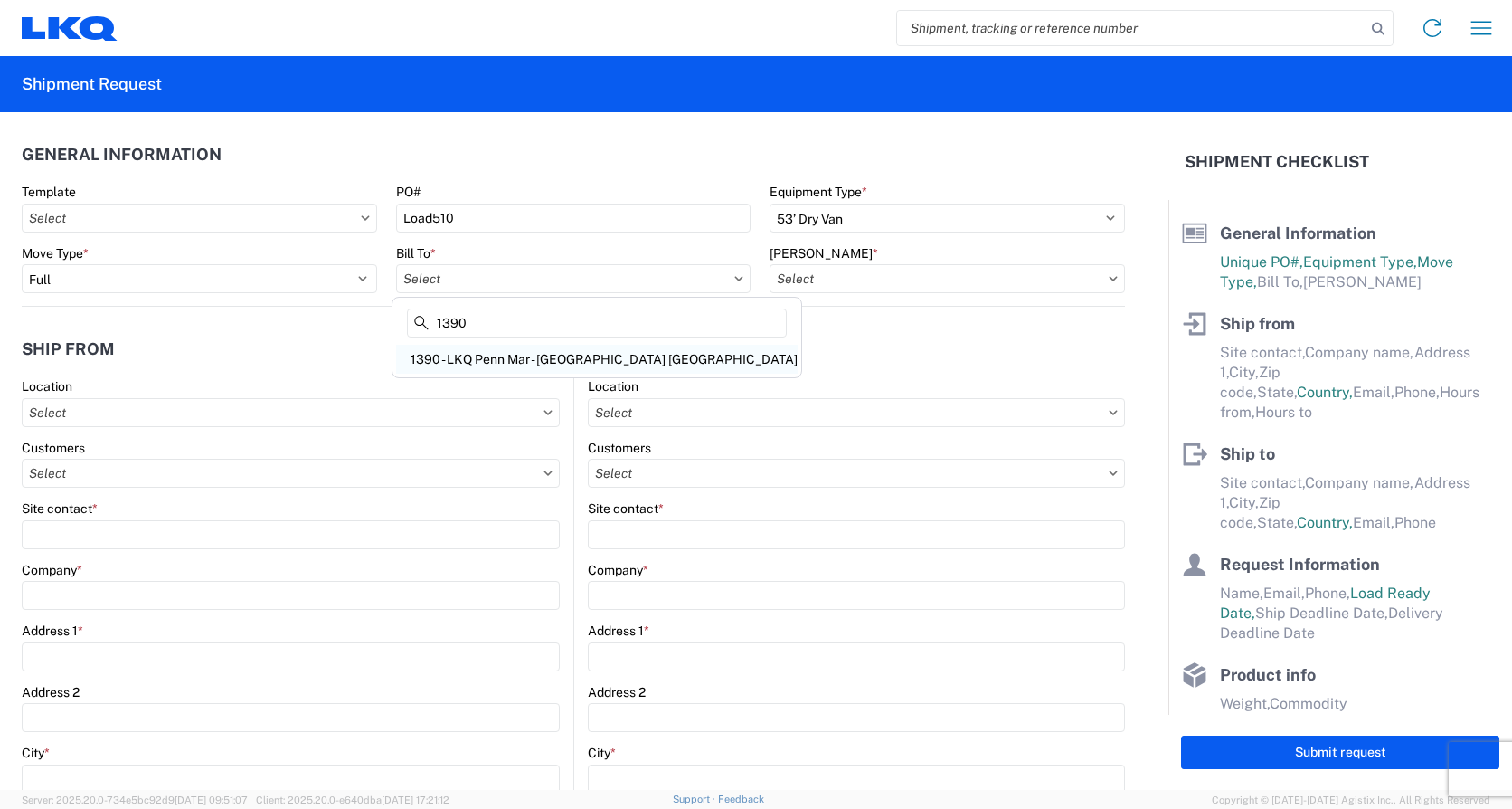
type input "1390"
click at [509, 356] on div "1390 - LKQ Penn Mar - [GEOGRAPHIC_DATA] [GEOGRAPHIC_DATA]" at bounding box center [596, 359] width 401 height 29
type input "1390 - LKQ Penn Mar - [GEOGRAPHIC_DATA] [GEOGRAPHIC_DATA]"
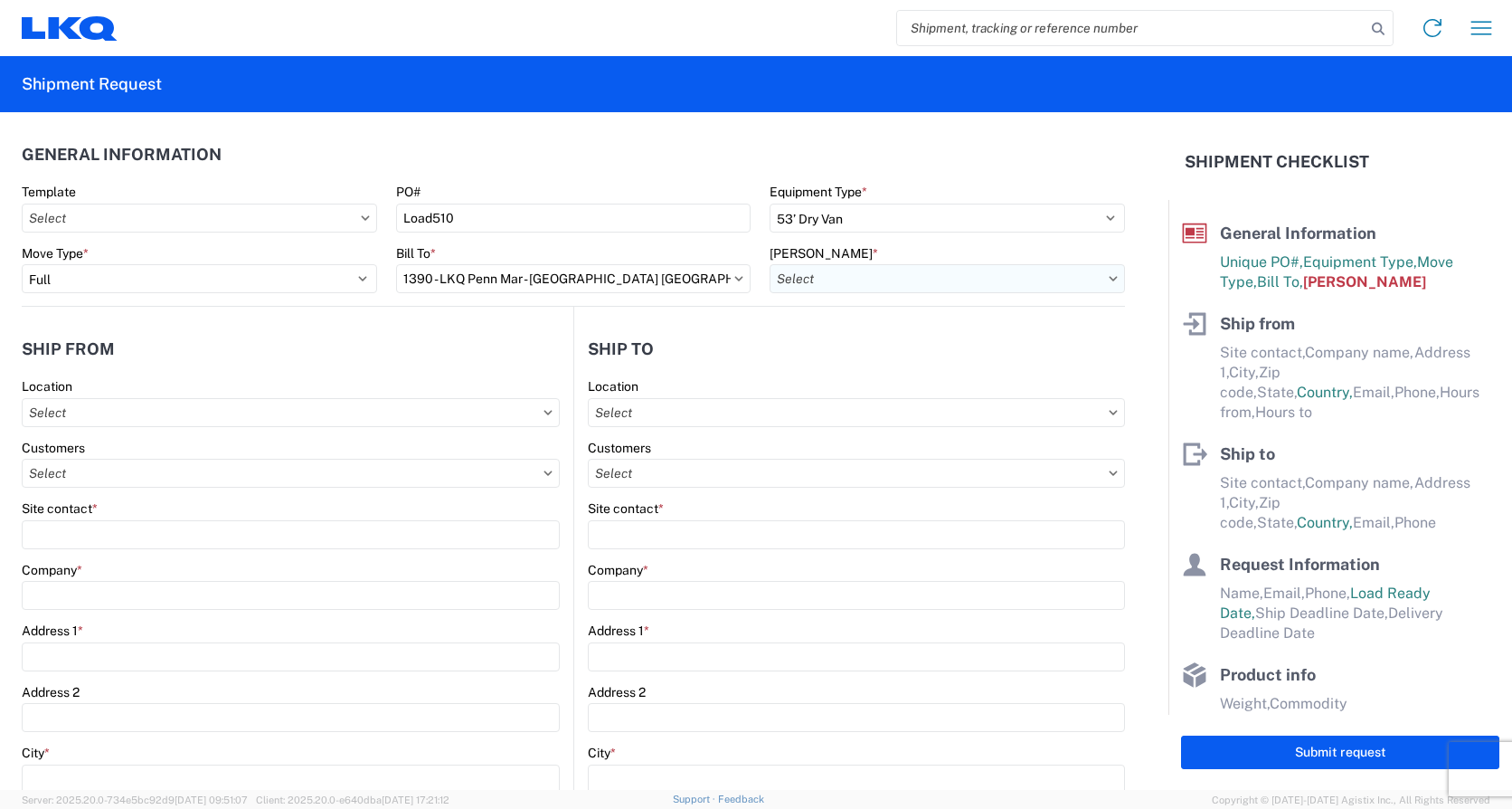
click at [945, 285] on input "text" at bounding box center [947, 279] width 355 height 29
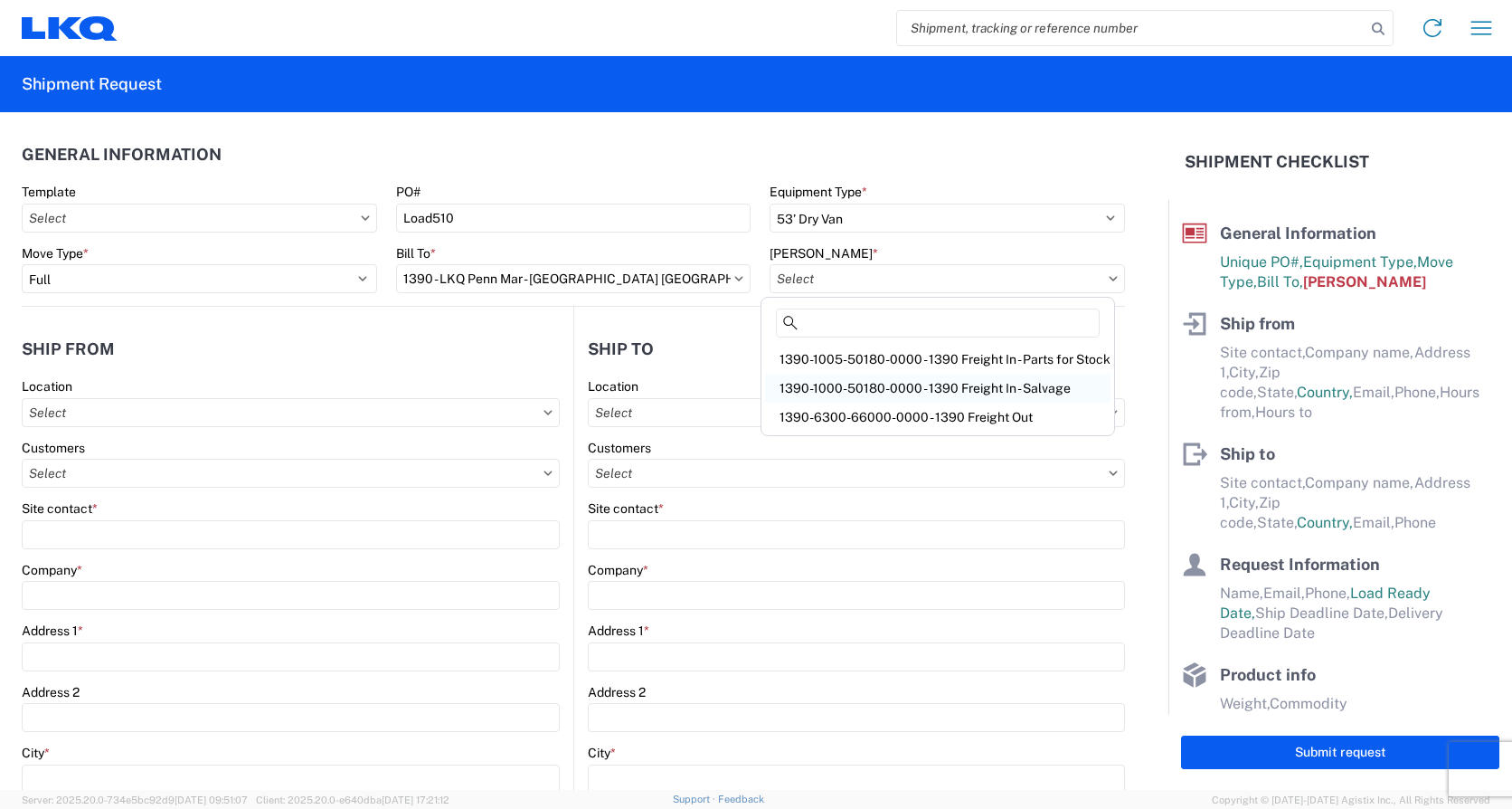
click at [881, 382] on div "1390-1000-50180-0000 - 1390 Freight In - Salvage" at bounding box center [937, 387] width 346 height 29
type input "1390-1000-50180-0000 - 1390 Freight In - Salvage"
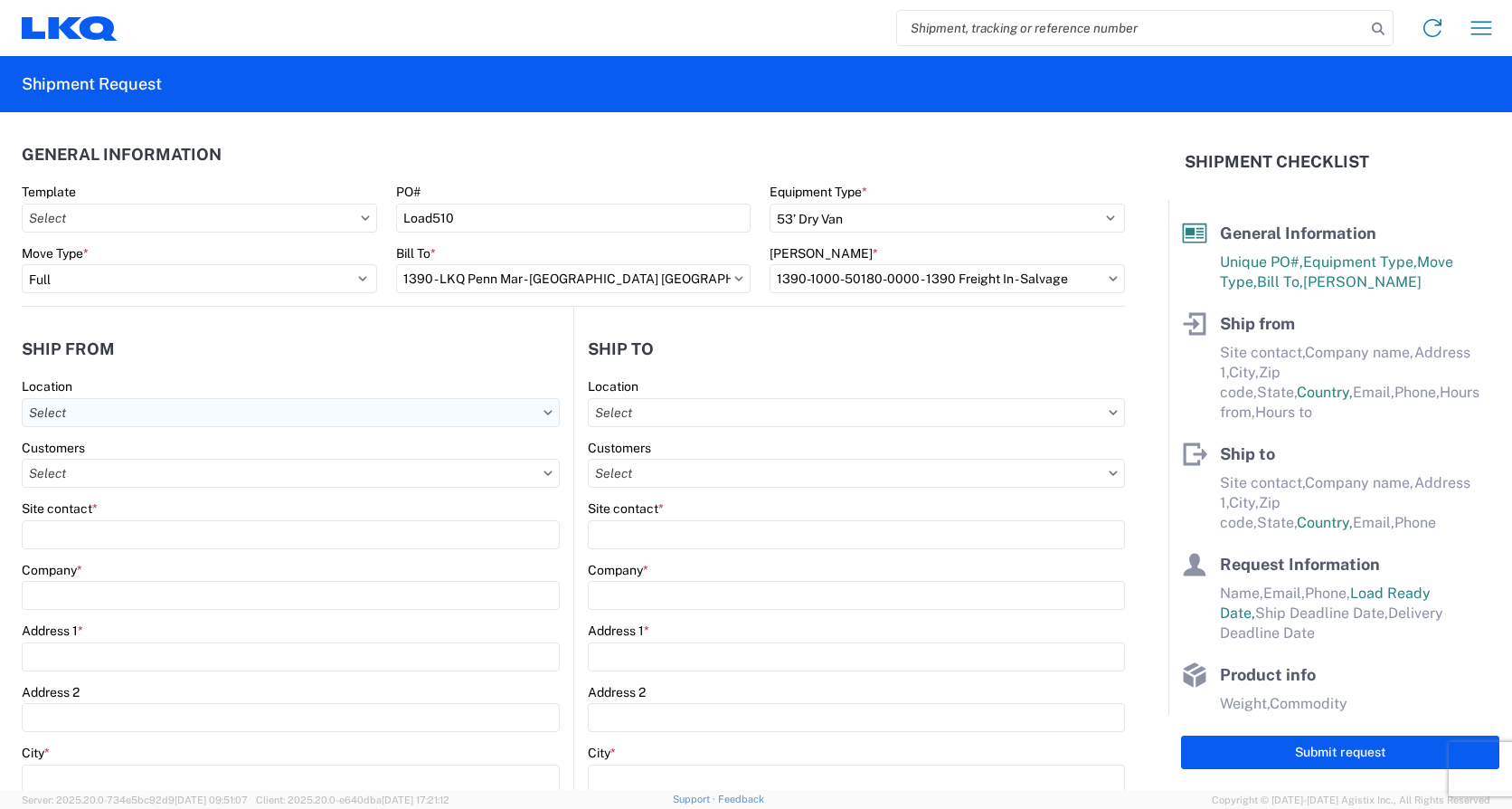
click at [149, 412] on input "text" at bounding box center [291, 412] width 538 height 29
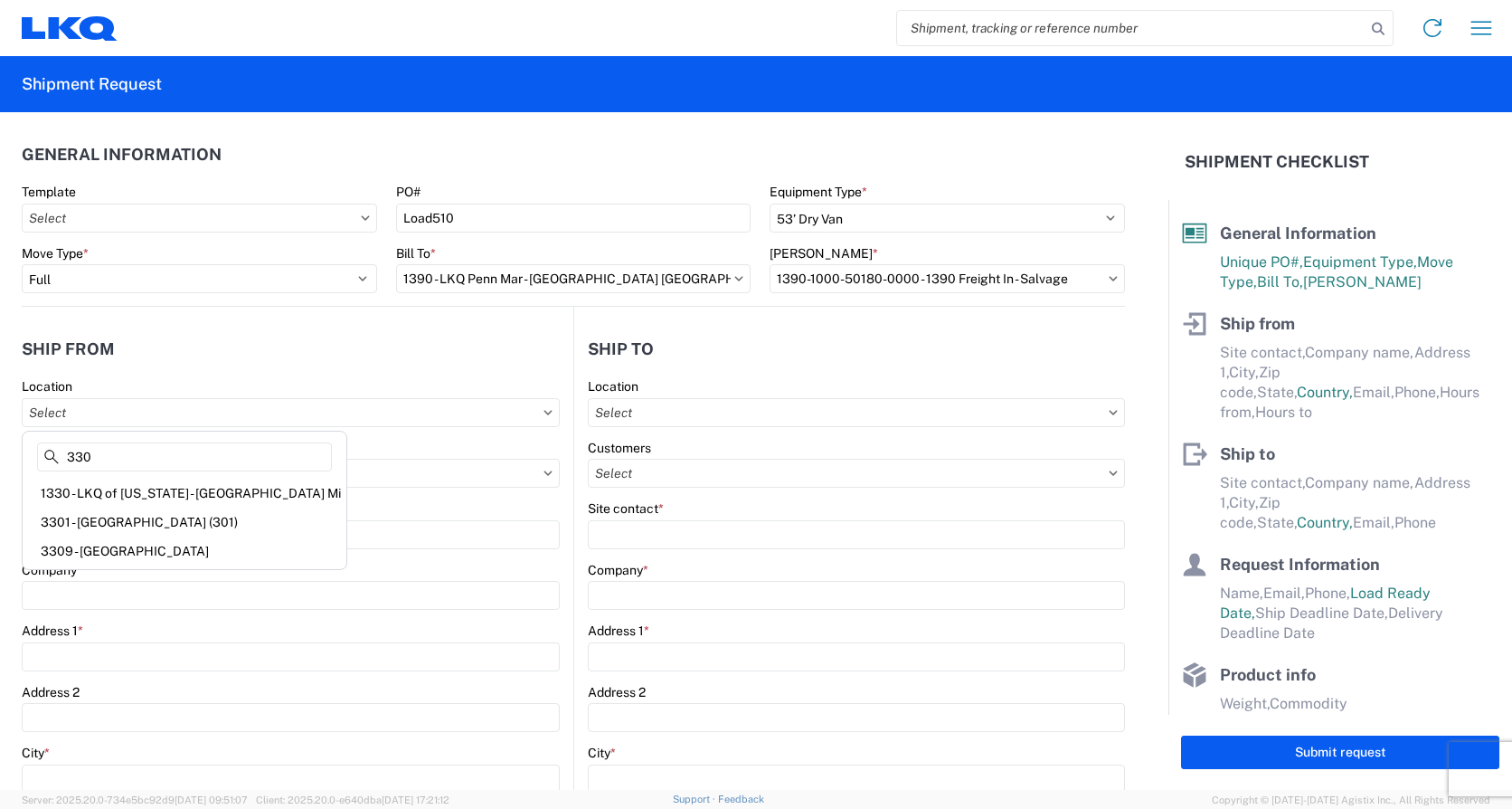
type input "330"
click at [151, 494] on div "1330 - LKQ of [US_STATE] - [GEOGRAPHIC_DATA] Mi" at bounding box center [185, 493] width 316 height 29
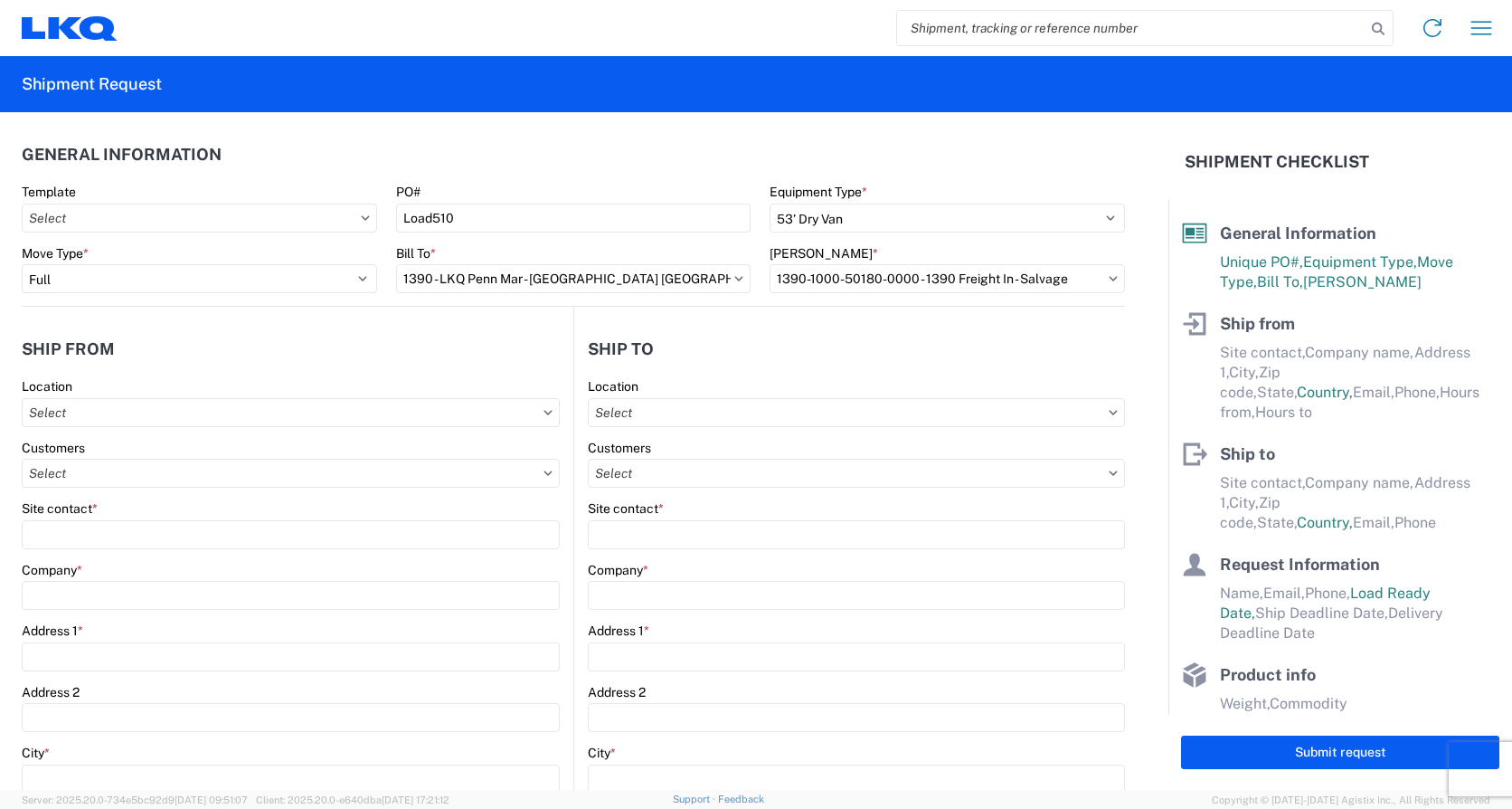
type input "1330 - LKQ of [US_STATE] - [GEOGRAPHIC_DATA] Mi"
type input "LKQ Corporation"
type input "[STREET_ADDRESS]"
type input "[GEOGRAPHIC_DATA]"
type input "48111"
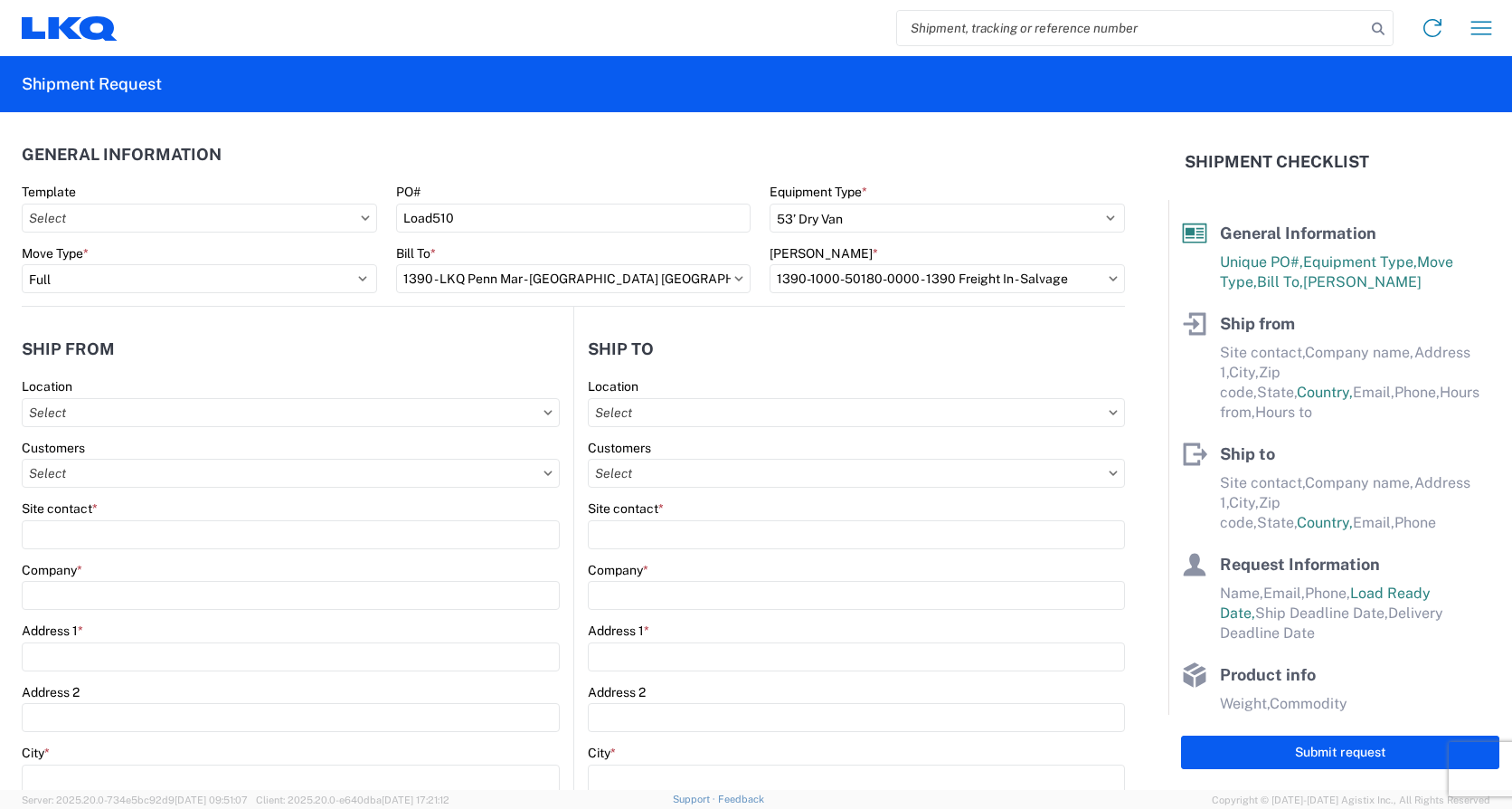
select select "MI"
type input "07:00"
type input "15:00"
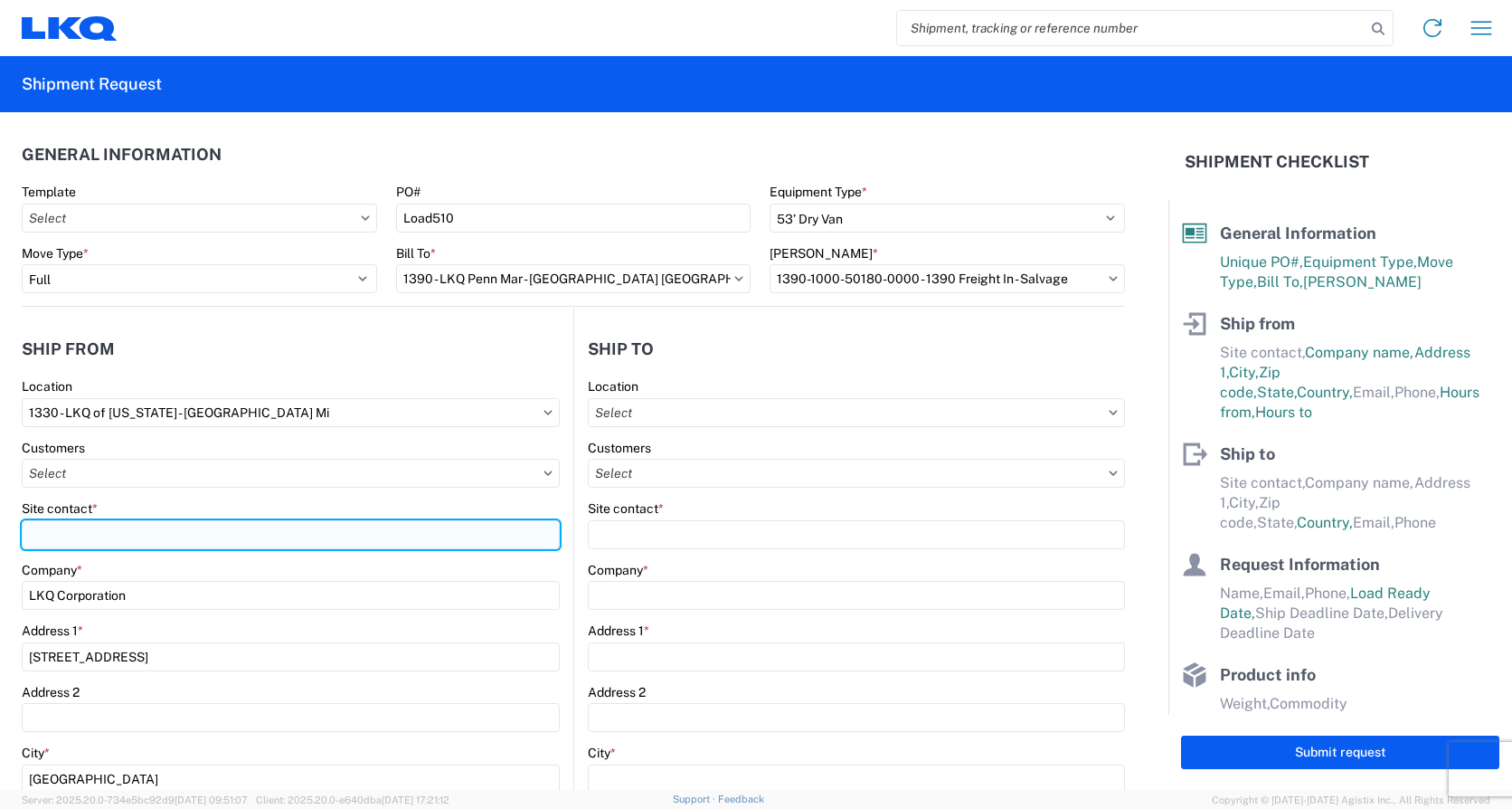
click at [112, 534] on input "Site contact *" at bounding box center [291, 534] width 538 height 29
type input "[PERSON_NAME]"
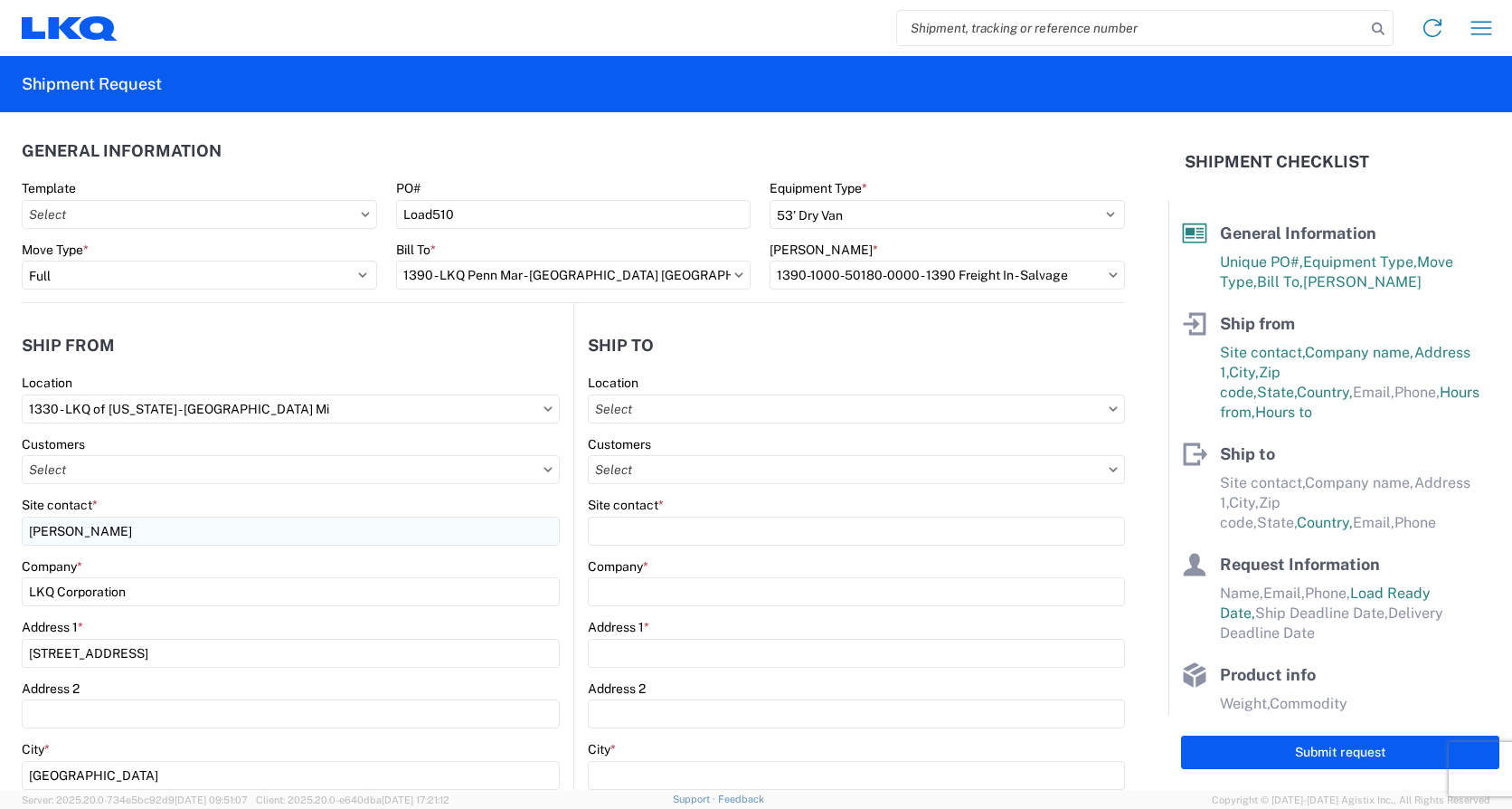
scroll to position [389, 0]
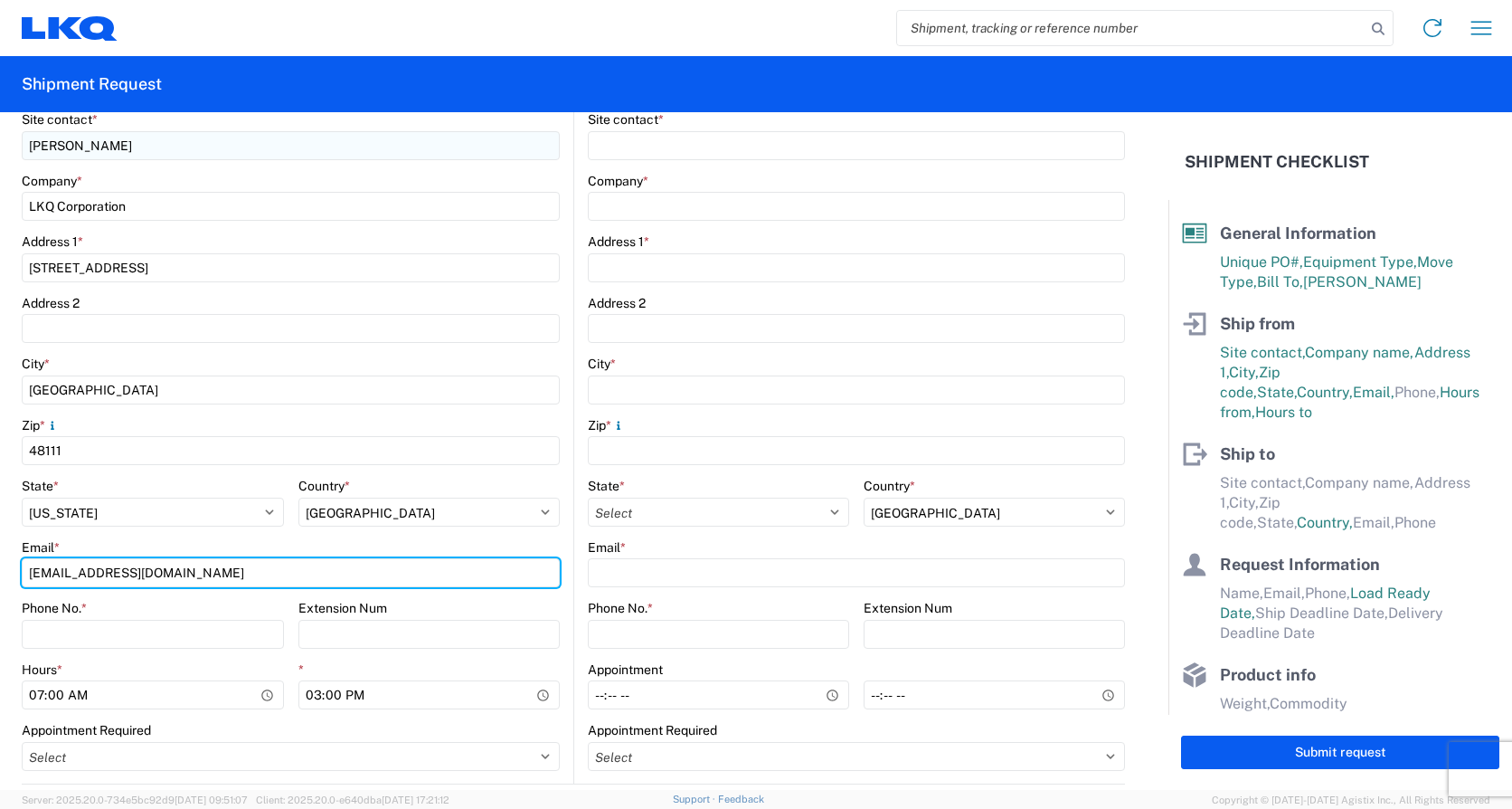
type input "[EMAIL_ADDRESS][DOMAIN_NAME]"
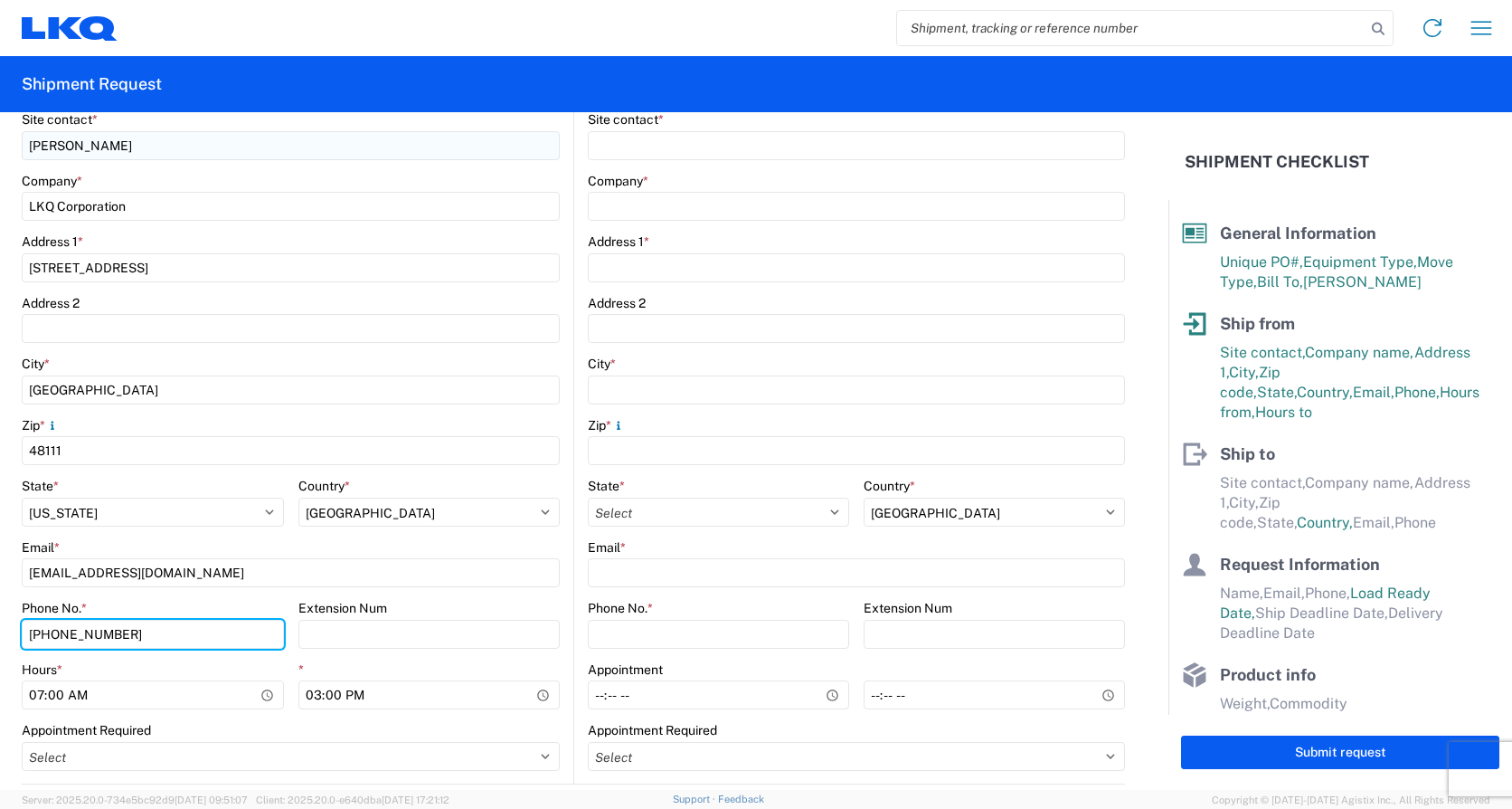
type input "[PHONE_NUMBER]"
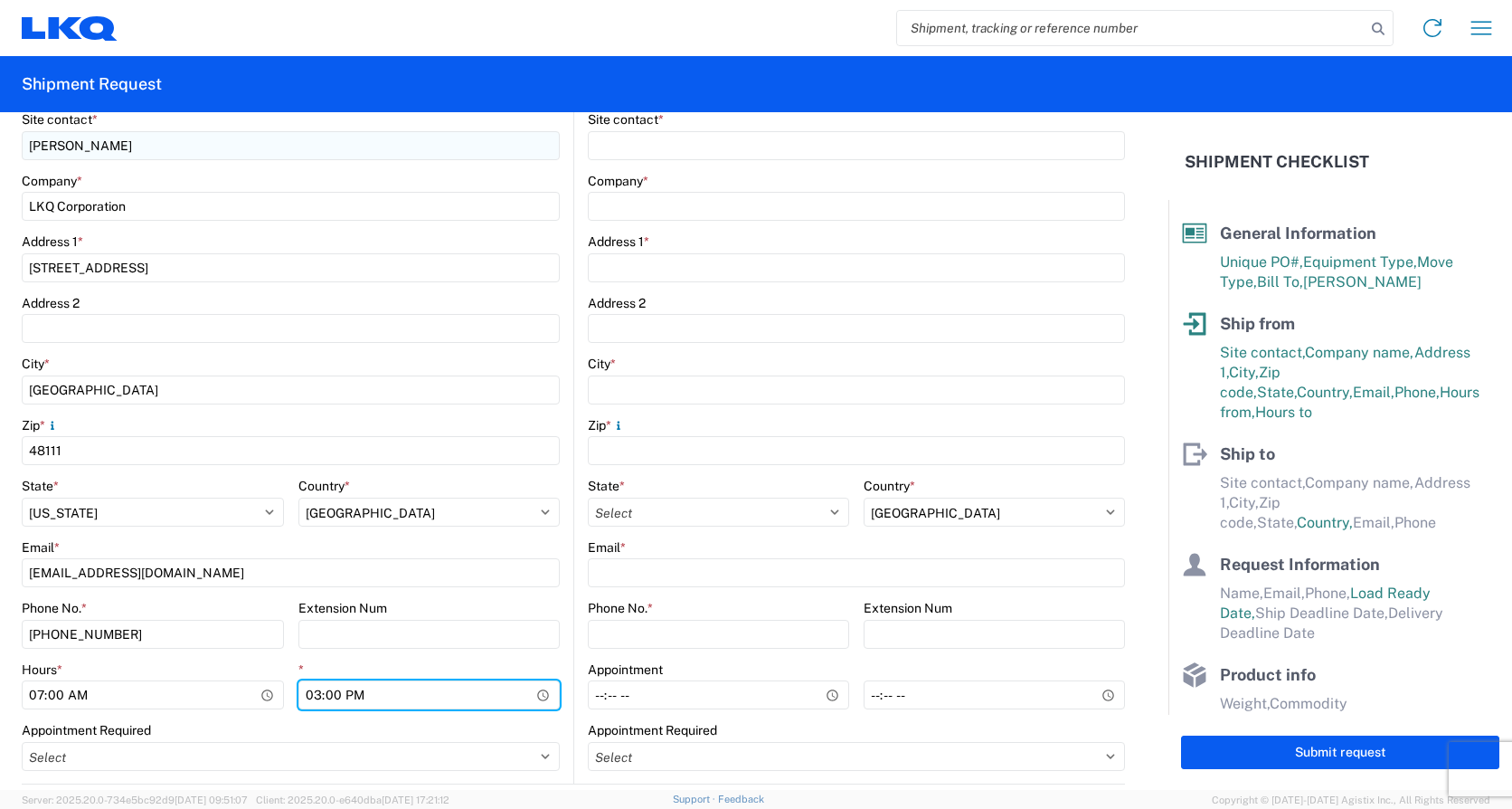
type input "14:00"
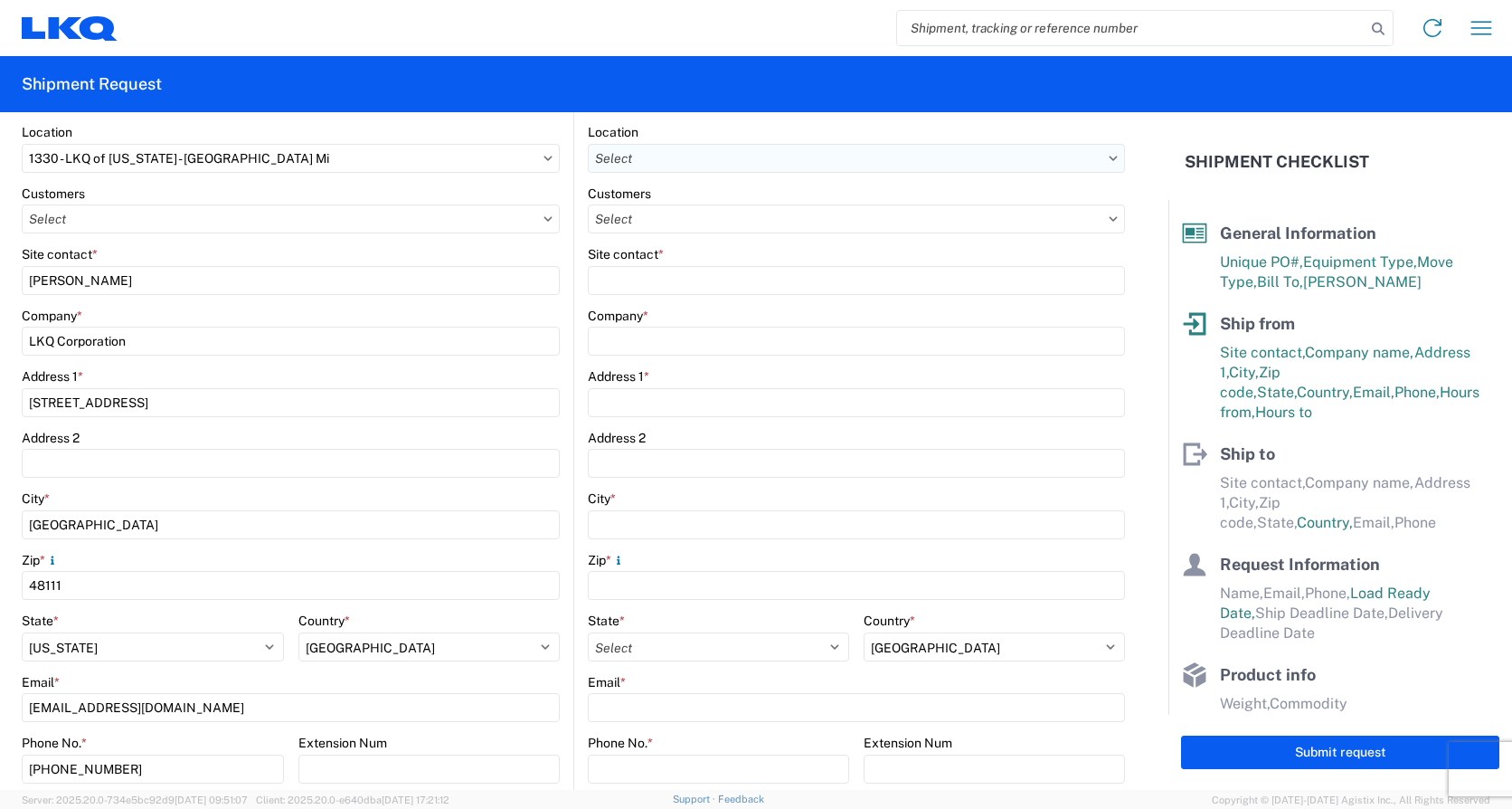
scroll to position [0, 0]
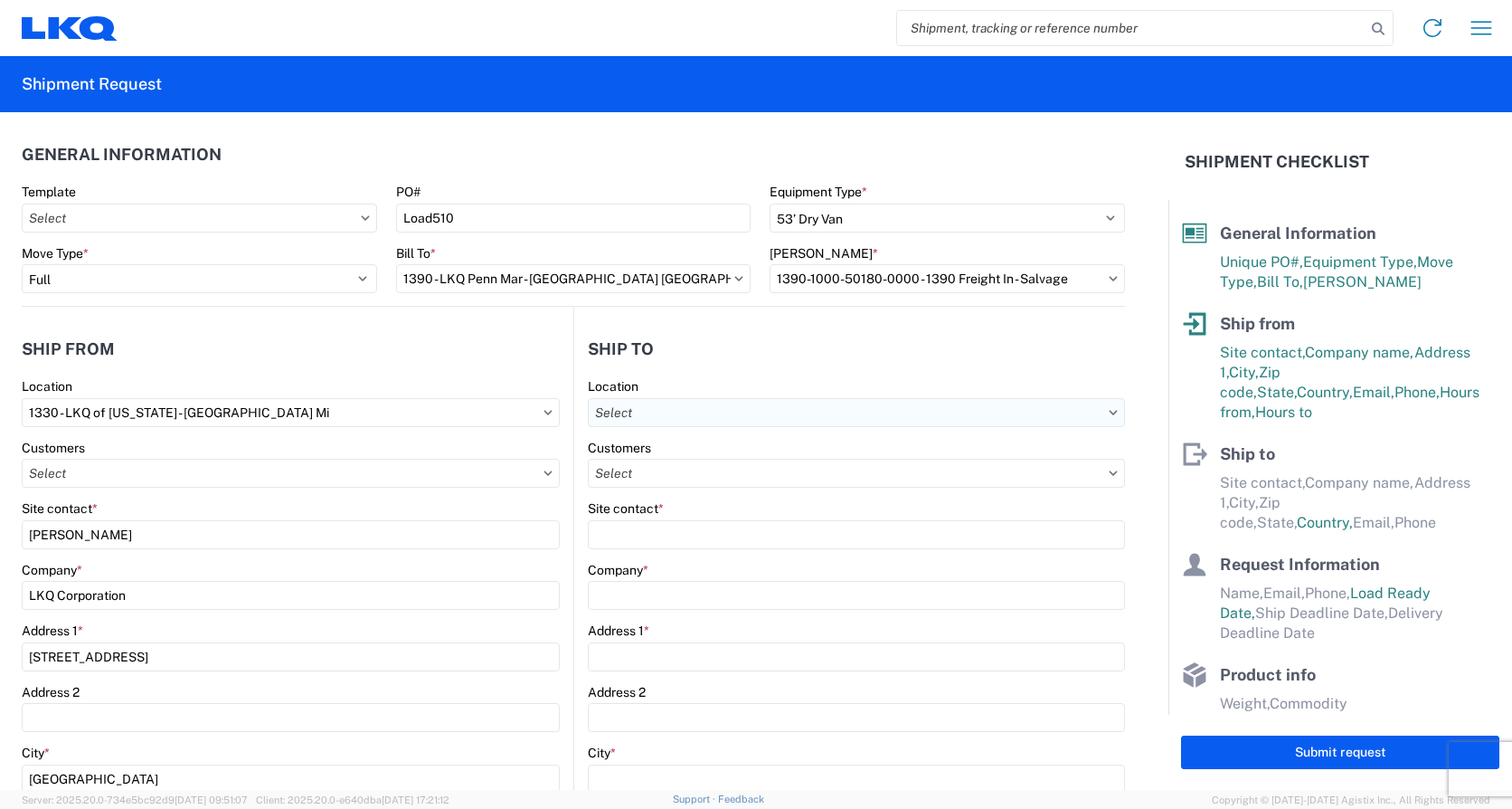
click at [656, 420] on input "text" at bounding box center [856, 412] width 537 height 29
type input "1390"
click at [703, 486] on div "1390 - LKQ Penn Mar - [GEOGRAPHIC_DATA] [GEOGRAPHIC_DATA]" at bounding box center [787, 493] width 401 height 29
type input "1390 - LKQ Penn Mar - [GEOGRAPHIC_DATA] [GEOGRAPHIC_DATA]"
type input "[PERSON_NAME]"
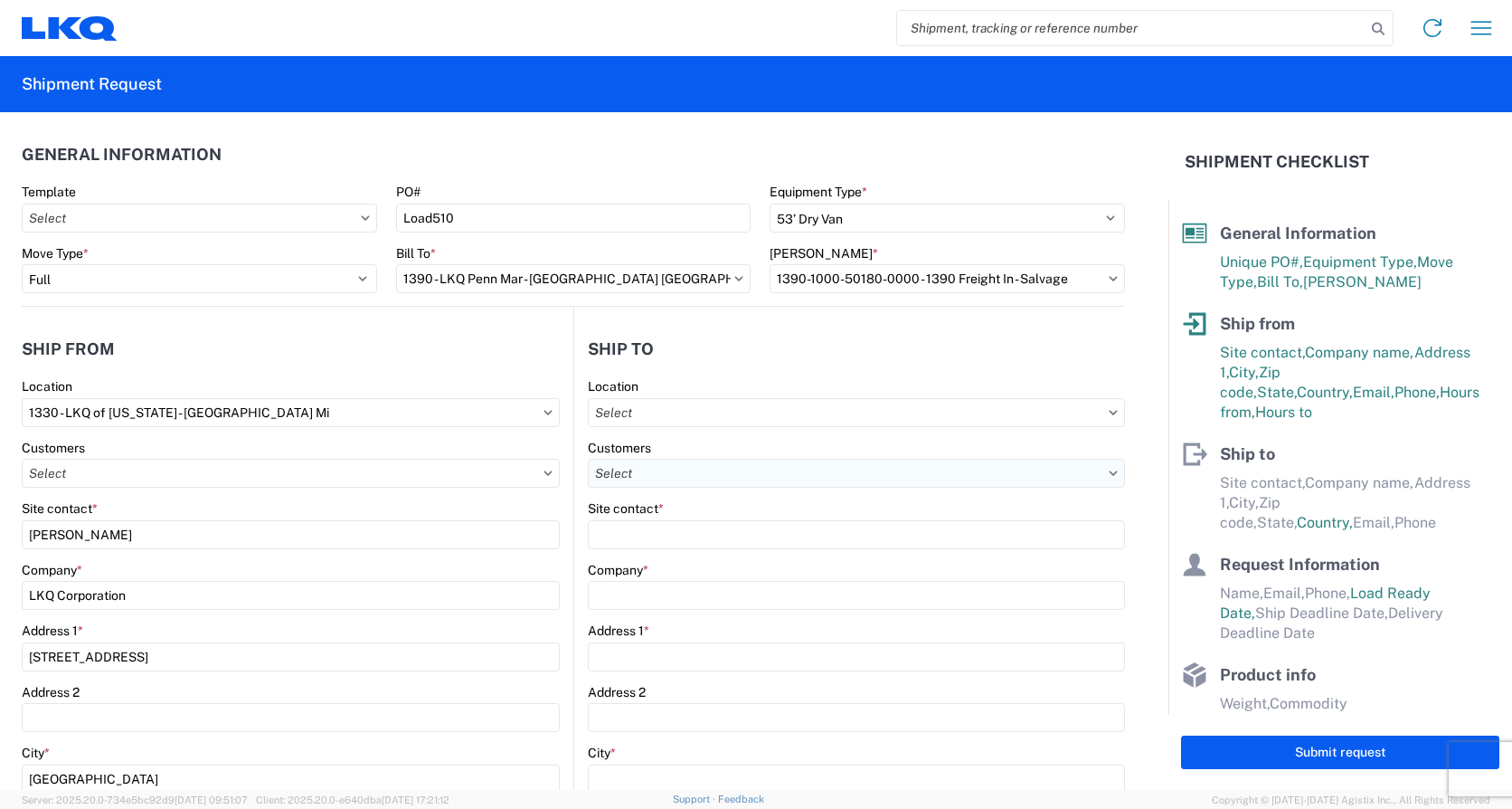
type input "LKQ Corporation"
type input "[STREET_ADDRESS]"
type input "[GEOGRAPHIC_DATA]"
type input "17370"
type input "[EMAIL_ADDRESS][DOMAIN_NAME]"
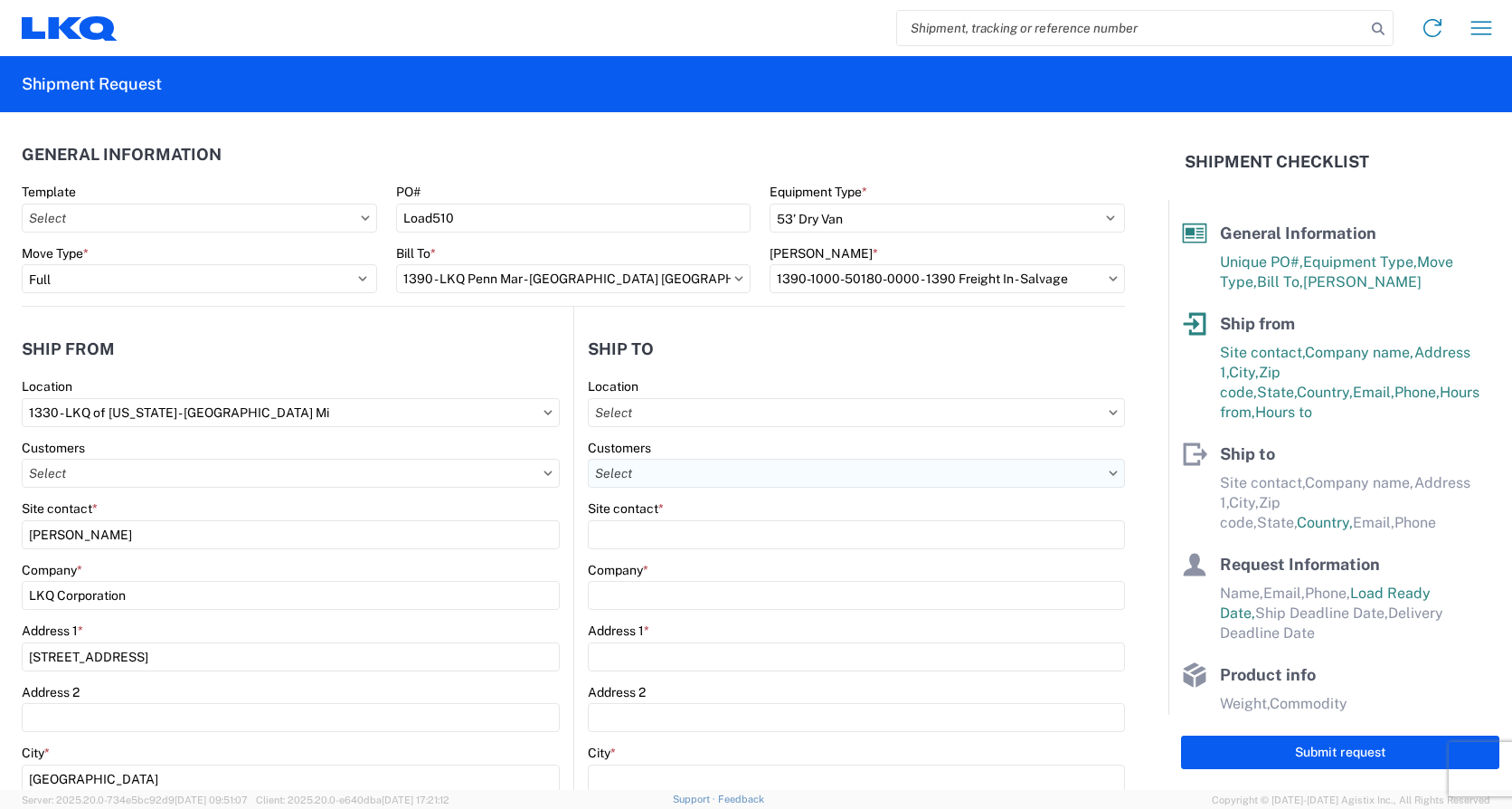
type input "615-000-0000"
type input "09:00"
type input "15:30"
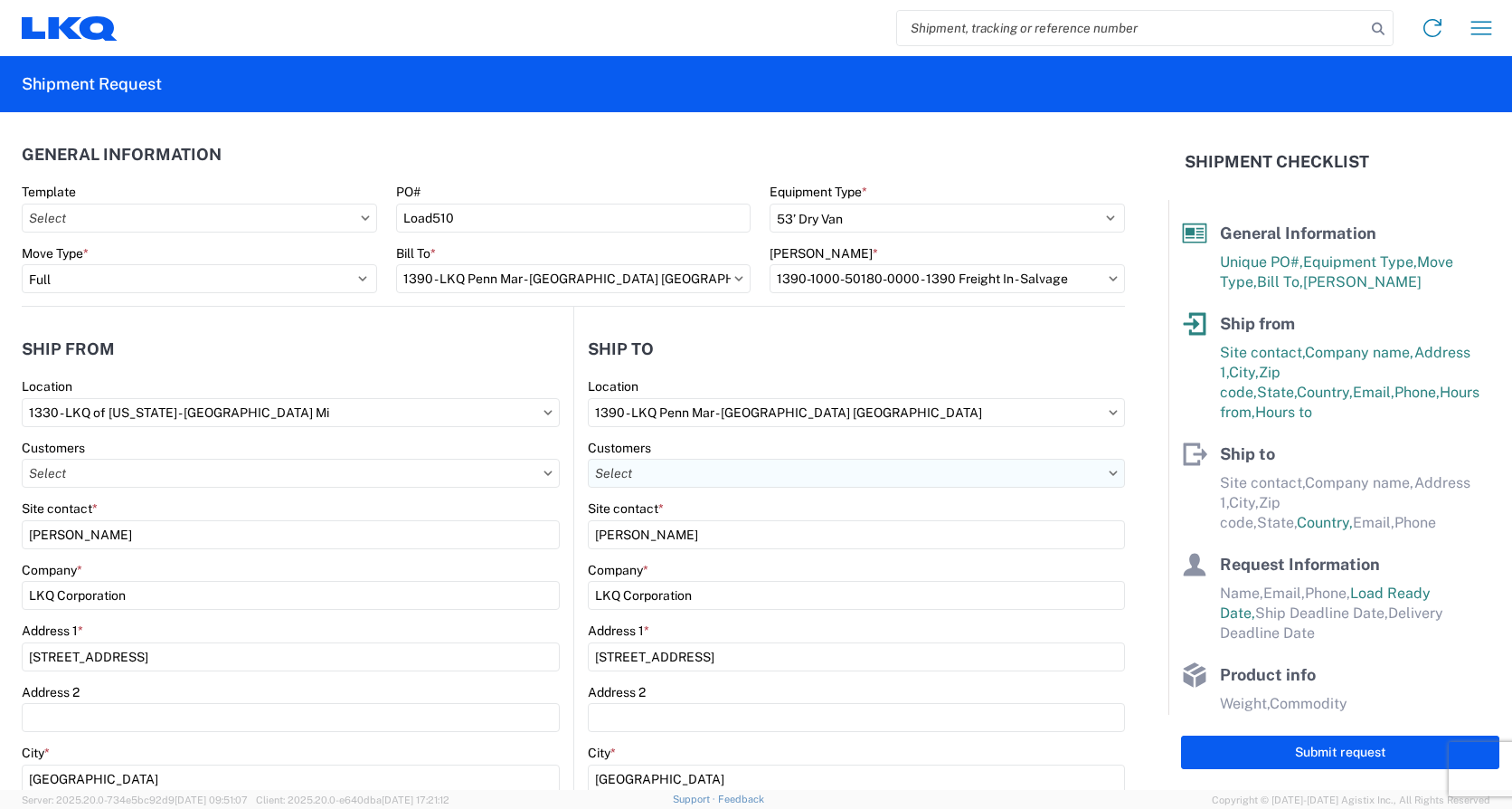
select select "PA"
click at [703, 487] on input "text" at bounding box center [856, 473] width 537 height 29
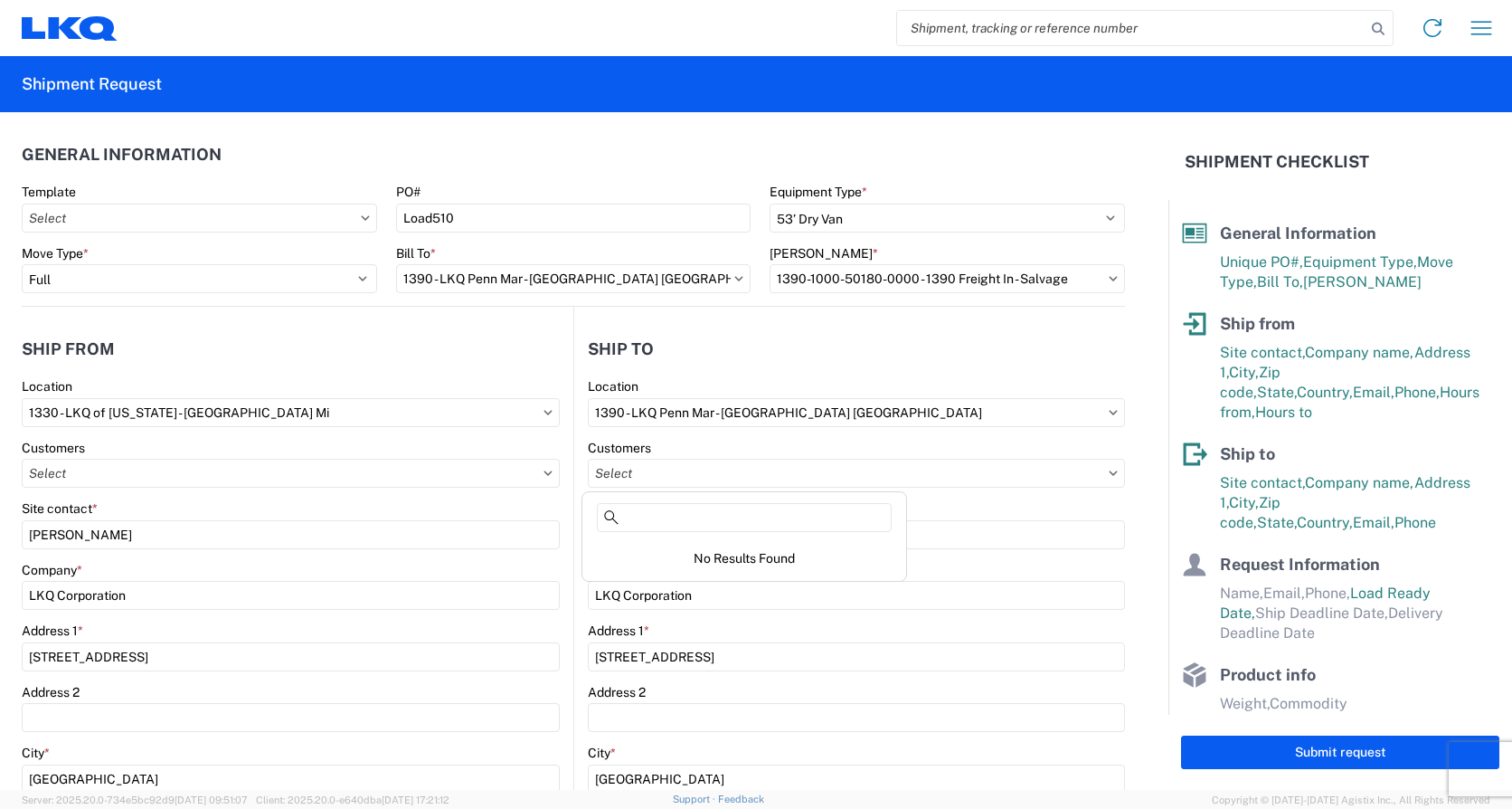
click at [668, 564] on div "No Results Found" at bounding box center [744, 558] width 316 height 38
click at [506, 549] on agx-form-control-wrapper-v2 "Site contact * [PERSON_NAME]" at bounding box center [291, 530] width 538 height 62
click at [671, 475] on input "text" at bounding box center [856, 473] width 537 height 29
click at [500, 554] on agx-form-control-wrapper-v2 "Site contact * [PERSON_NAME]" at bounding box center [291, 530] width 538 height 62
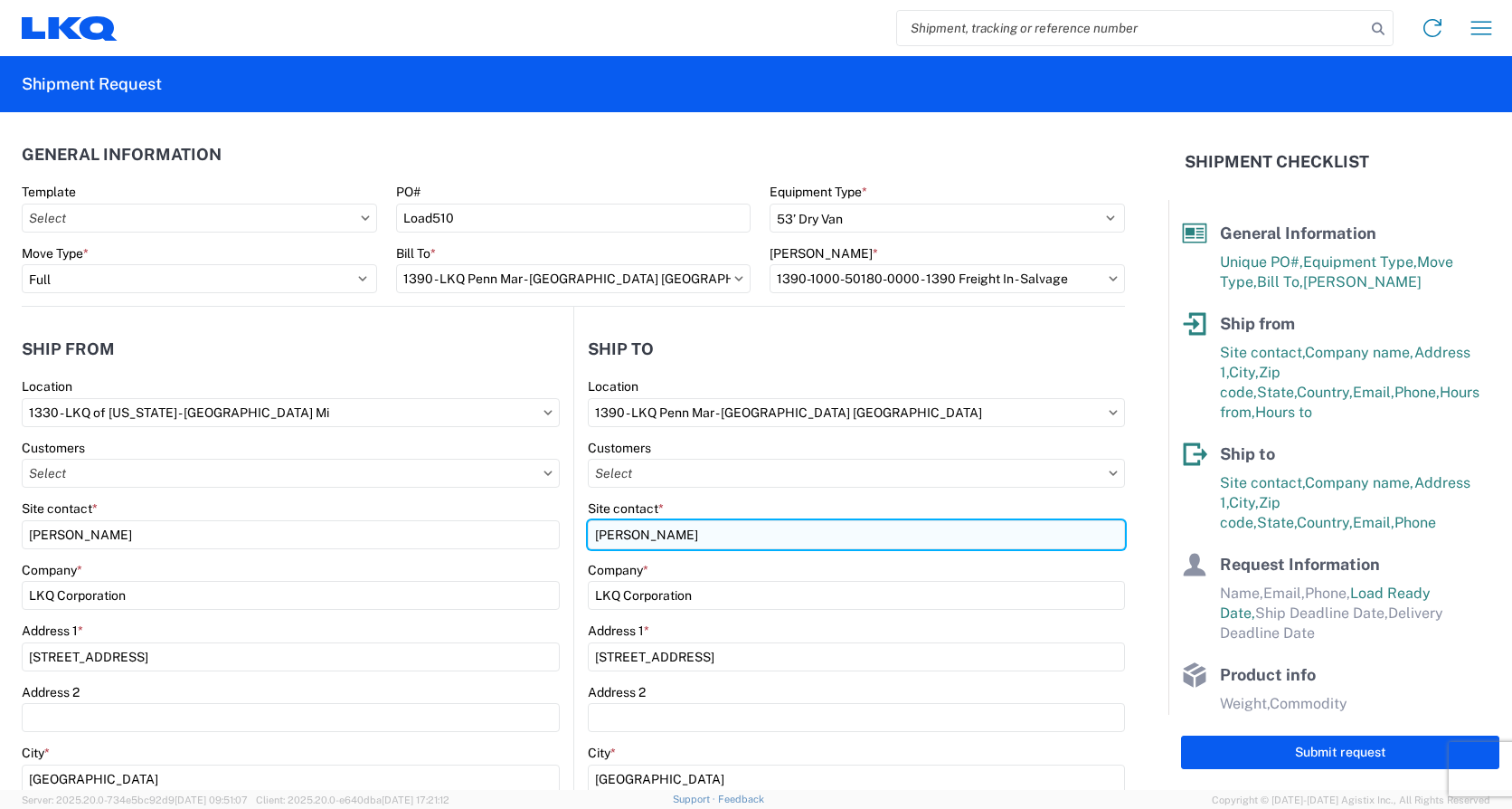
click at [667, 535] on input "[PERSON_NAME]" at bounding box center [856, 534] width 537 height 29
click at [680, 533] on input "[PERSON_NAME]" at bounding box center [856, 534] width 537 height 29
click at [682, 537] on input "[PERSON_NAME]" at bounding box center [856, 534] width 537 height 29
click at [677, 537] on input "[PERSON_NAME]" at bounding box center [856, 534] width 537 height 29
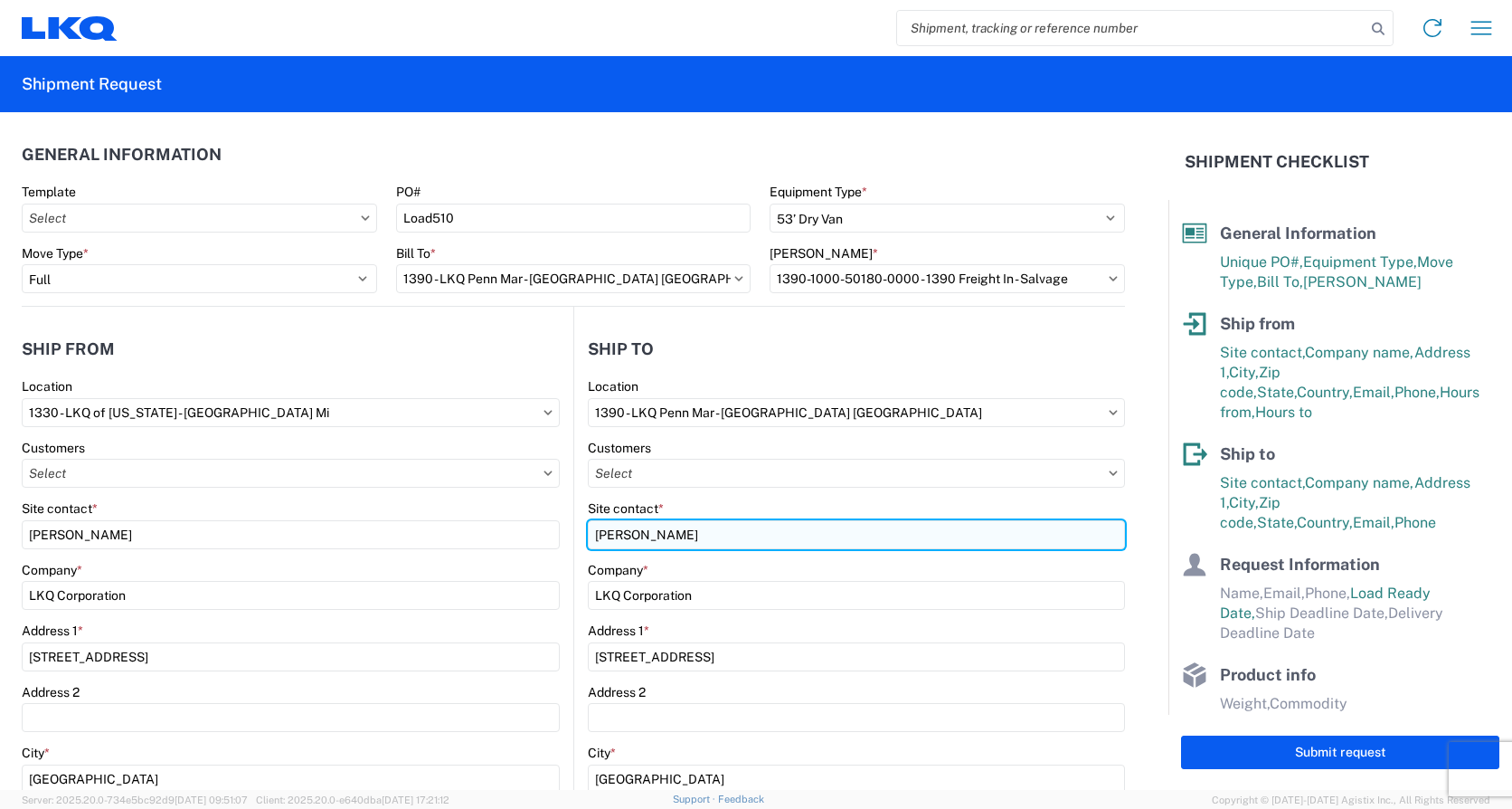
click at [740, 528] on input "[PERSON_NAME]" at bounding box center [856, 534] width 537 height 29
type input "[PERSON_NAME]"
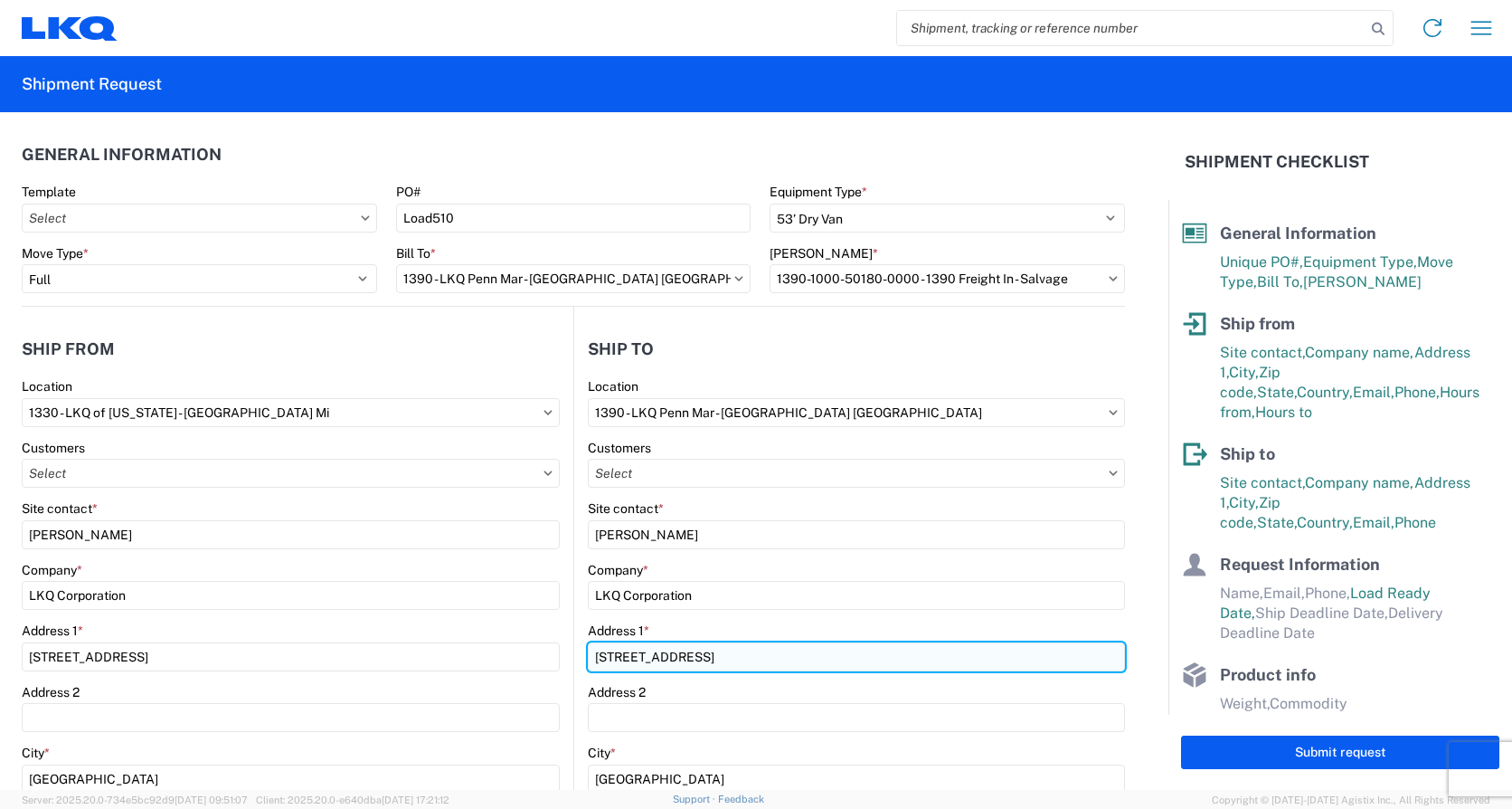
click at [611, 654] on input "[STREET_ADDRESS]" at bounding box center [856, 656] width 537 height 29
click at [717, 663] on input "[STREET_ADDRESS]" at bounding box center [856, 656] width 537 height 29
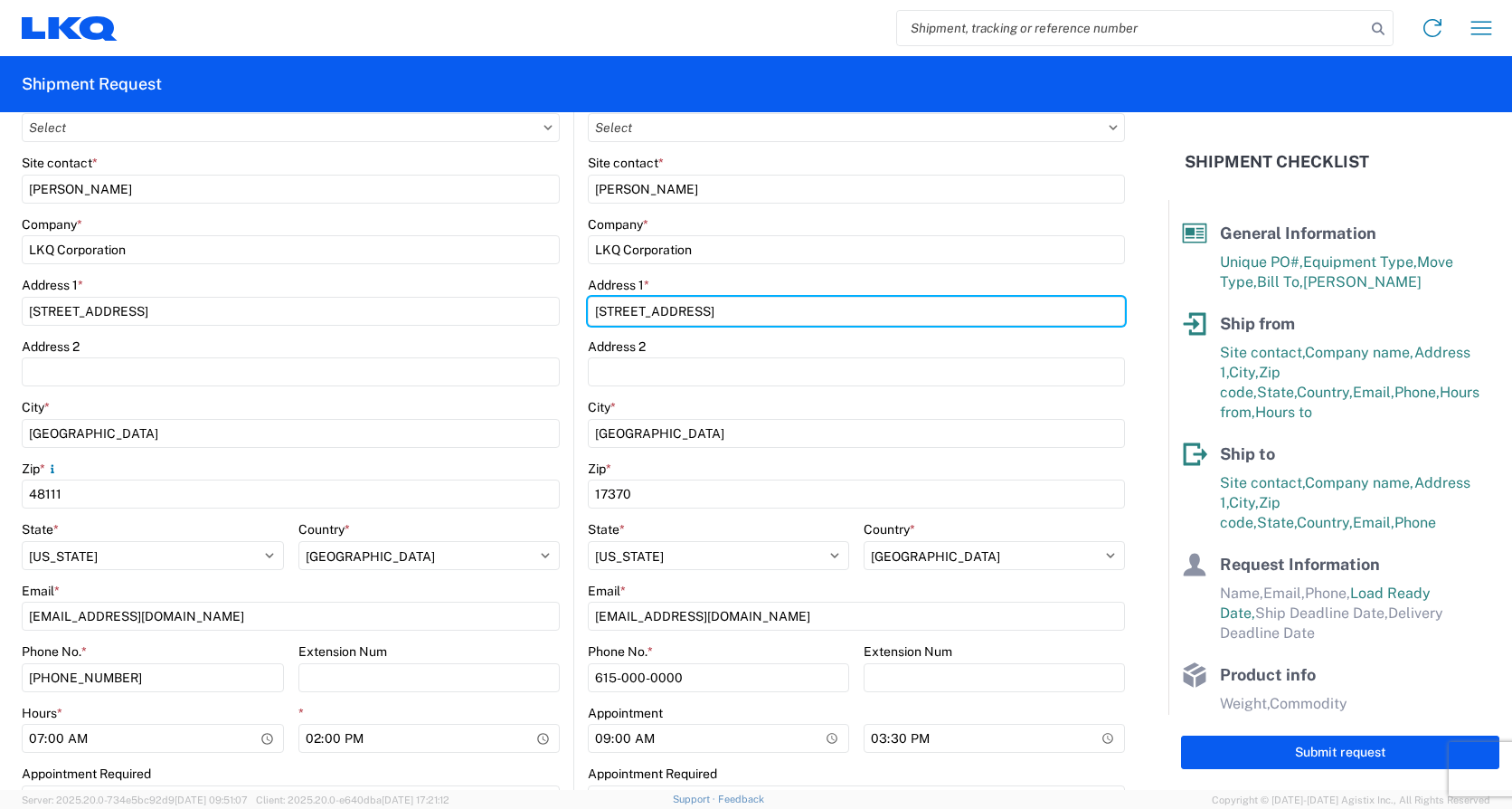
scroll to position [362, 0]
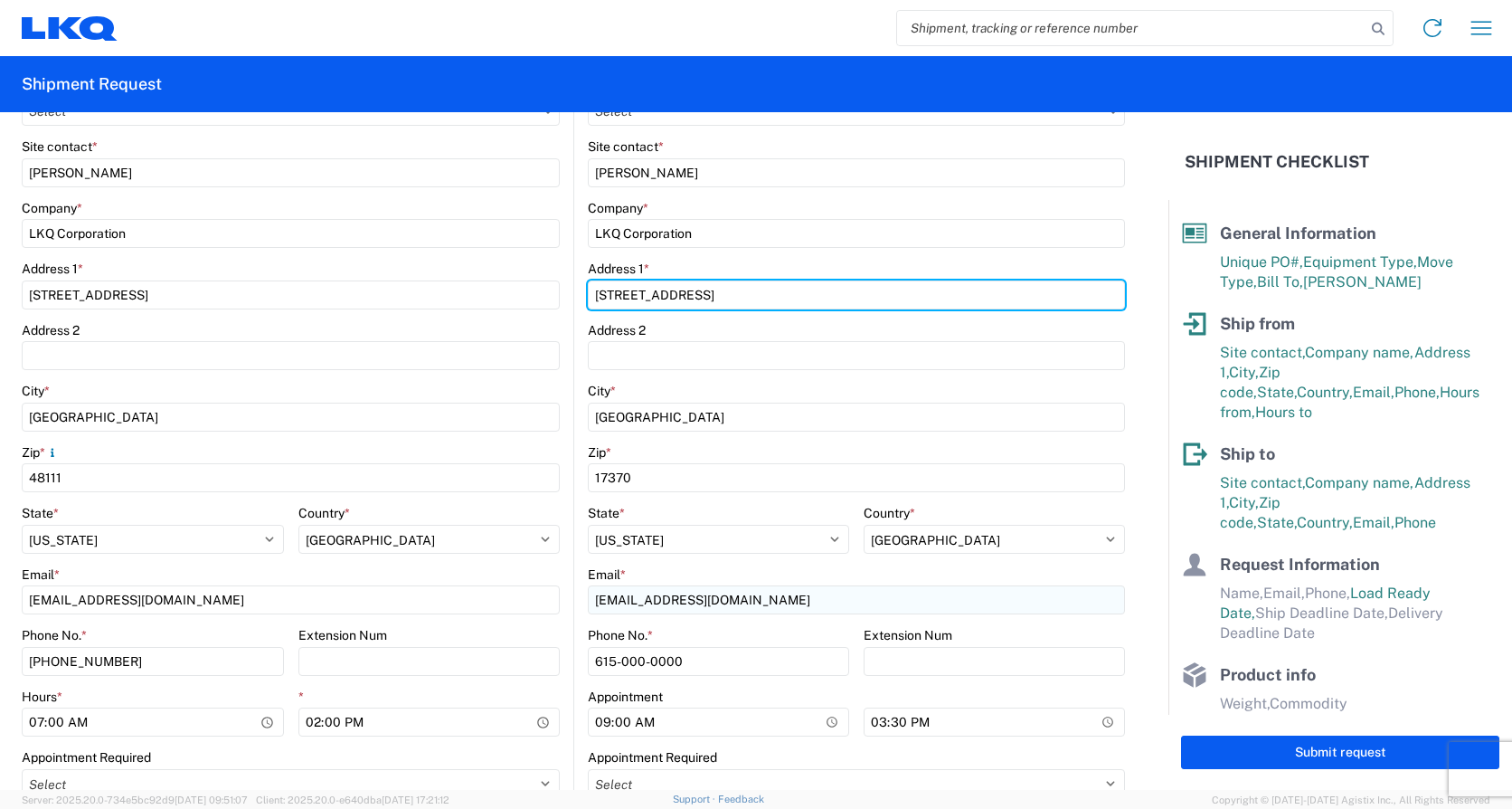
type input "[STREET_ADDRESS]"
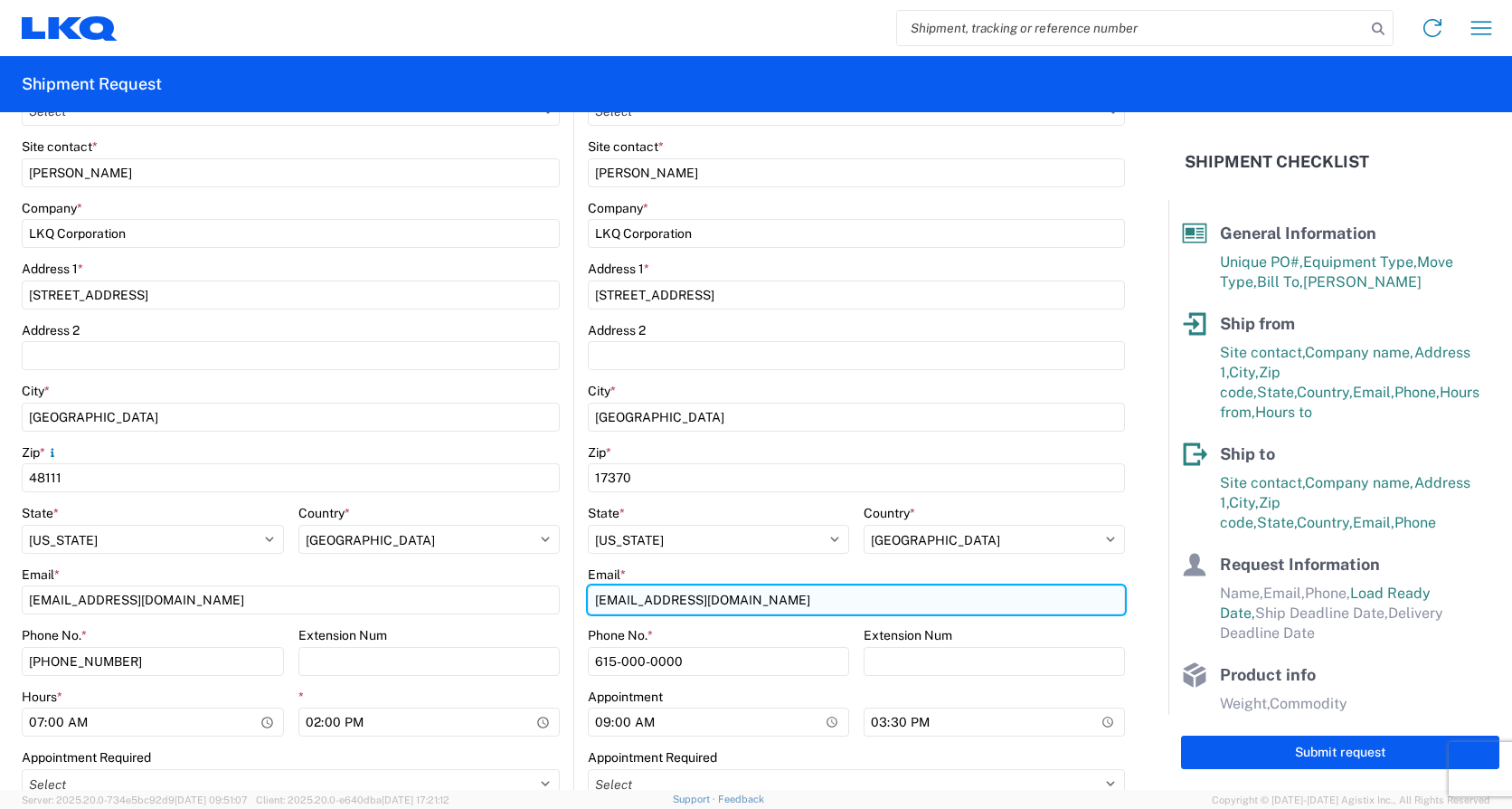
click at [711, 603] on input "[EMAIL_ADDRESS][DOMAIN_NAME]" at bounding box center [856, 600] width 537 height 29
click at [714, 610] on input "[EMAIL_ADDRESS][DOMAIN_NAME]" at bounding box center [856, 600] width 537 height 29
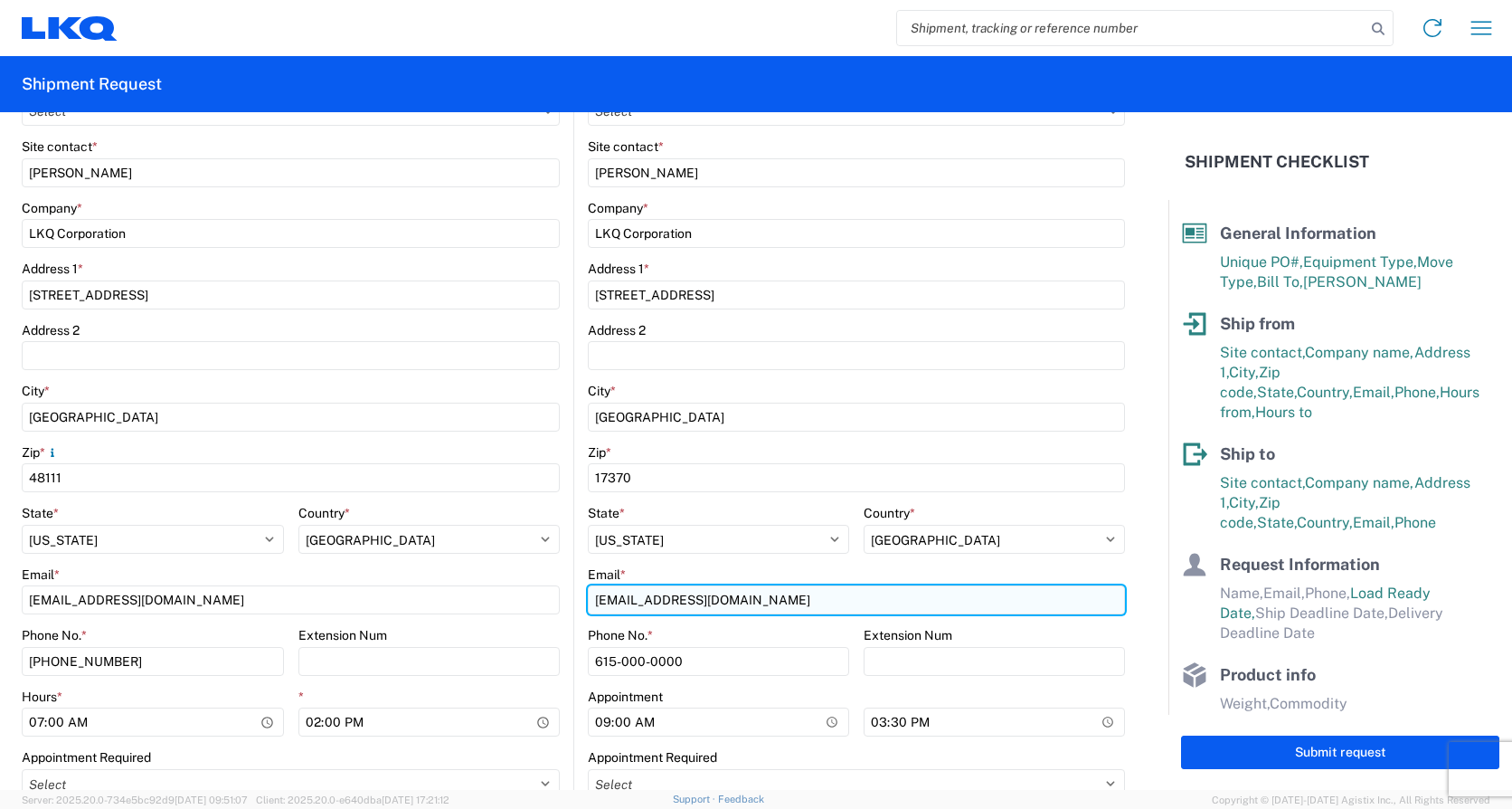
click at [714, 610] on input "[EMAIL_ADDRESS][DOMAIN_NAME]" at bounding box center [856, 600] width 537 height 29
type input "[EMAIL_ADDRESS][DOMAIN_NAME]"
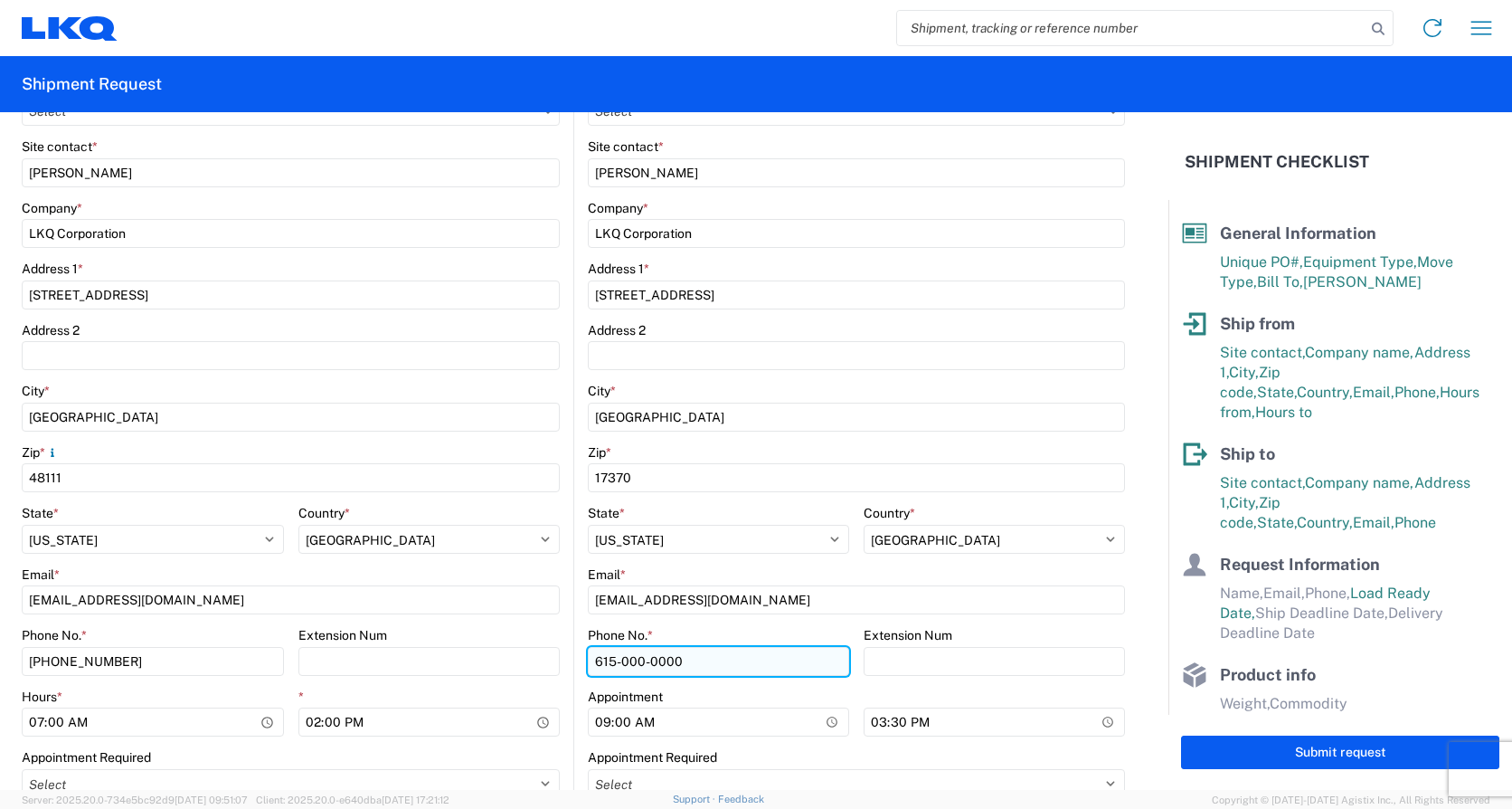
click at [672, 656] on input "615-000-0000" at bounding box center [719, 661] width 261 height 29
click at [614, 656] on input "615-000-0000" at bounding box center [719, 661] width 261 height 29
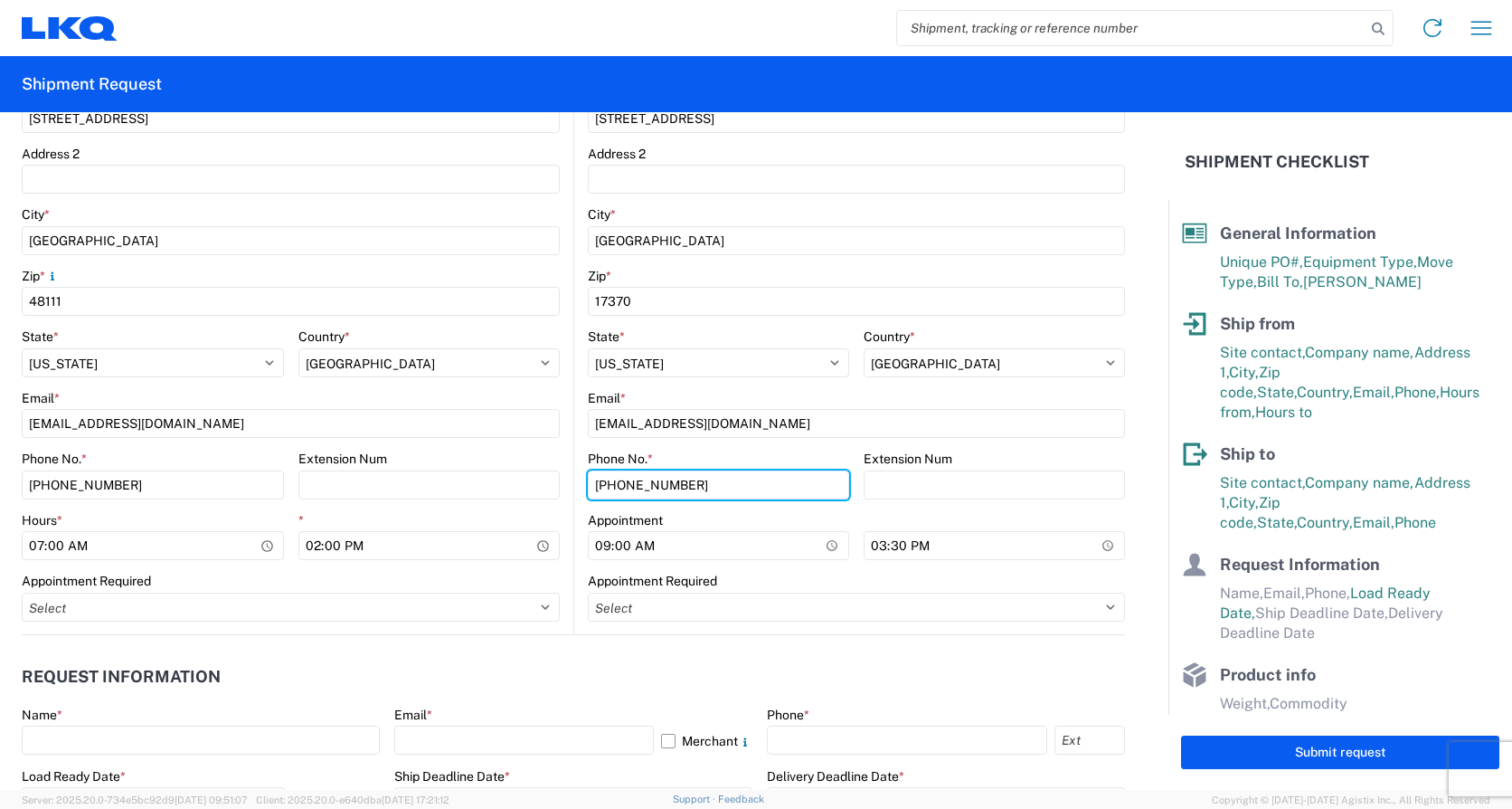
scroll to position [724, 0]
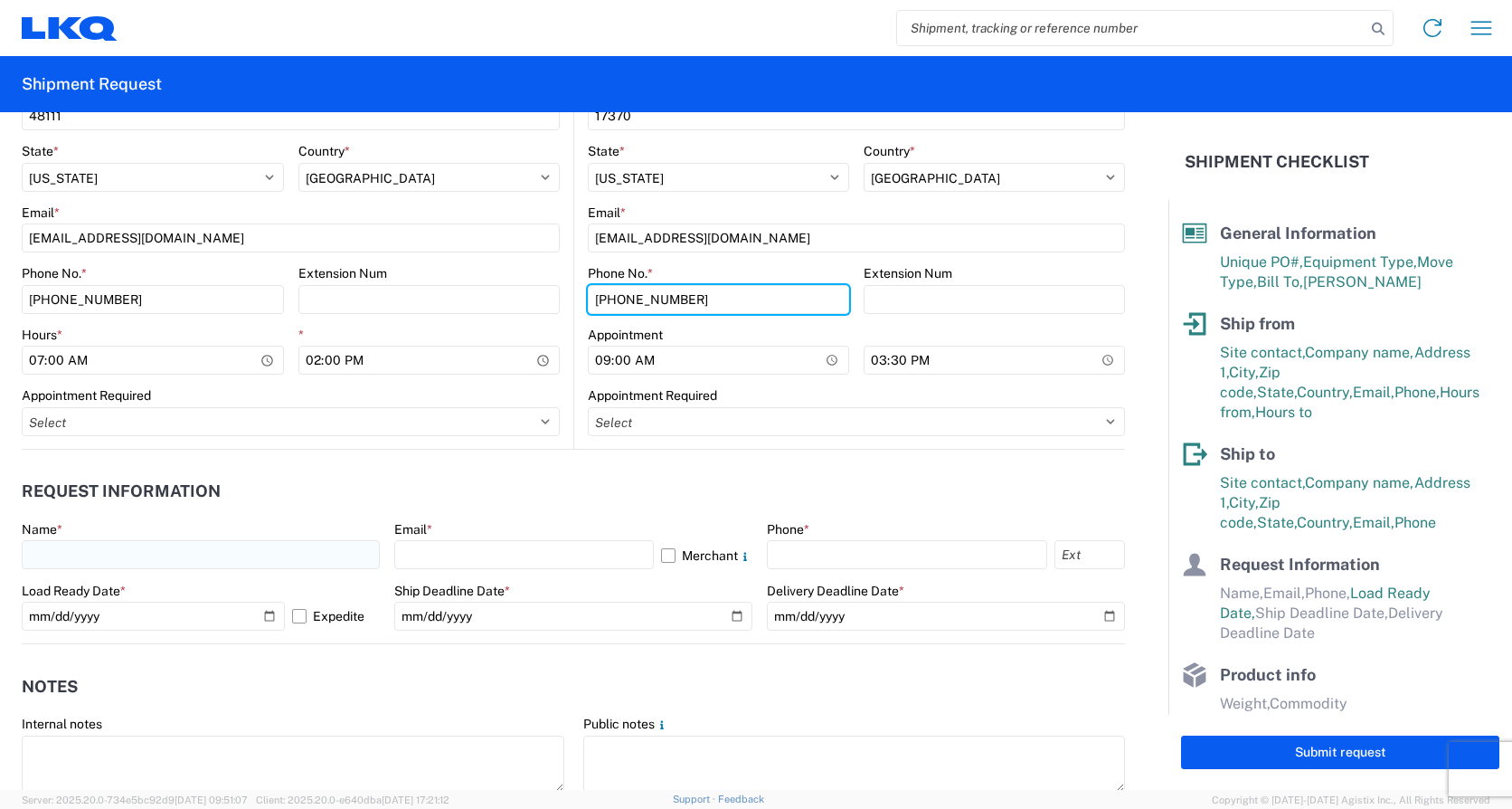
type input "[PHONE_NUMBER]"
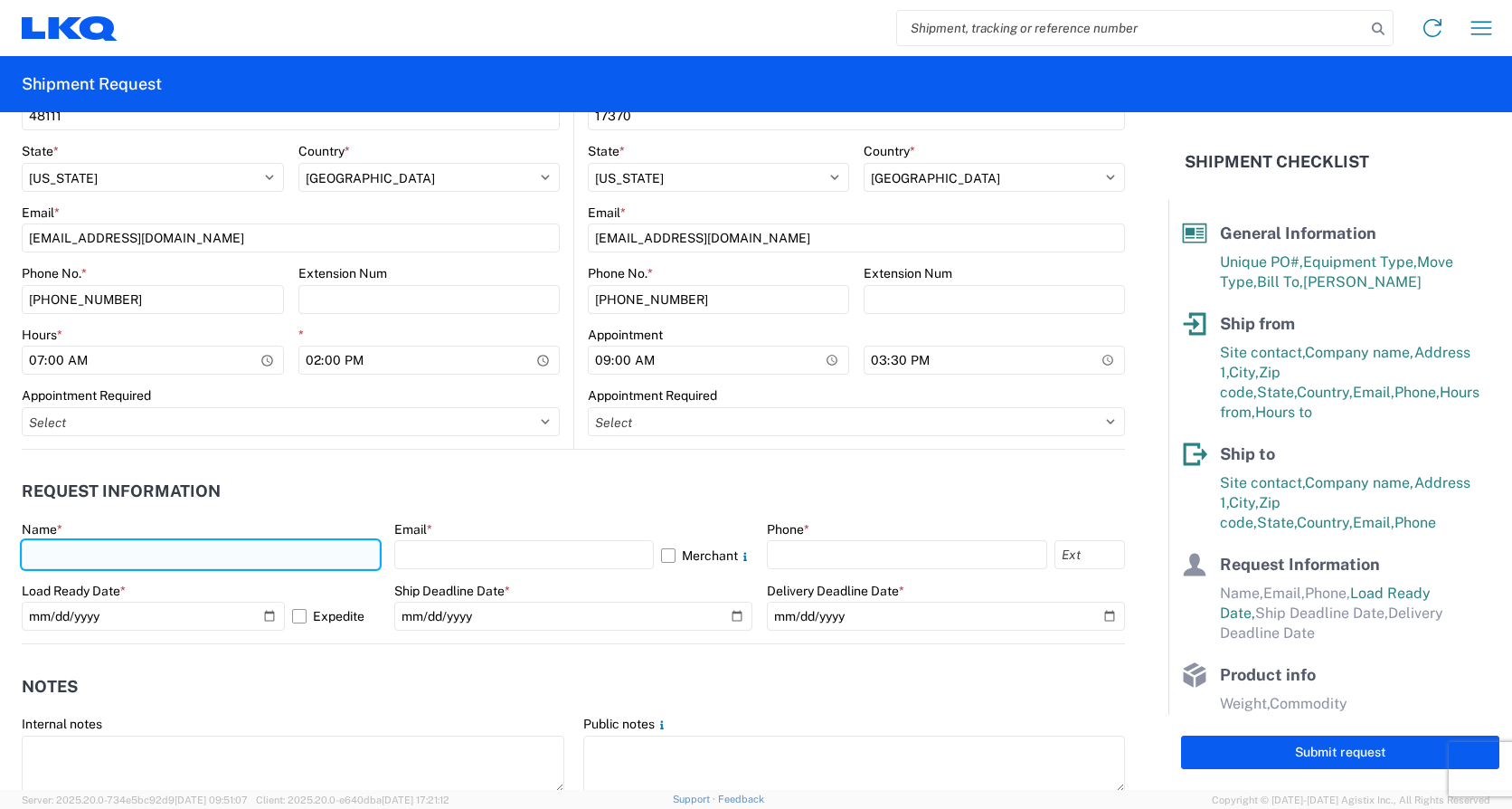
click at [107, 547] on input "text" at bounding box center [201, 554] width 358 height 29
type input "[PERSON_NAME]"
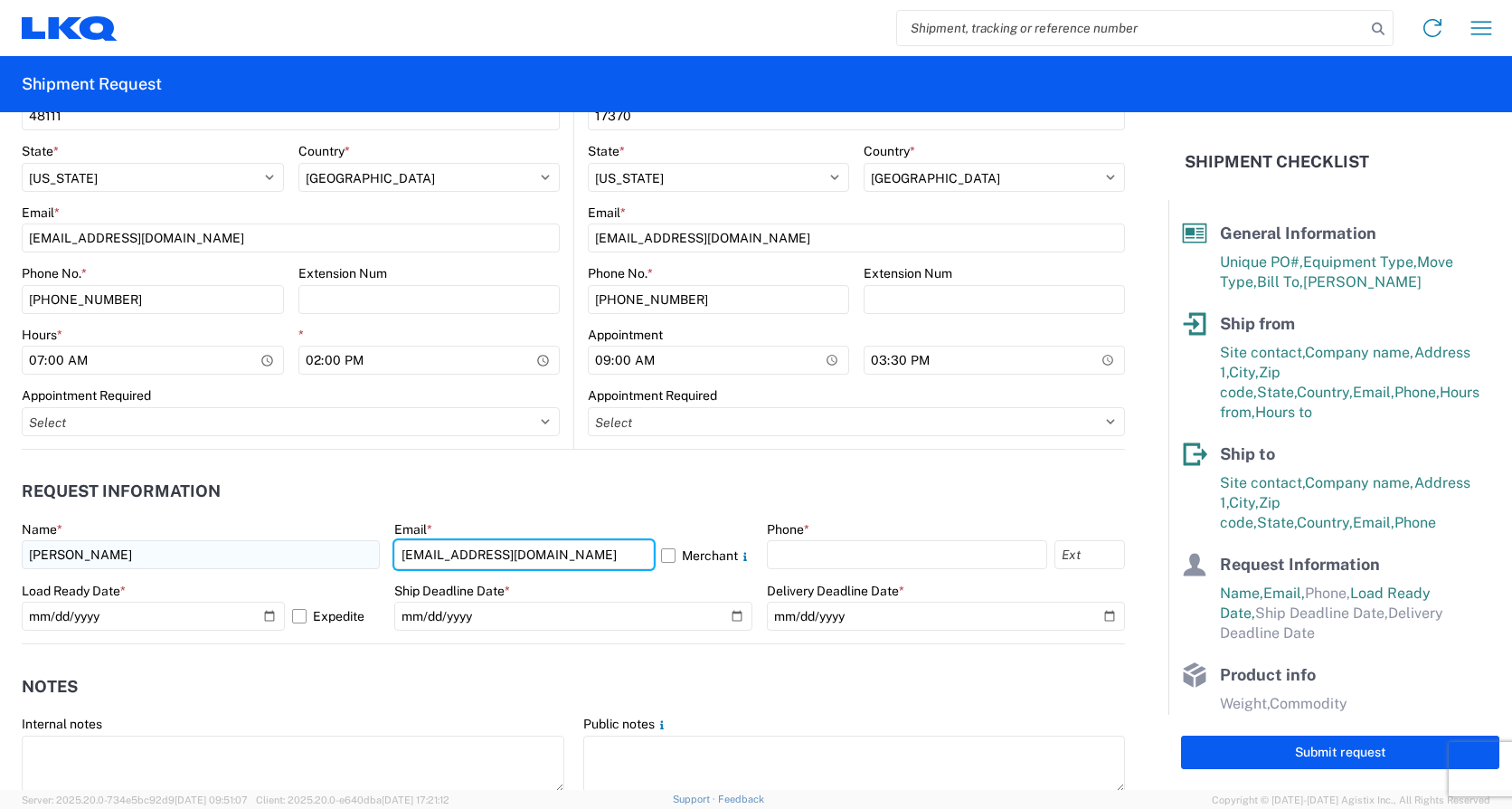
type input "[EMAIL_ADDRESS][DOMAIN_NAME]"
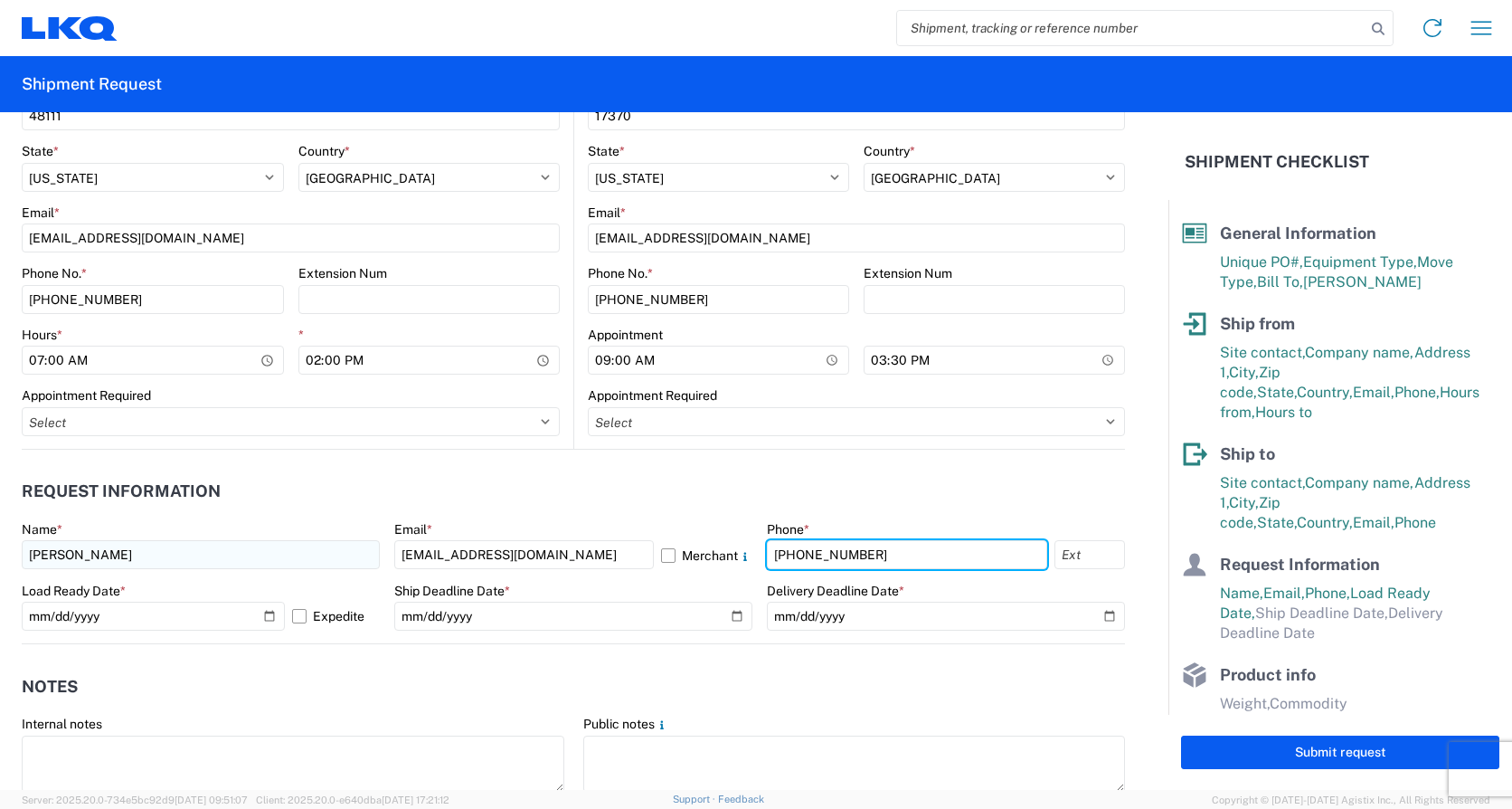
type input "[PHONE_NUMBER]"
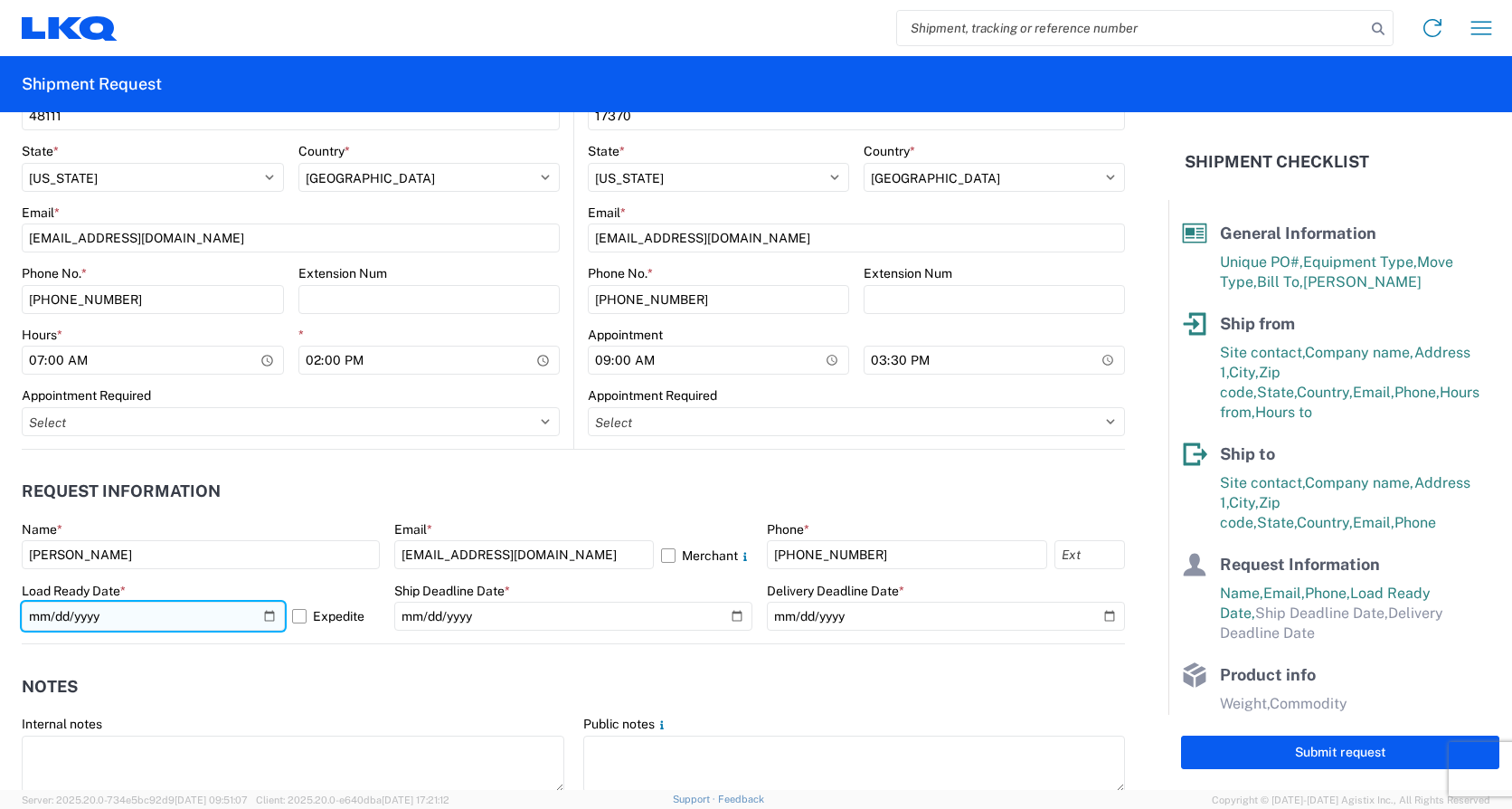
click at [266, 614] on input "[DATE]" at bounding box center [153, 616] width 263 height 29
type input "[DATE]"
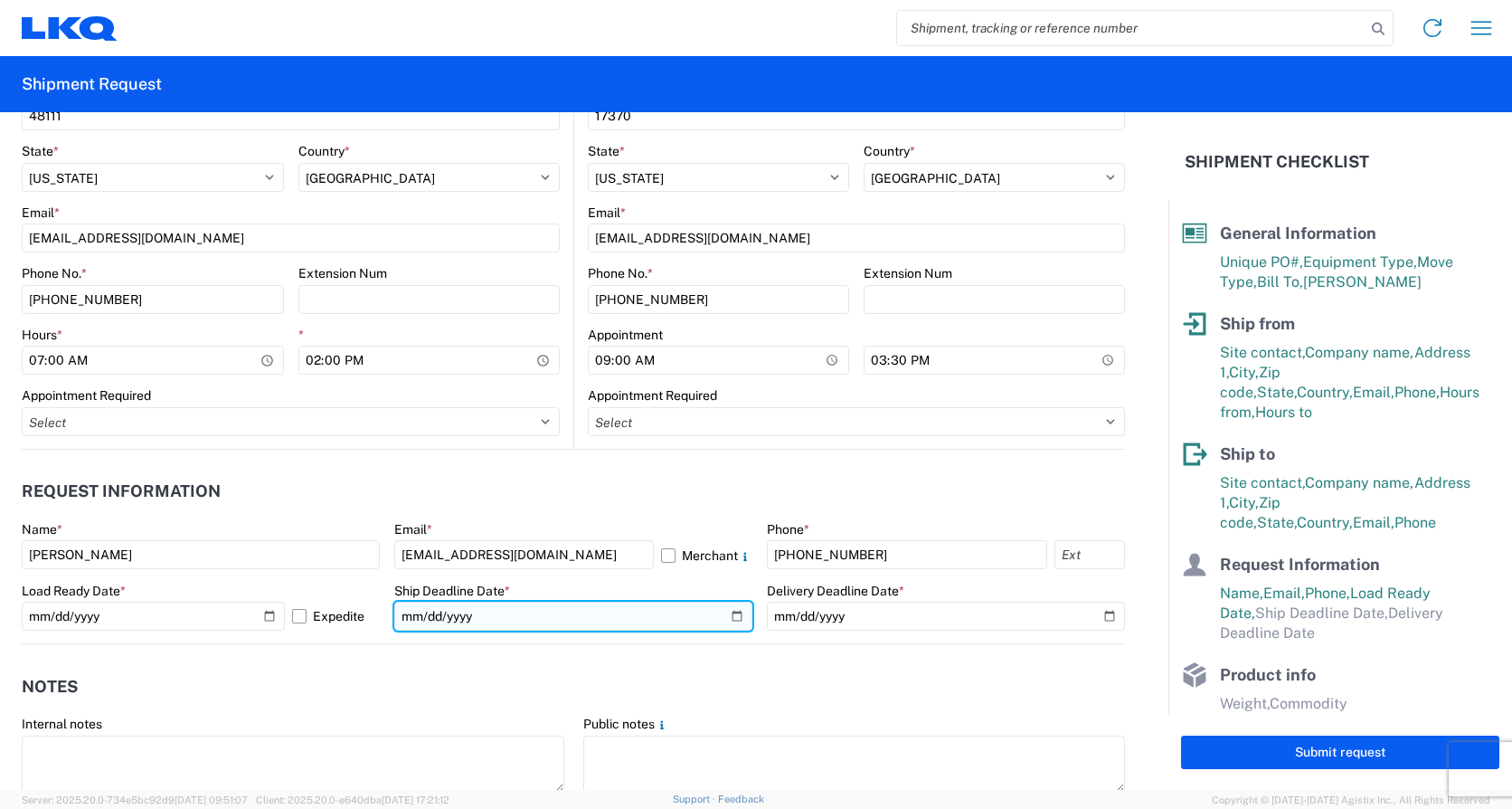
click at [728, 610] on input "date" at bounding box center [573, 616] width 358 height 29
type input "[DATE]"
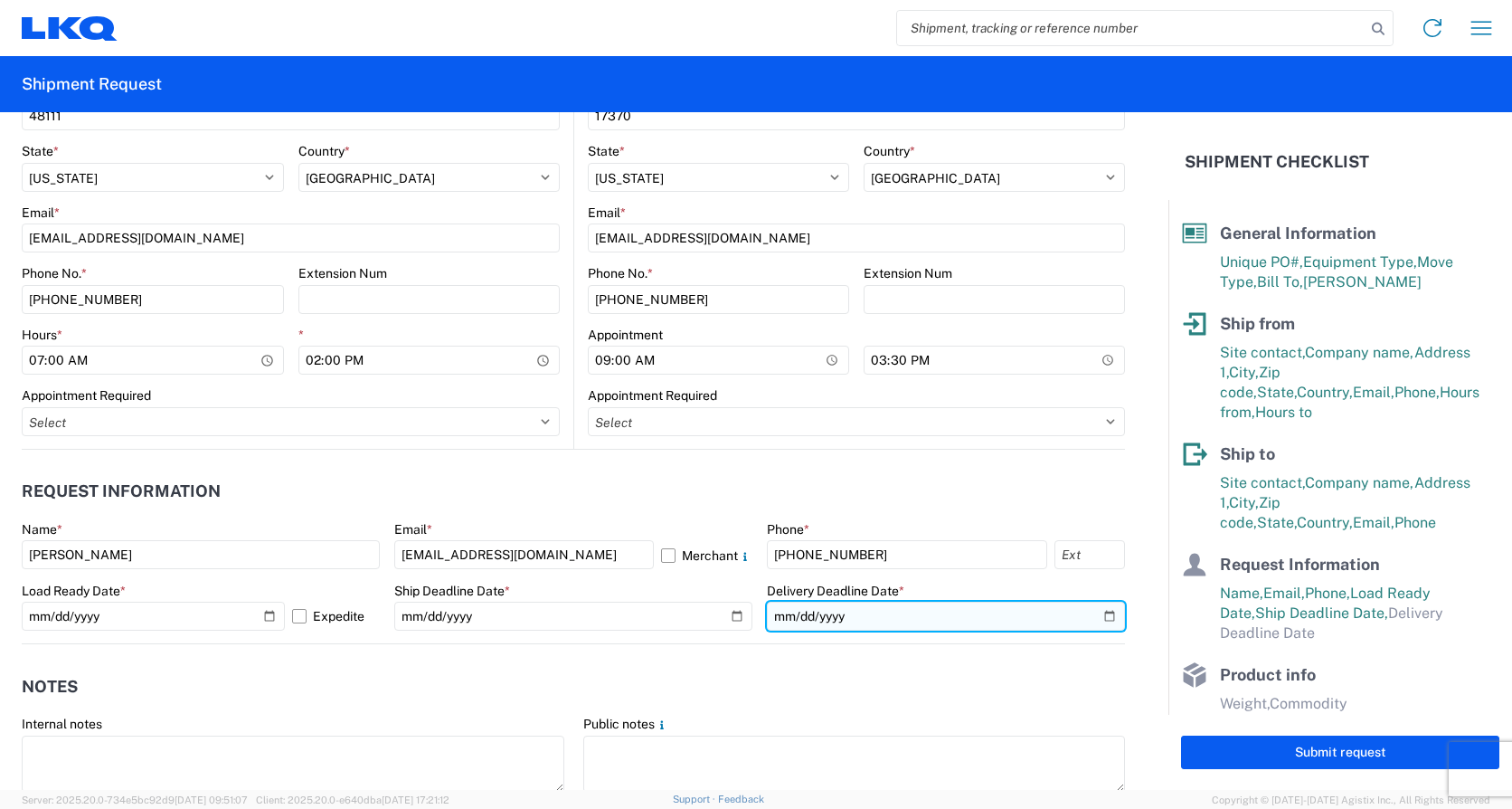
click at [1094, 614] on input "date" at bounding box center [946, 616] width 358 height 29
type input "[DATE]"
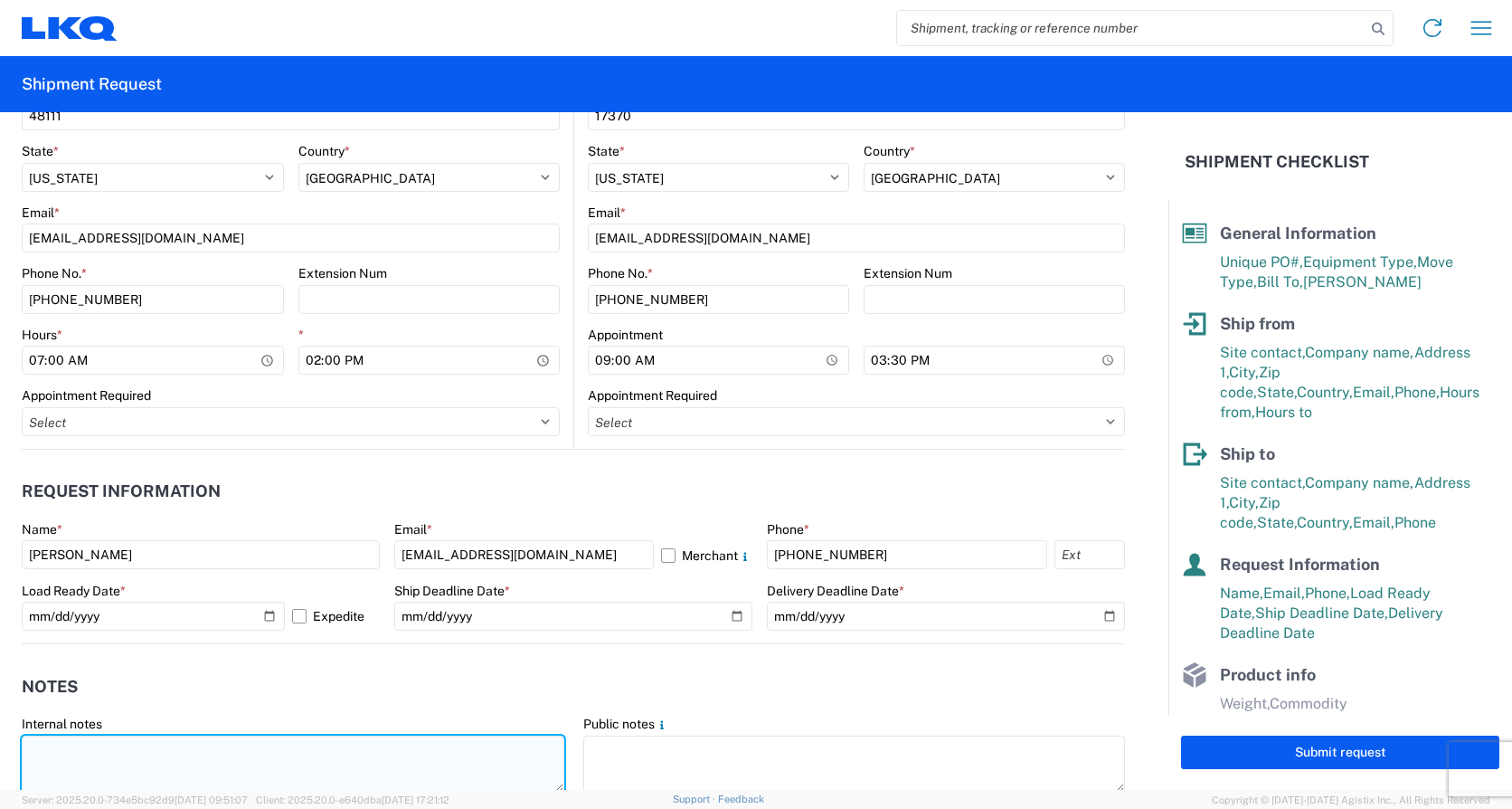
click at [95, 738] on textarea at bounding box center [293, 764] width 543 height 57
paste textarea "*CALL [PHONE_NUMBER] WHEN ON SITE FOR PICKUP* *6+ RATCHET STRAPS* *NO DELIVERIE…"
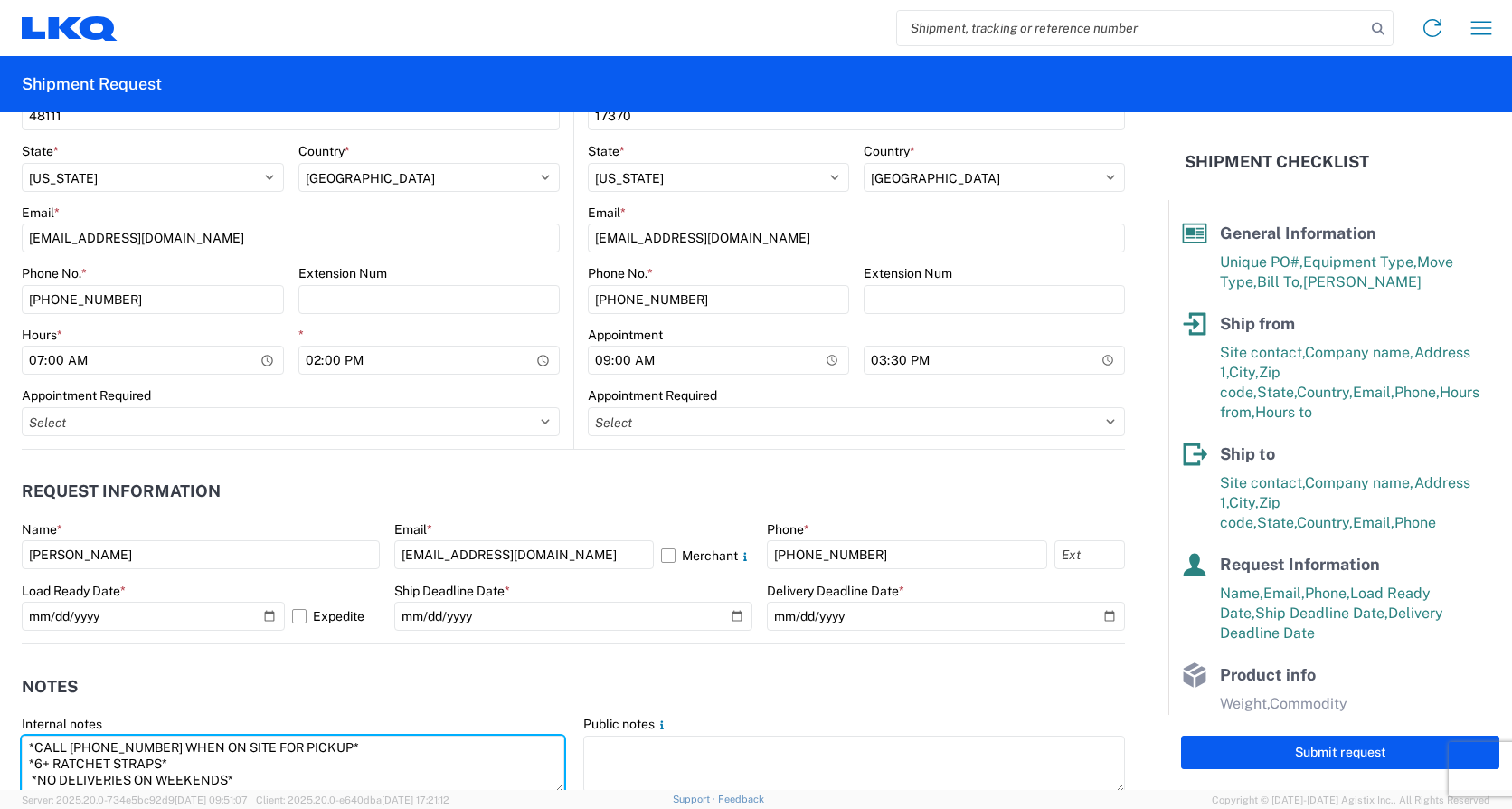
scroll to position [726, 0]
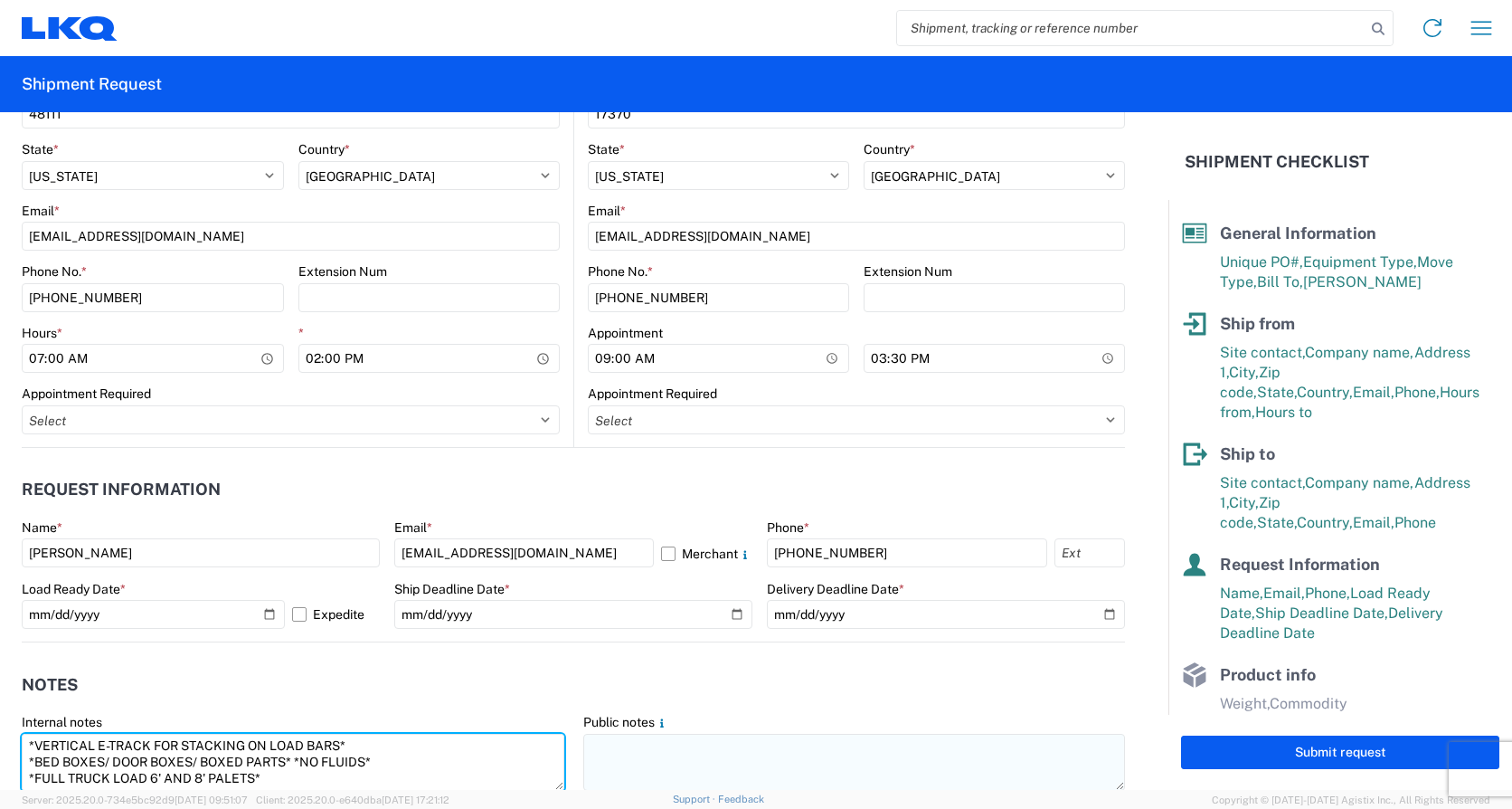
type textarea "*CALL [PHONE_NUMBER] WHEN ON SITE FOR PICKUP* *6+ RATCHET STRAPS* *NO DELIVERIE…"
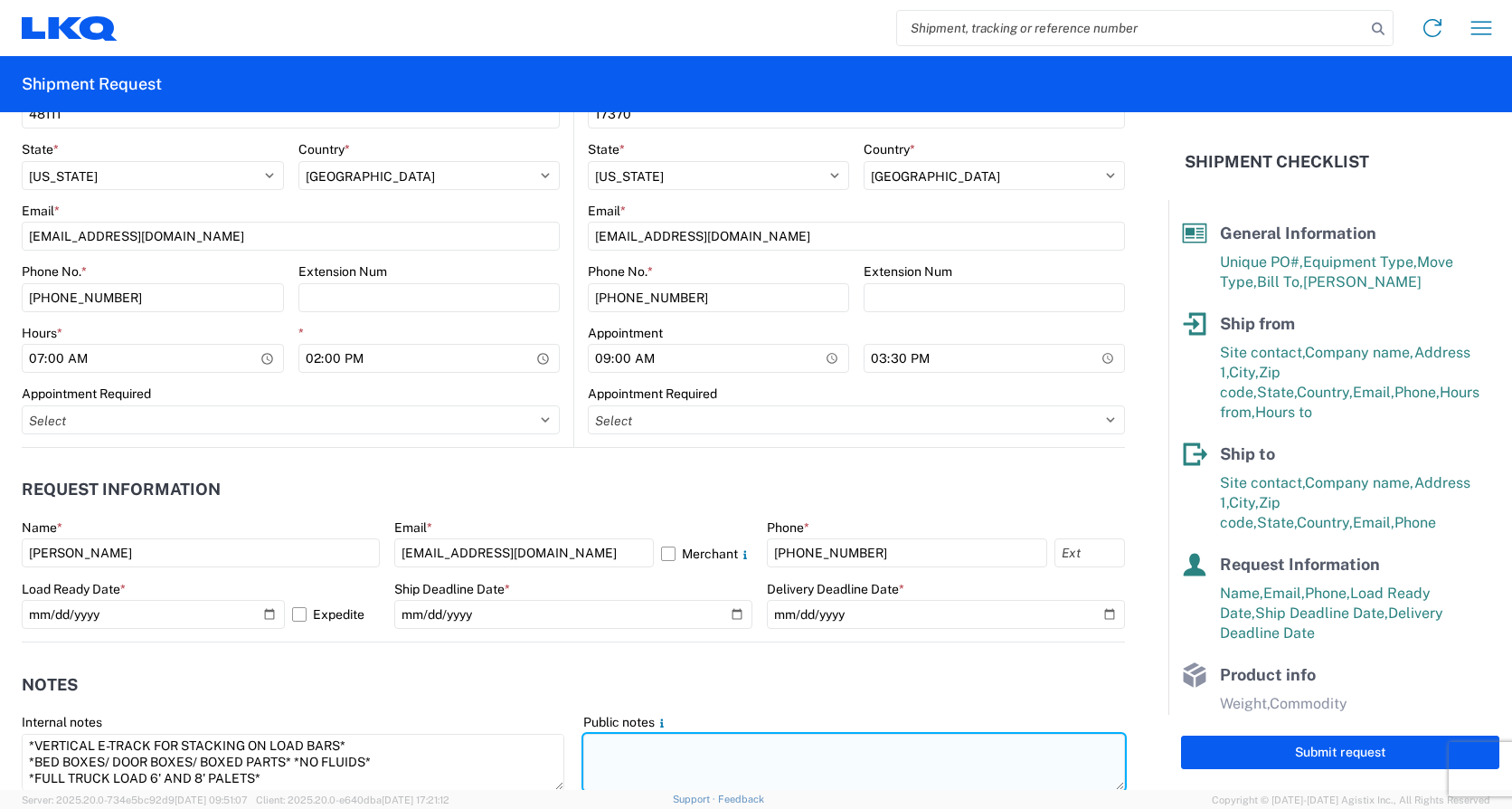
paste textarea "*CALL [PHONE_NUMBER] WHEN ON SITE FOR PICKUP* *6+ RATCHET STRAPS* *NO DELIVERIE…"
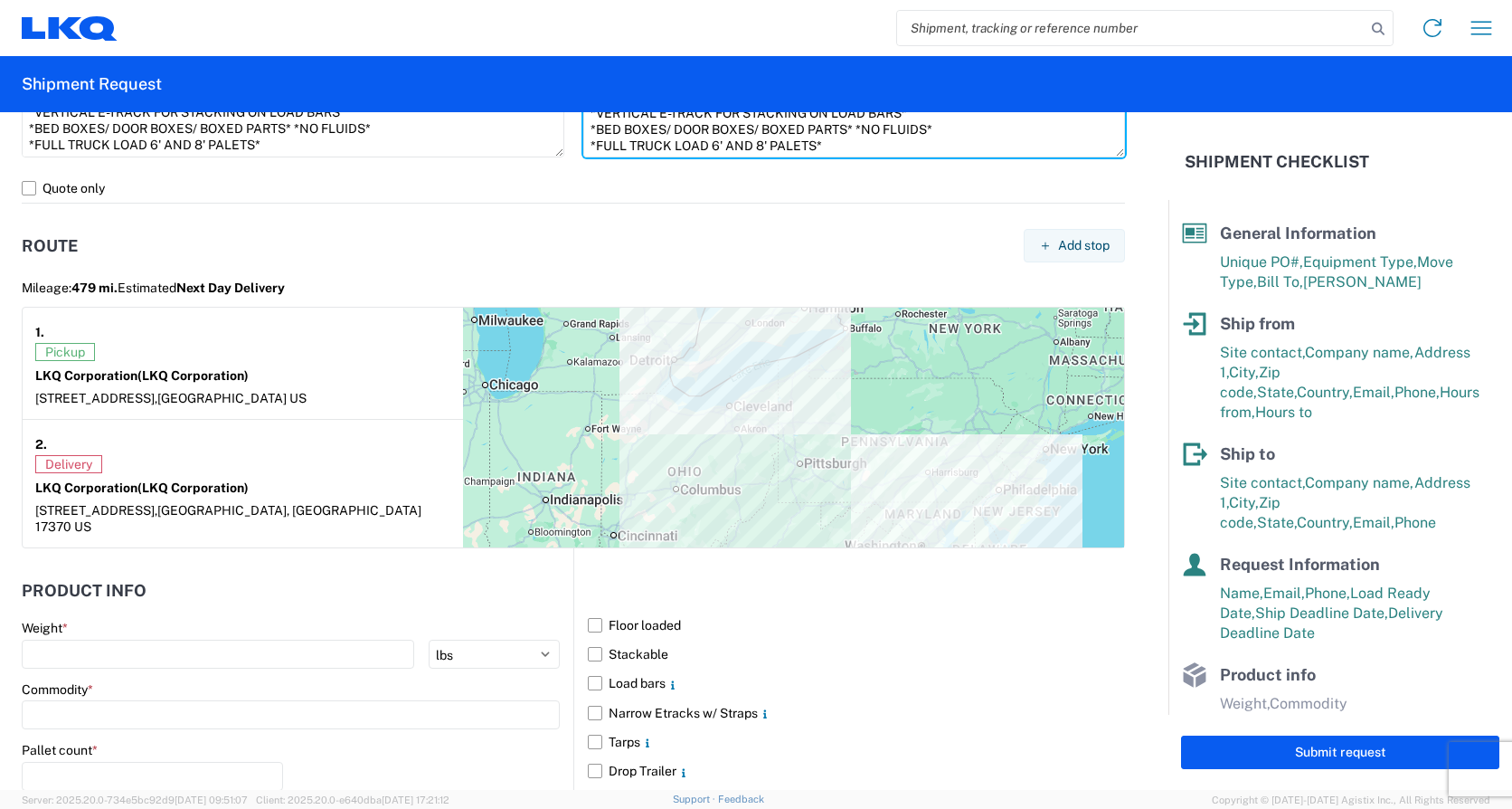
scroll to position [1601, 0]
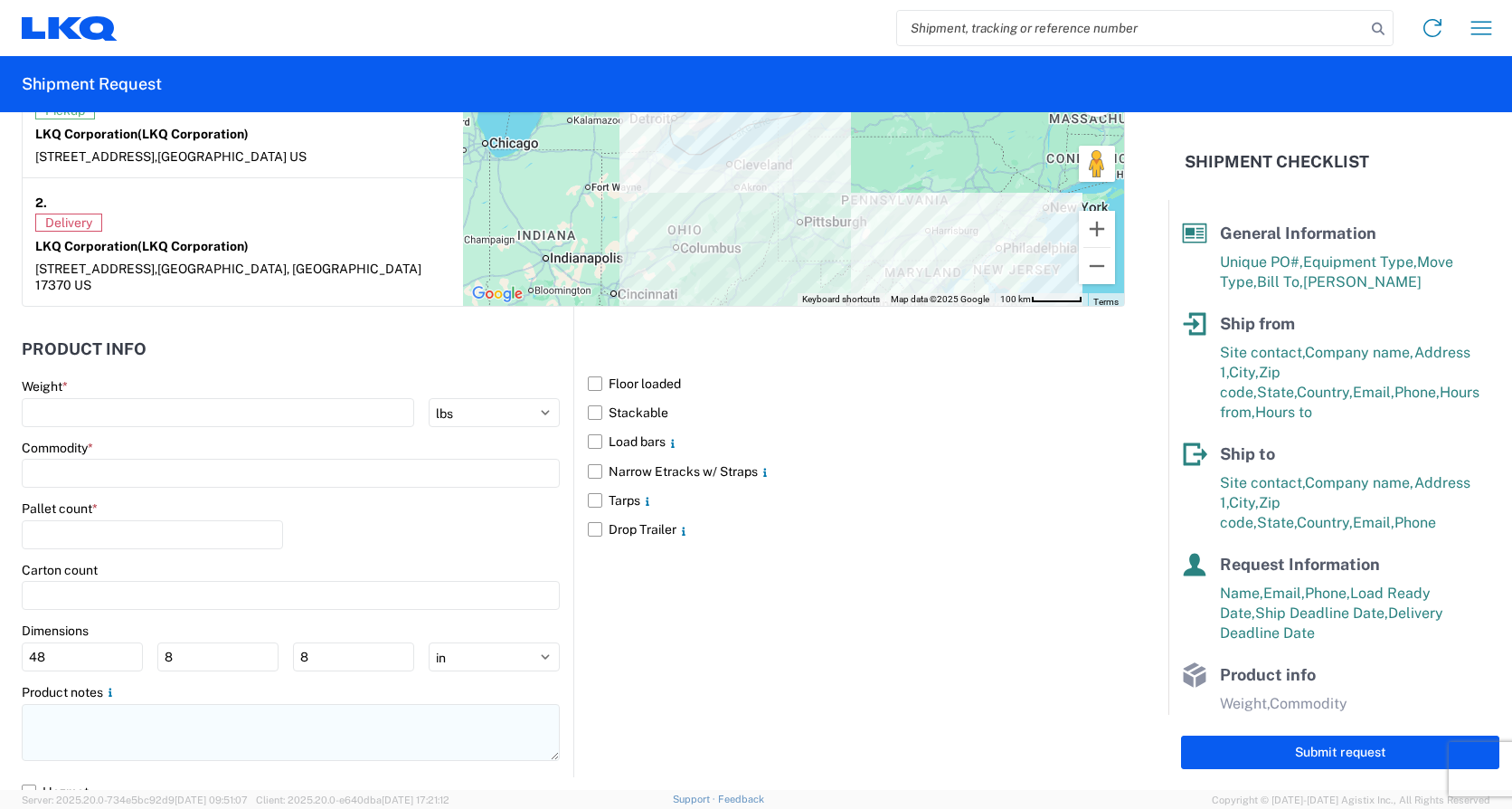
type textarea "*CALL [PHONE_NUMBER] WHEN ON SITE FOR PICKUP* *6+ RATCHET STRAPS* *NO DELIVERIE…"
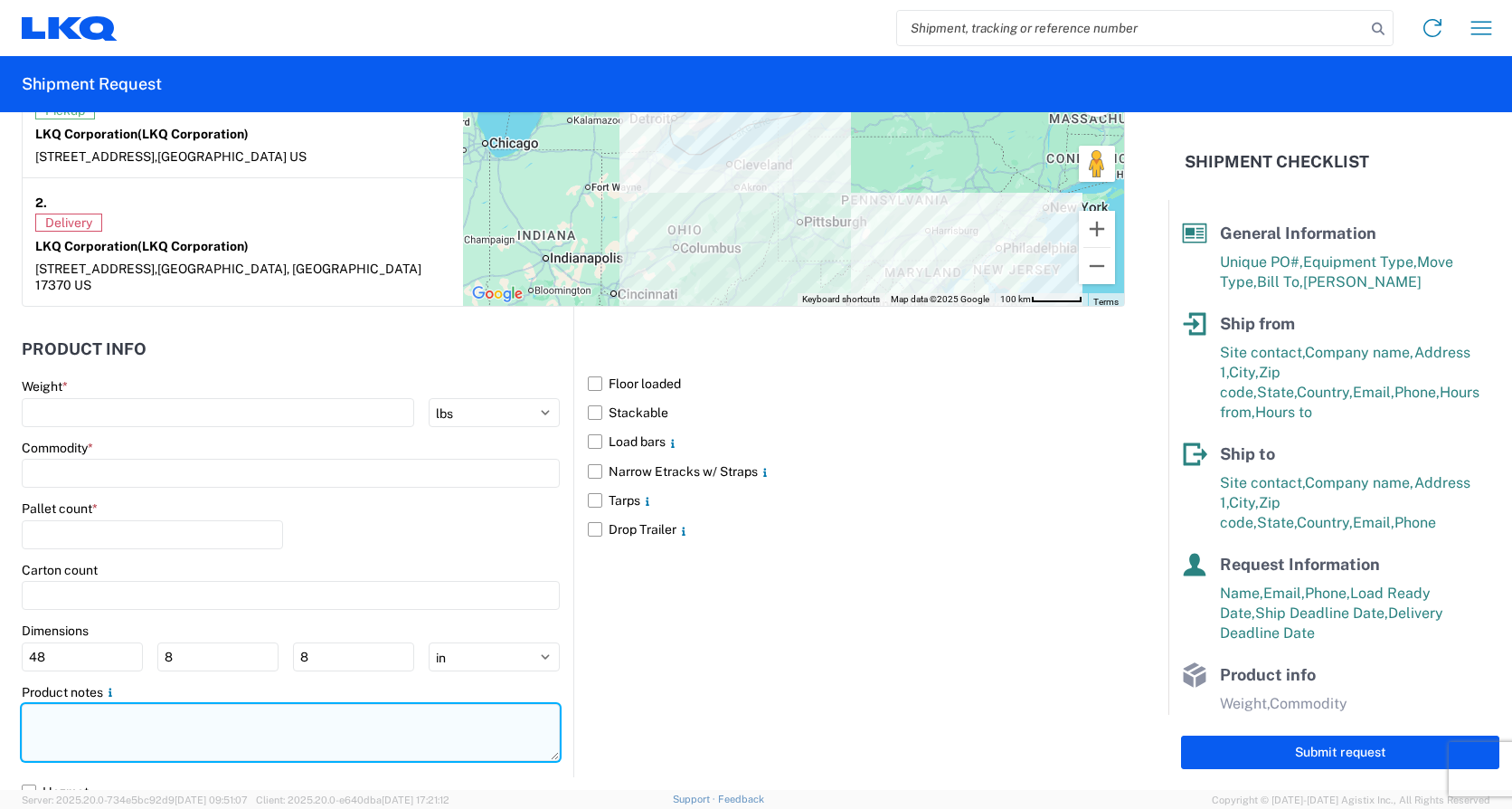
paste textarea "*CALL [PHONE_NUMBER] WHEN ON SITE FOR PICKUP* *6+ RATCHET STRAPS* *NO DELIVERIE…"
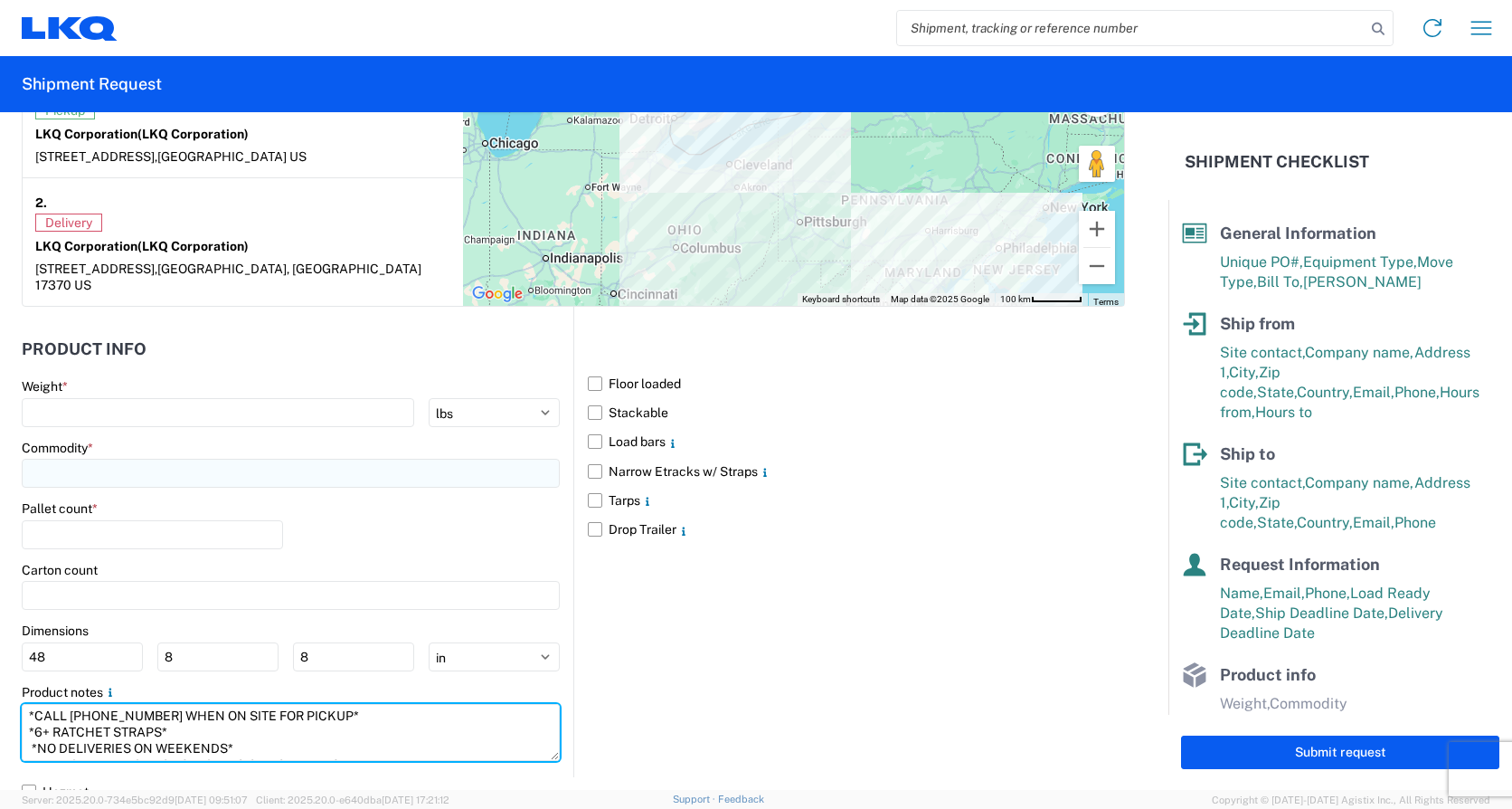
scroll to position [62, 0]
type textarea "*CALL [PHONE_NUMBER] WHEN ON SITE FOR PICKUP* *6+ RATCHET STRAPS* *NO DELIVERIE…"
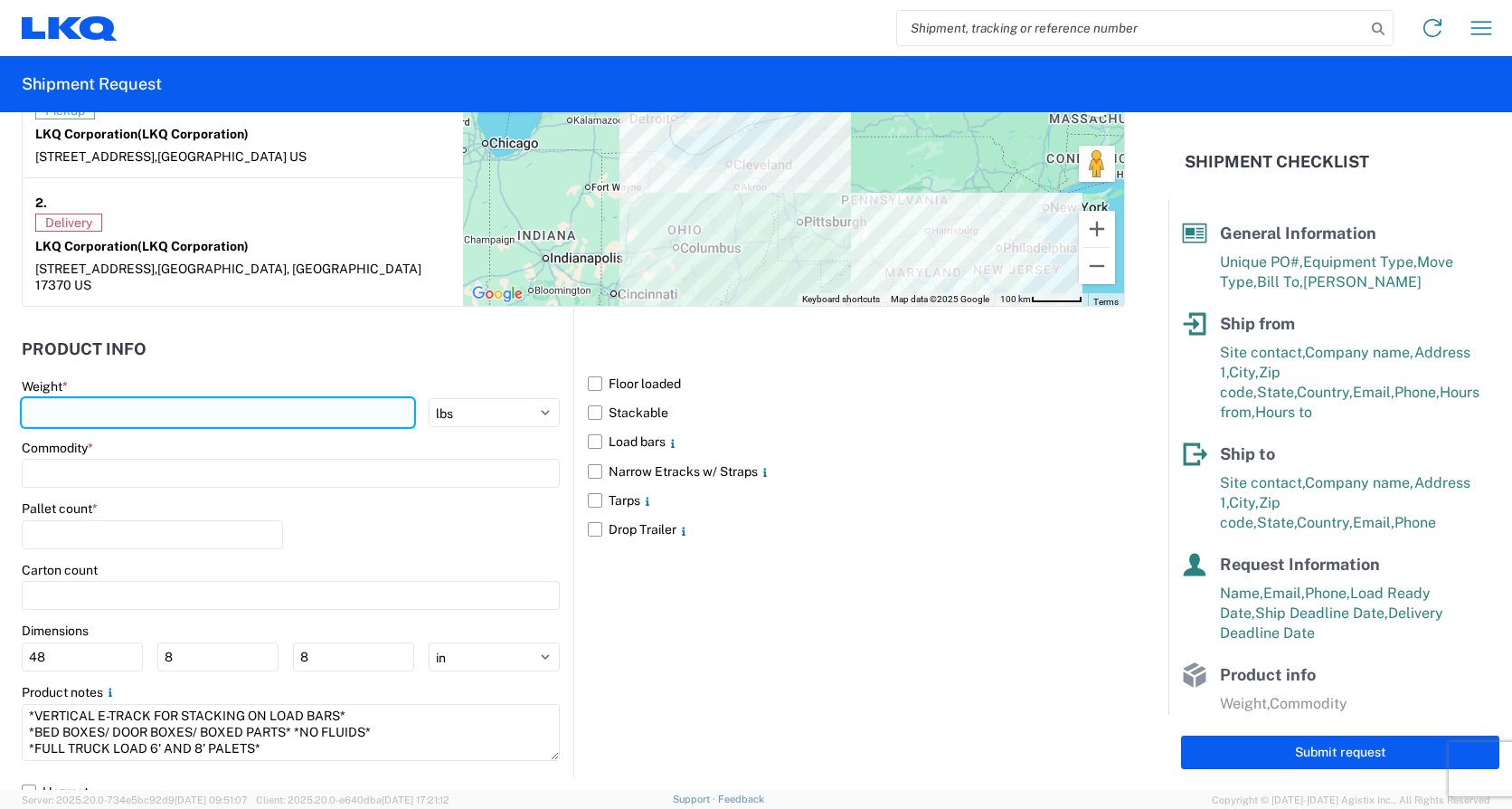
click at [131, 400] on input "number" at bounding box center [218, 412] width 393 height 29
type input "20000"
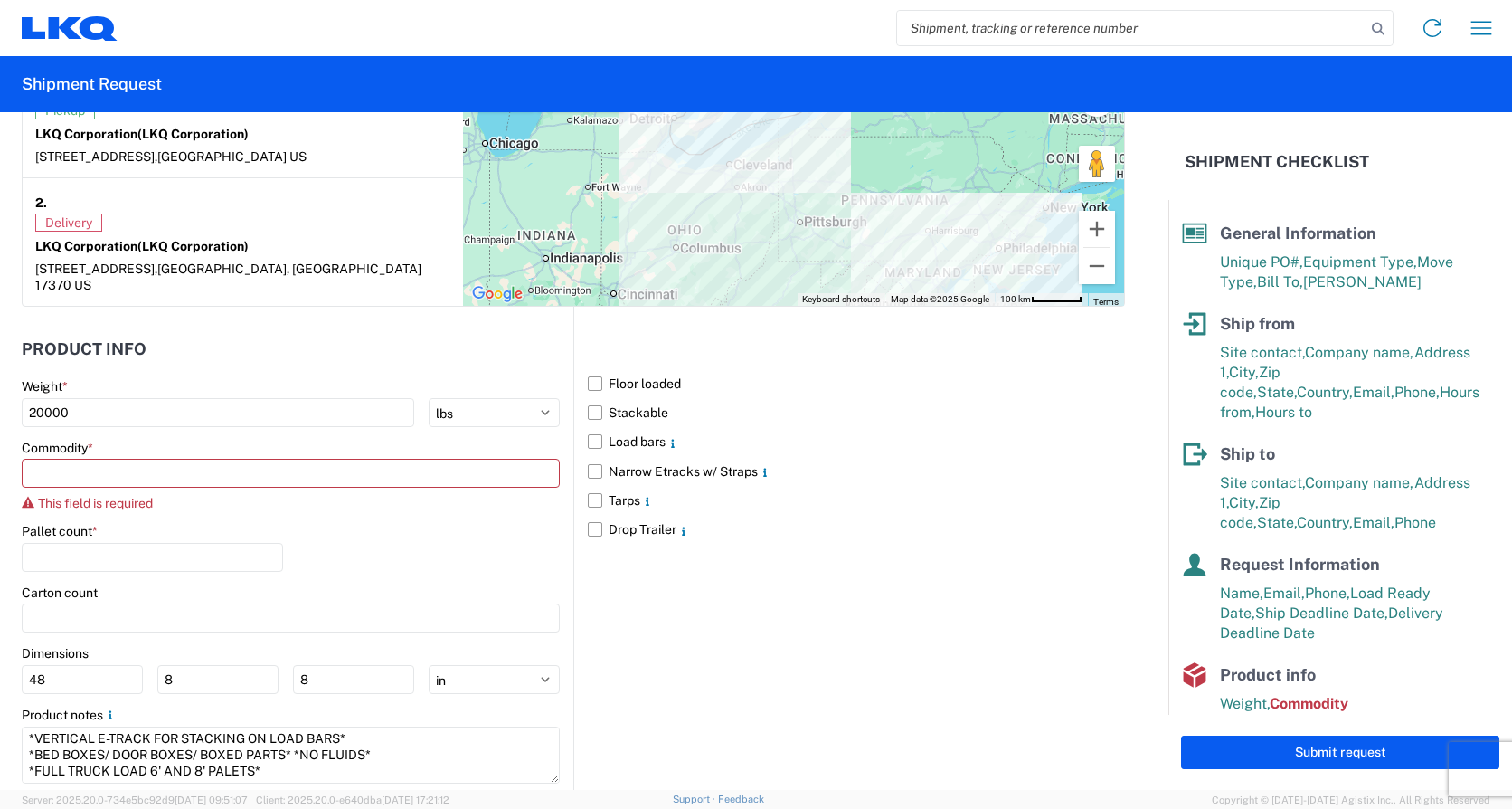
click at [197, 490] on main "Weight * 20000 kgs lbs Commodity * This field is required Pallet count * Carton…" at bounding box center [297, 588] width 552 height 421
click at [189, 459] on input at bounding box center [291, 473] width 538 height 29
click at [158, 504] on input at bounding box center [184, 501] width 294 height 29
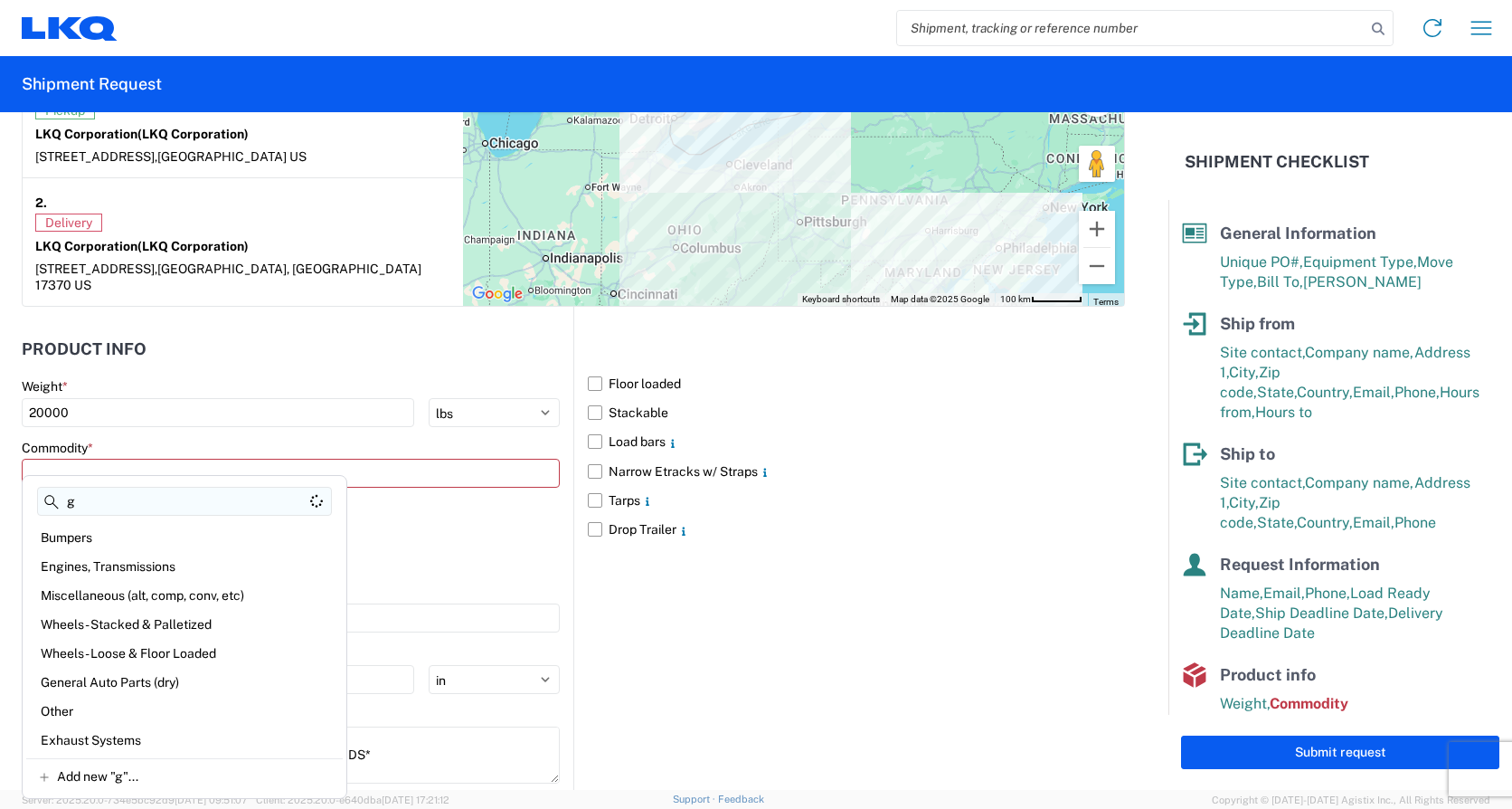
click at [128, 512] on input "g" at bounding box center [184, 501] width 294 height 29
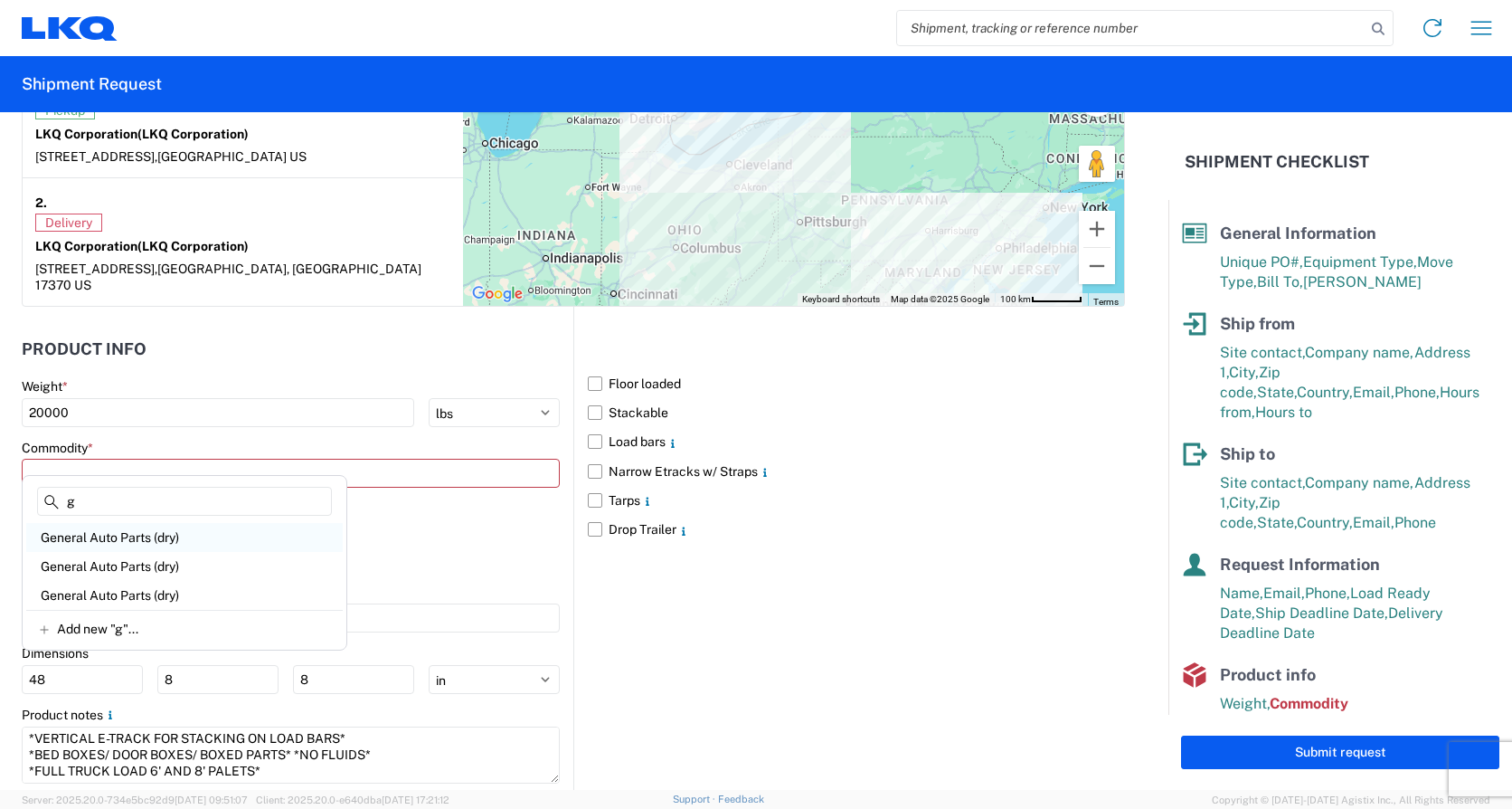
type input "g"
click at [131, 533] on div "General Auto Parts (dry)" at bounding box center [185, 537] width 316 height 29
type input "General Auto Parts (dry)"
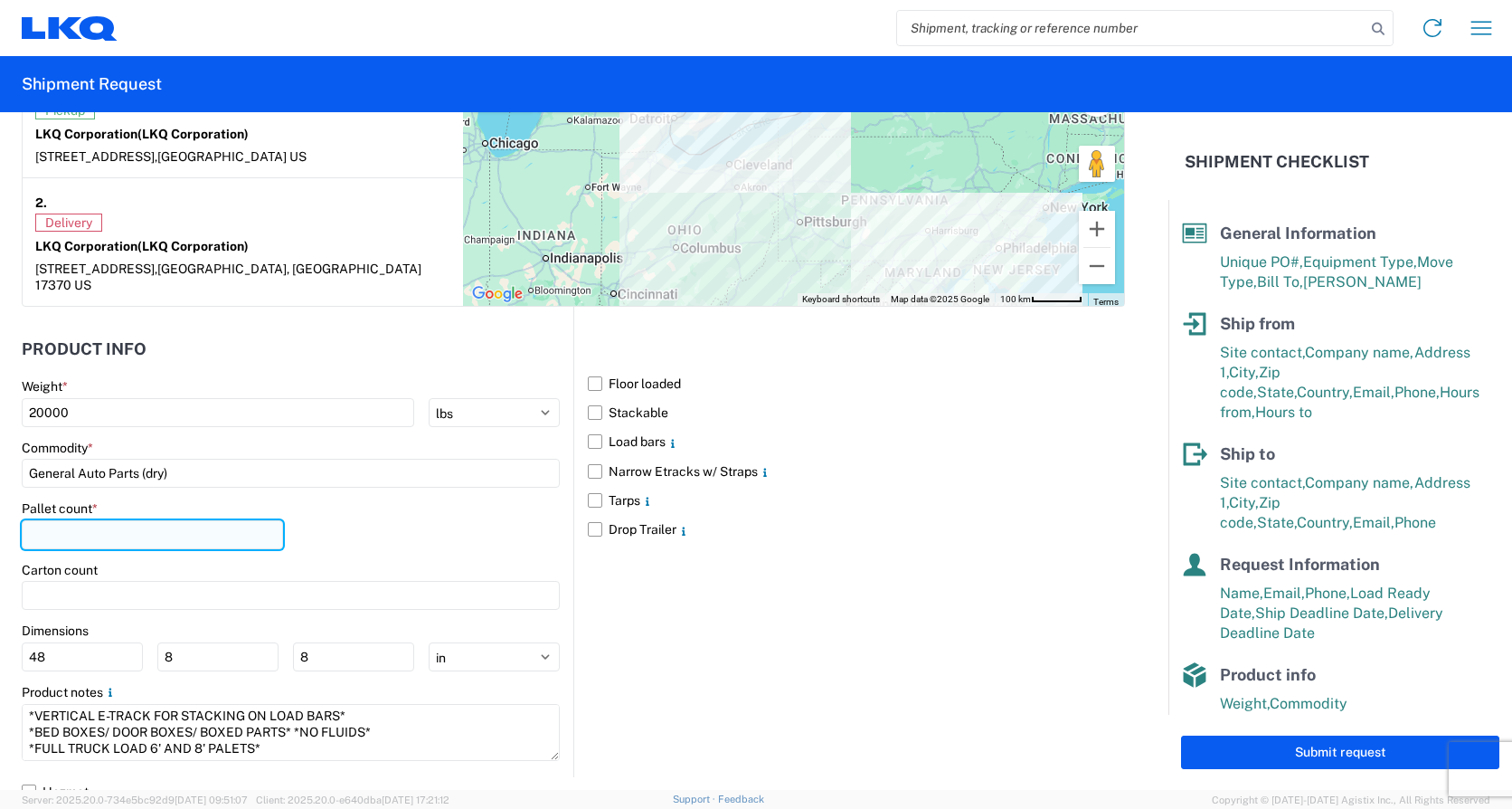
click at [116, 521] on input "number" at bounding box center [152, 534] width 261 height 29
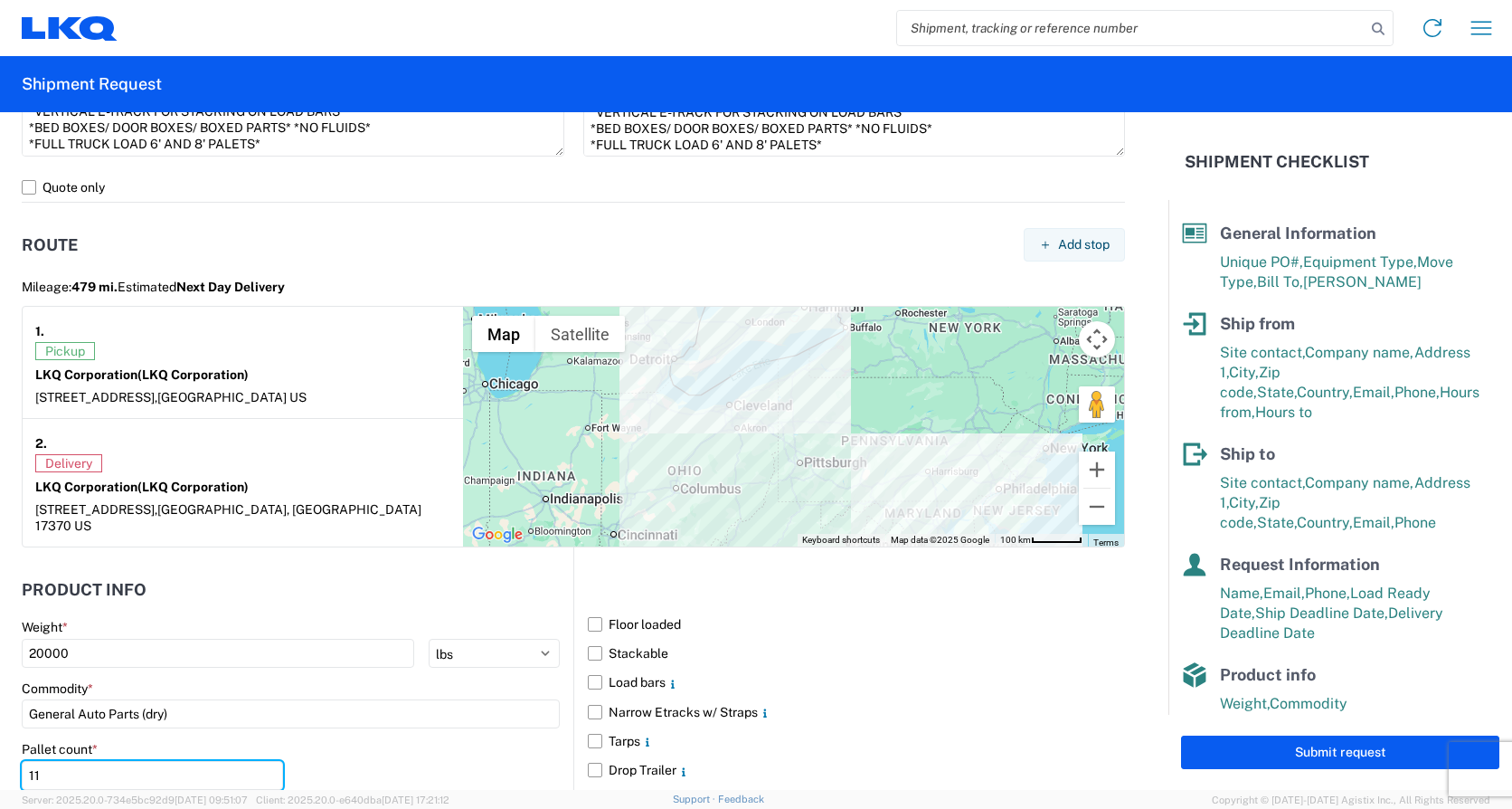
scroll to position [1329, 0]
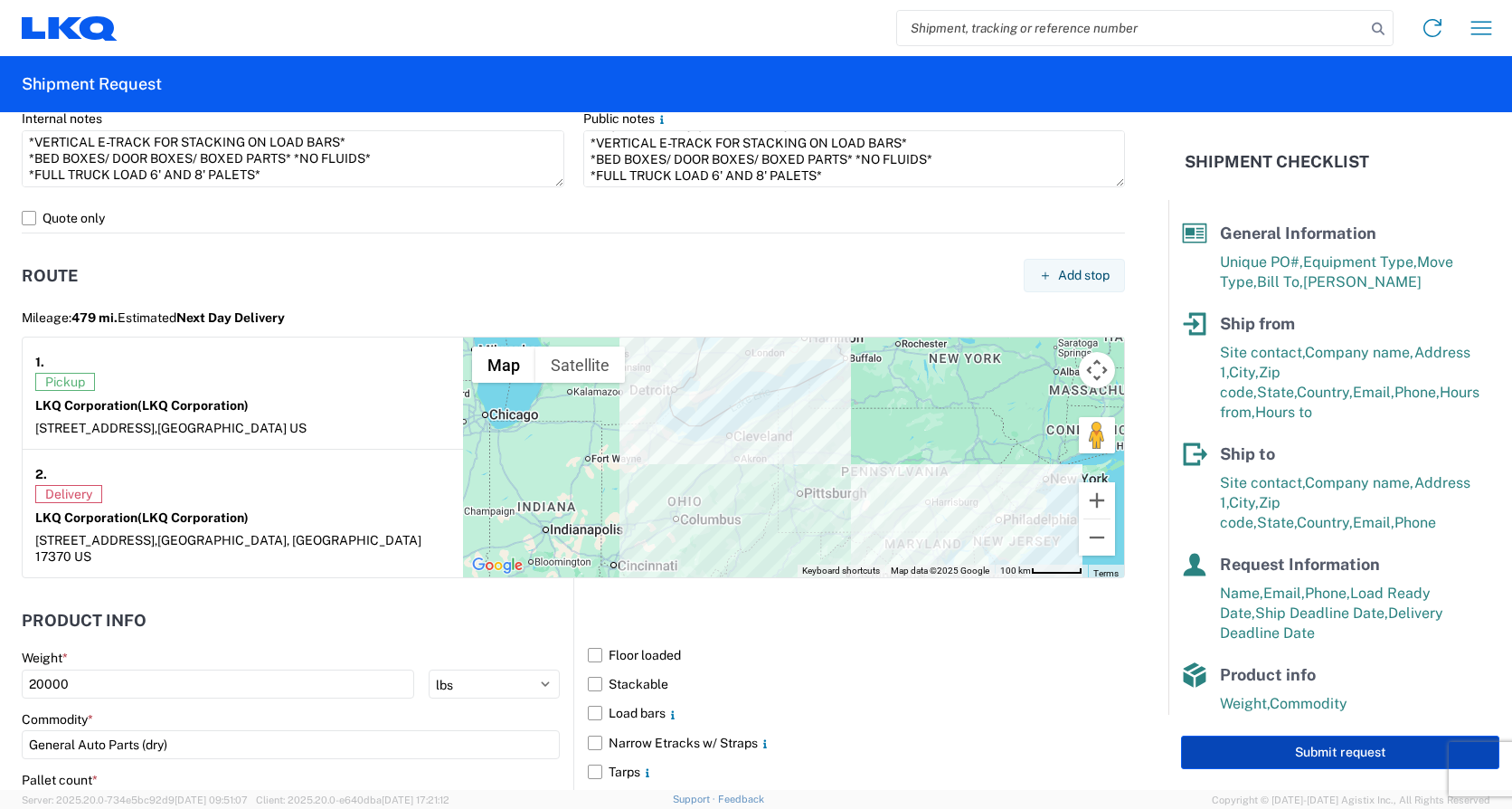
type input "11"
click at [1357, 747] on button "Submit request" at bounding box center [1340, 751] width 318 height 33
